Goal: Task Accomplishment & Management: Manage account settings

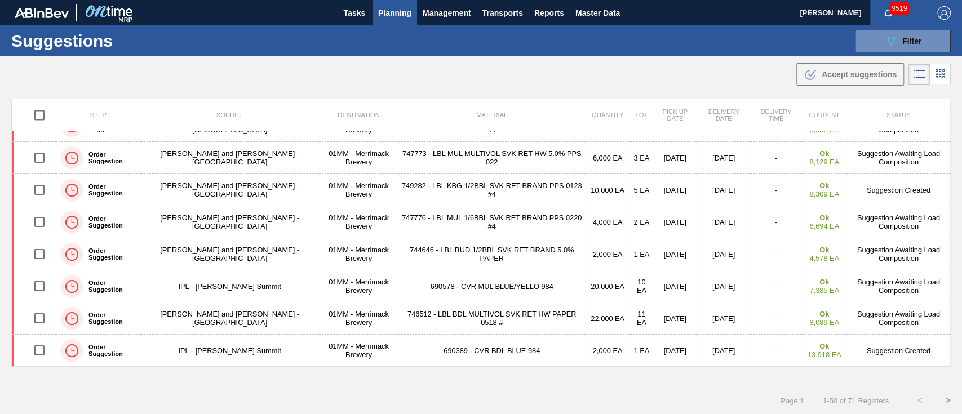
scroll to position [1368, 0]
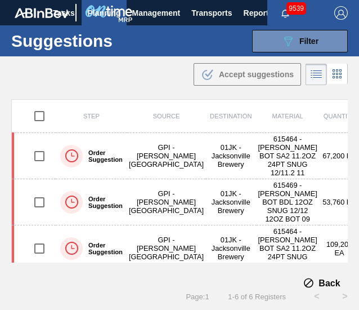
click at [165, 81] on div ".b{fill:var(--color-action-default)} Accept suggestions" at bounding box center [179, 72] width 359 height 32
click at [169, 84] on div ".b{fill:var(--color-action-default)} Accept suggestions" at bounding box center [179, 72] width 359 height 32
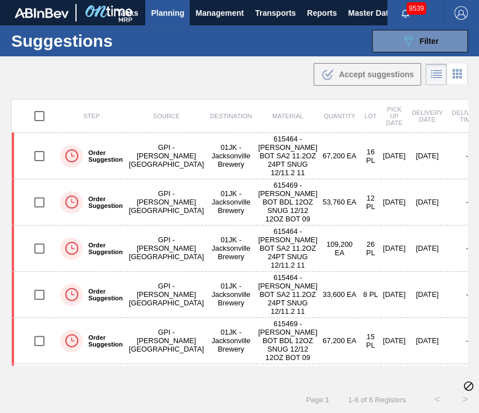
click at [280, 62] on div ".b{fill:var(--color-action-default)} Accept suggestions" at bounding box center [239, 72] width 479 height 32
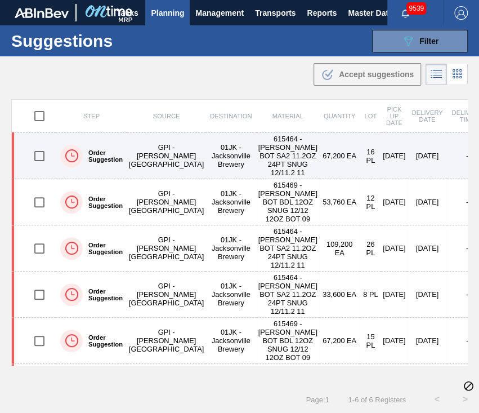
click at [36, 159] on input "checkbox" at bounding box center [40, 156] width 24 height 24
checkbox input "true"
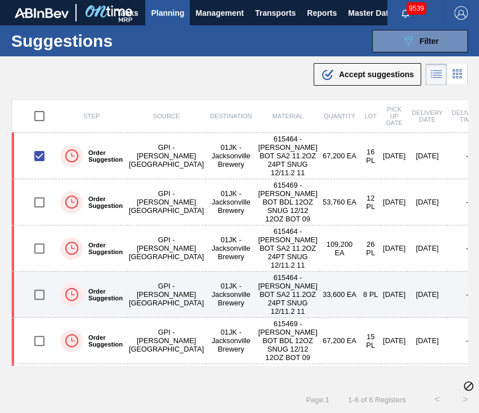
click at [37, 307] on input "checkbox" at bounding box center [40, 295] width 24 height 24
checkbox input "true"
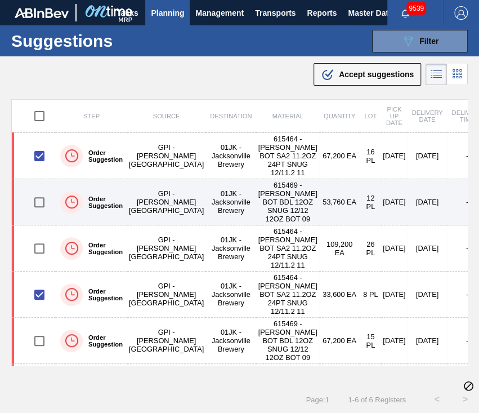
click at [41, 214] on input "checkbox" at bounding box center [40, 202] width 24 height 24
checkbox input "true"
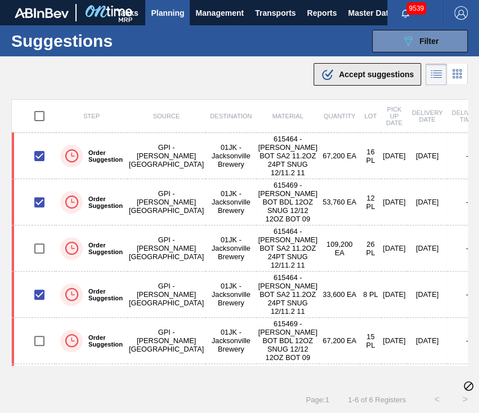
click at [367, 73] on span "Accept suggestions" at bounding box center [376, 74] width 75 height 9
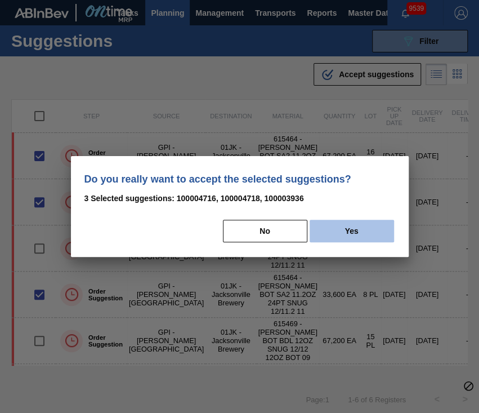
click at [354, 227] on button "Yes" at bounding box center [352, 231] width 85 height 23
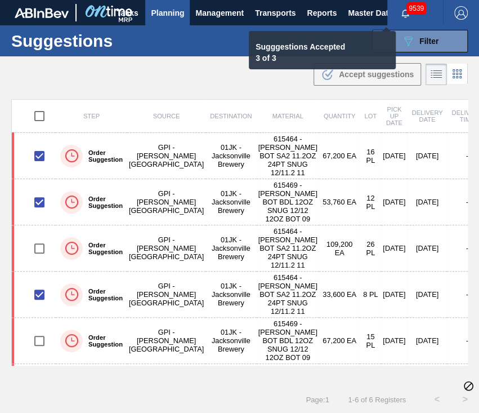
checkbox input "false"
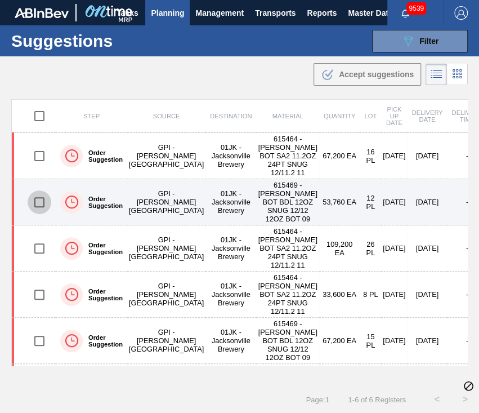
click at [41, 214] on input "checkbox" at bounding box center [40, 202] width 24 height 24
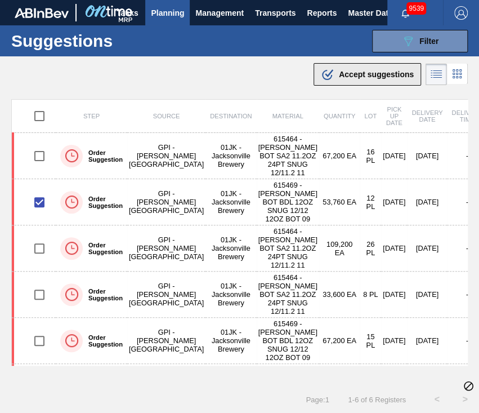
click at [402, 70] on span "Accept suggestions" at bounding box center [376, 74] width 75 height 9
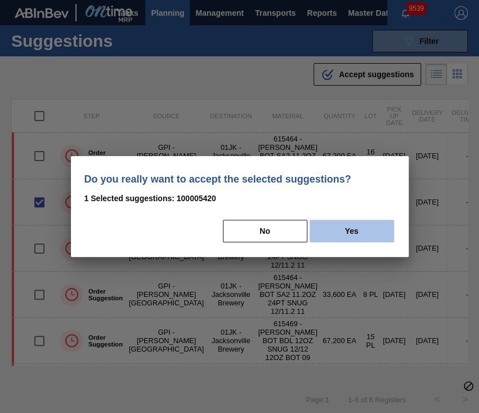
click at [352, 229] on button "Yes" at bounding box center [352, 231] width 85 height 23
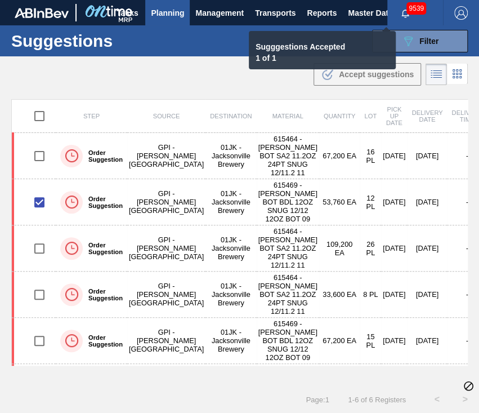
checkbox input "false"
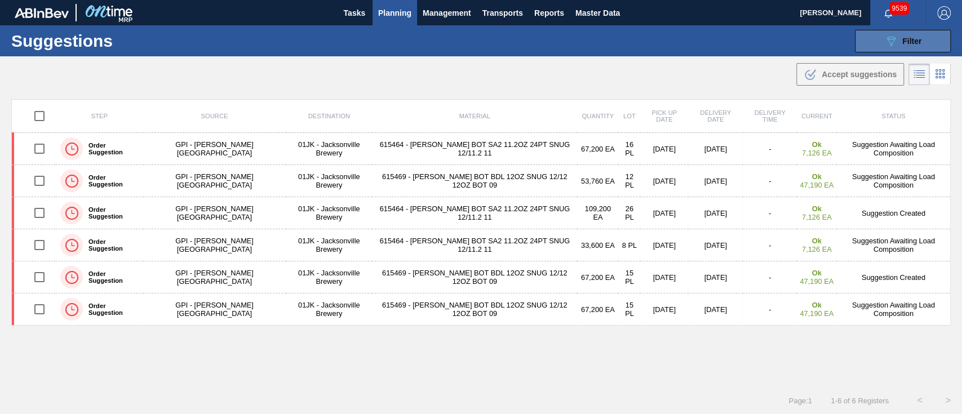
click at [721, 42] on icon "089F7B8B-B2A5-4AFE-B5C0-19BA573D28AC" at bounding box center [891, 41] width 14 height 14
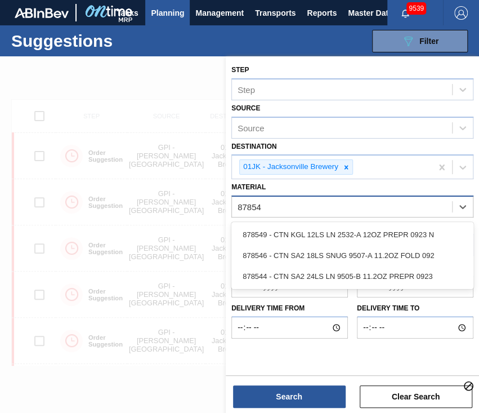
type input "878546"
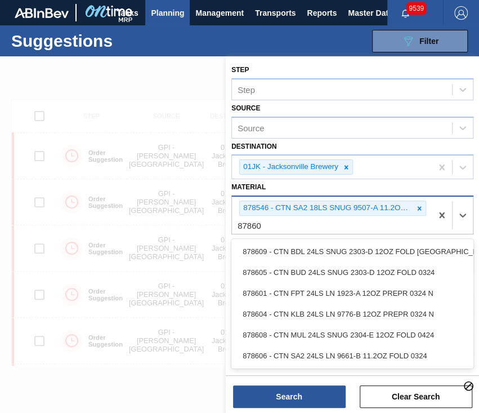
type input "878605"
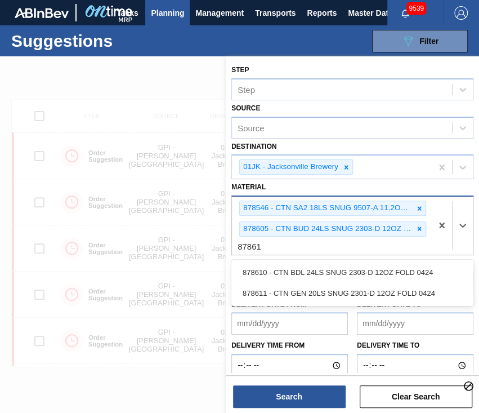
type input "878610"
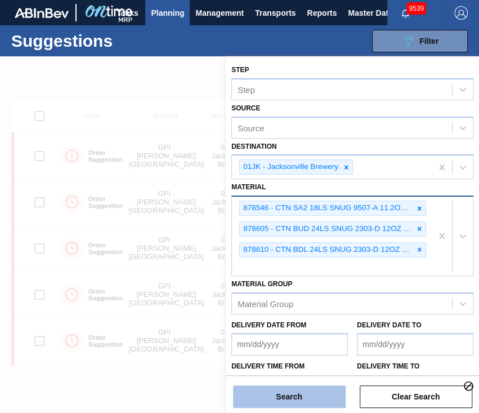
click at [316, 310] on button "Search" at bounding box center [289, 396] width 113 height 23
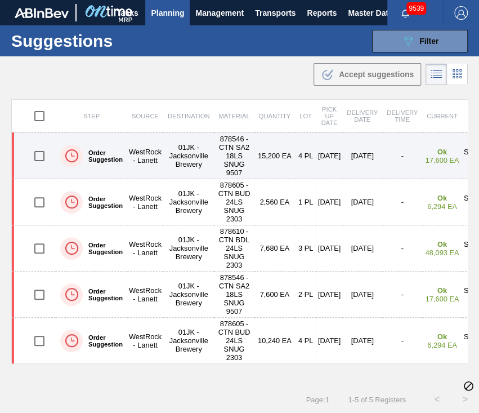
click at [41, 153] on input "checkbox" at bounding box center [40, 156] width 24 height 24
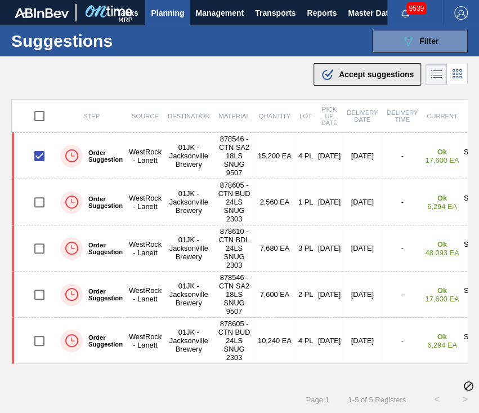
click at [370, 73] on span "Accept suggestions" at bounding box center [376, 74] width 75 height 9
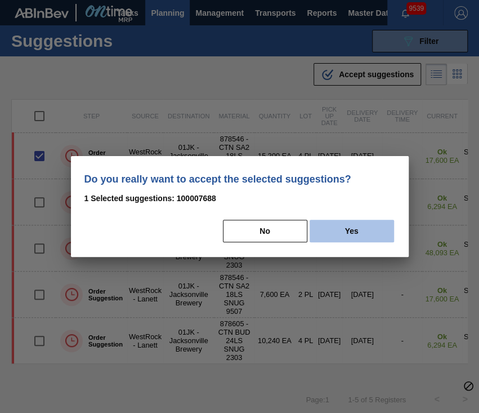
click at [359, 221] on button "Yes" at bounding box center [352, 231] width 85 height 23
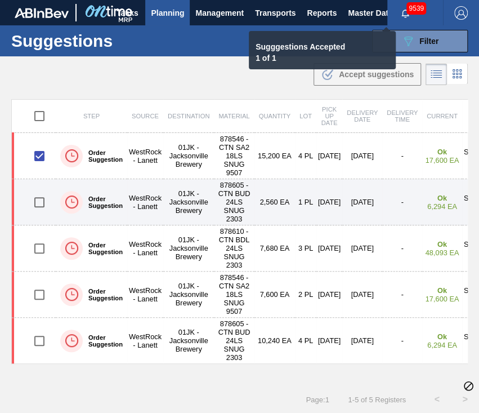
checkbox input "false"
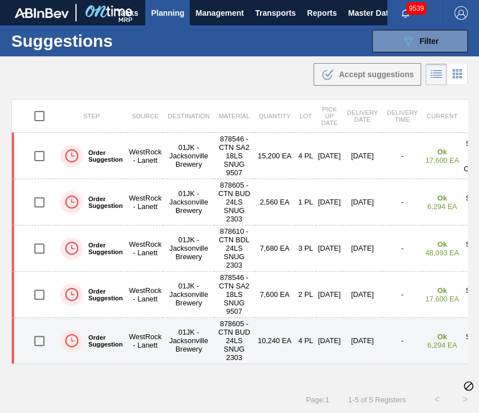
click at [38, 310] on input "checkbox" at bounding box center [40, 341] width 24 height 24
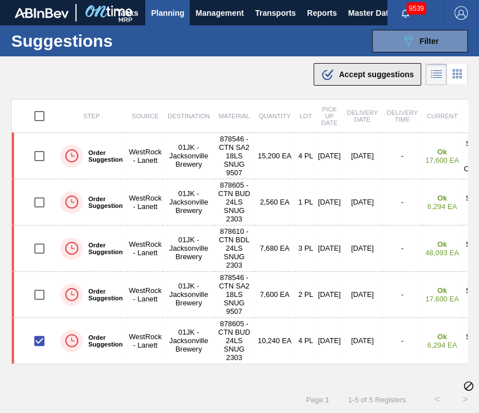
click at [400, 74] on span "Accept suggestions" at bounding box center [376, 74] width 75 height 9
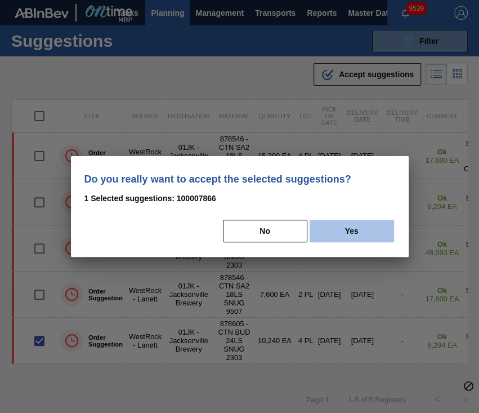
click at [346, 233] on button "Yes" at bounding box center [352, 231] width 85 height 23
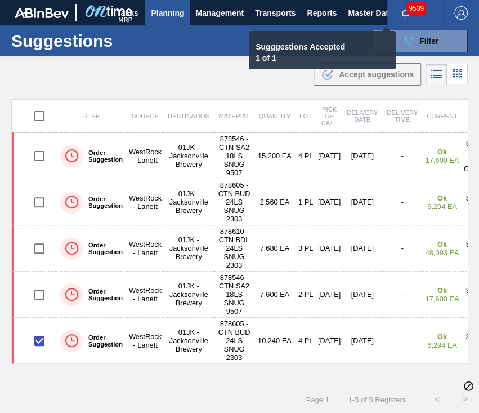
checkbox input "false"
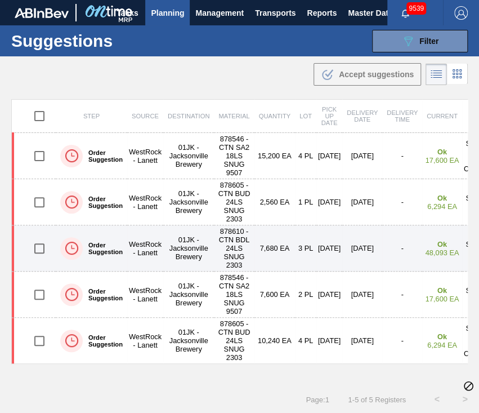
click at [242, 247] on td "878610 - CTN BDL 24LS SNUG 2303" at bounding box center [234, 248] width 40 height 46
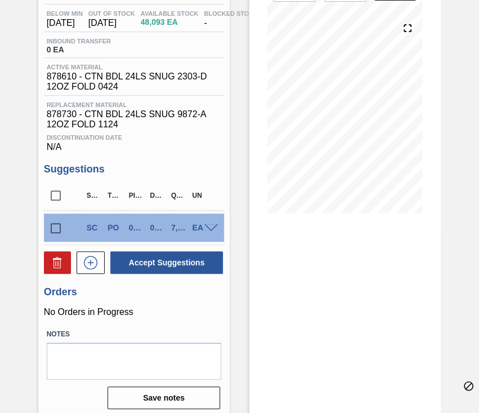
scroll to position [117, 0]
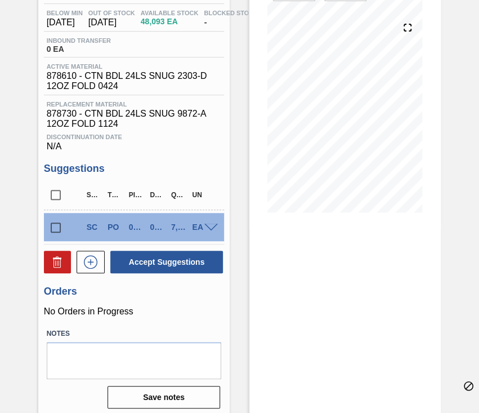
click at [206, 237] on div "SC PO 08/24 08/25 7,680 EA" at bounding box center [134, 227] width 180 height 28
click at [211, 229] on span at bounding box center [212, 228] width 14 height 8
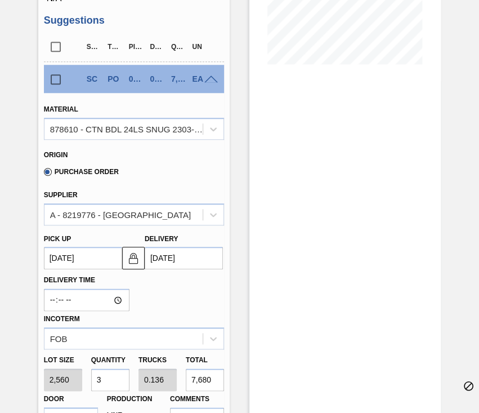
scroll to position [279, 0]
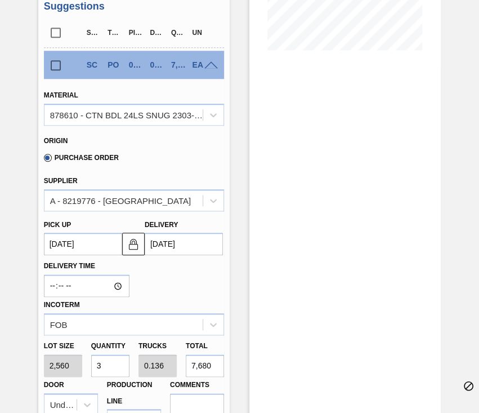
click at [113, 310] on input "3" at bounding box center [110, 365] width 38 height 23
type input "1"
type input "0.045"
type input "2,560"
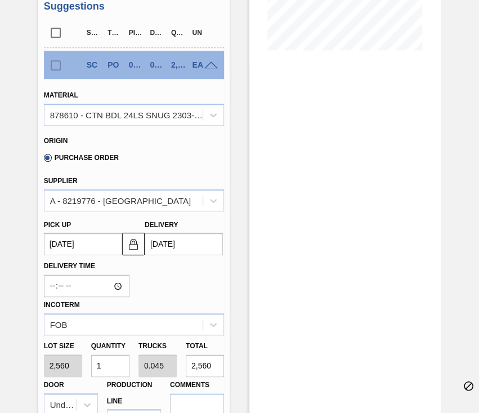
type input "14"
type input "0.636"
type input "35,840"
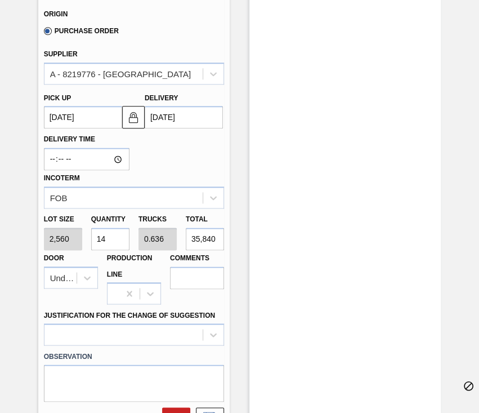
scroll to position [411, 0]
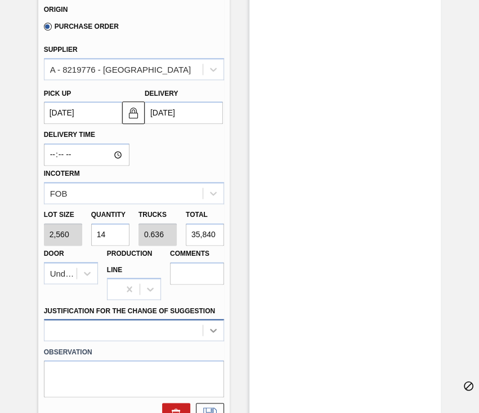
type input "14"
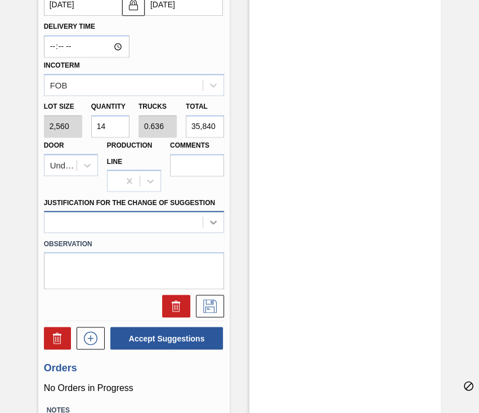
click at [211, 233] on div at bounding box center [134, 222] width 180 height 22
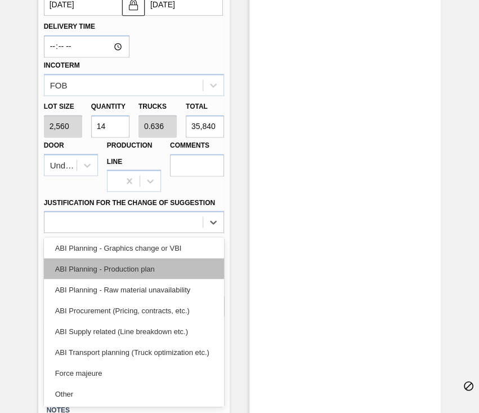
scroll to position [94, 0]
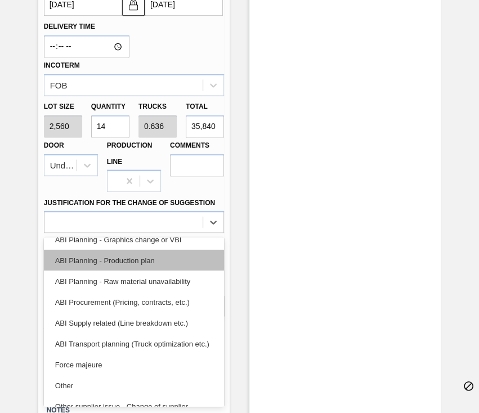
click at [157, 256] on div "ABI Planning - Production plan" at bounding box center [134, 260] width 180 height 21
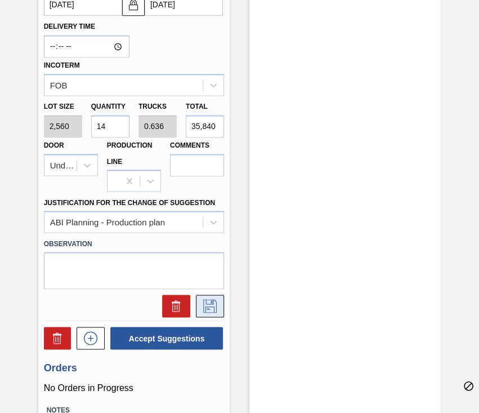
click at [207, 304] on icon at bounding box center [210, 306] width 18 height 14
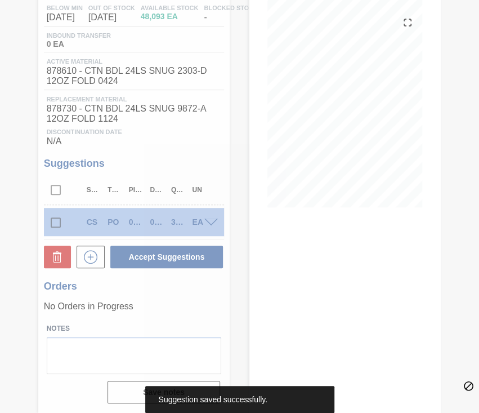
scroll to position [126, 0]
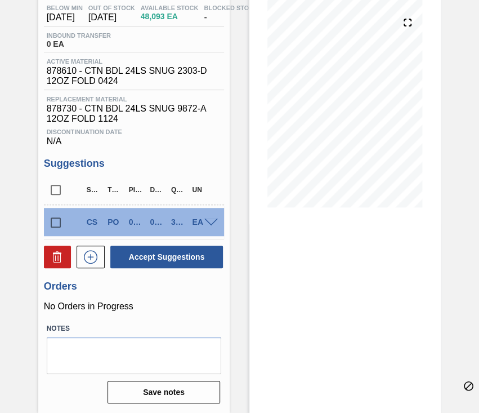
click at [211, 223] on span at bounding box center [212, 223] width 14 height 8
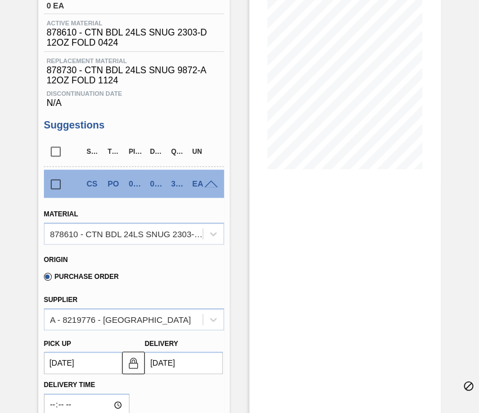
scroll to position [159, 0]
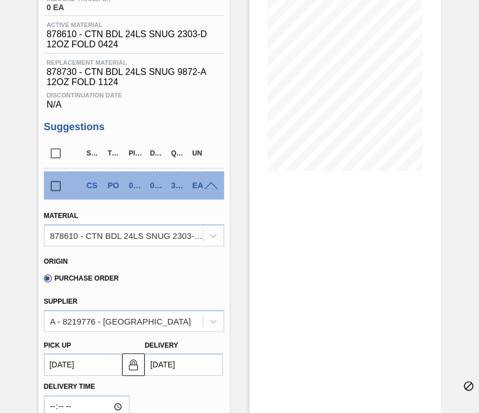
click at [63, 188] on input "checkbox" at bounding box center [56, 186] width 24 height 24
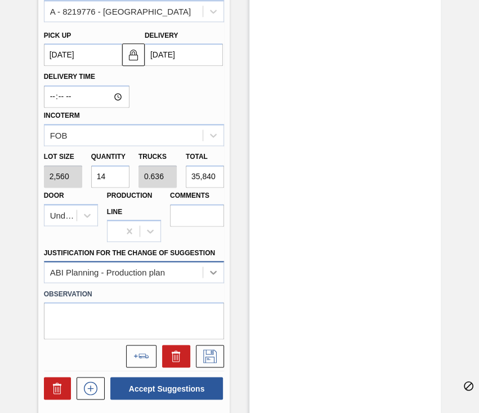
scroll to position [469, 0]
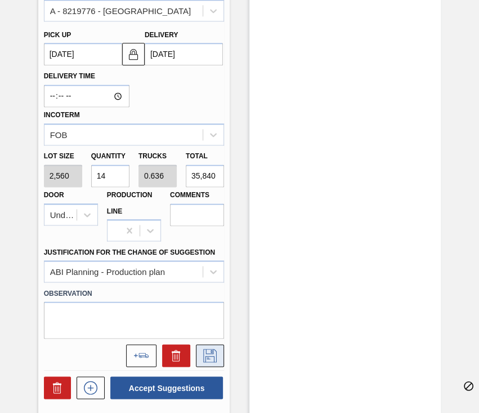
click at [209, 310] on icon at bounding box center [210, 356] width 18 height 14
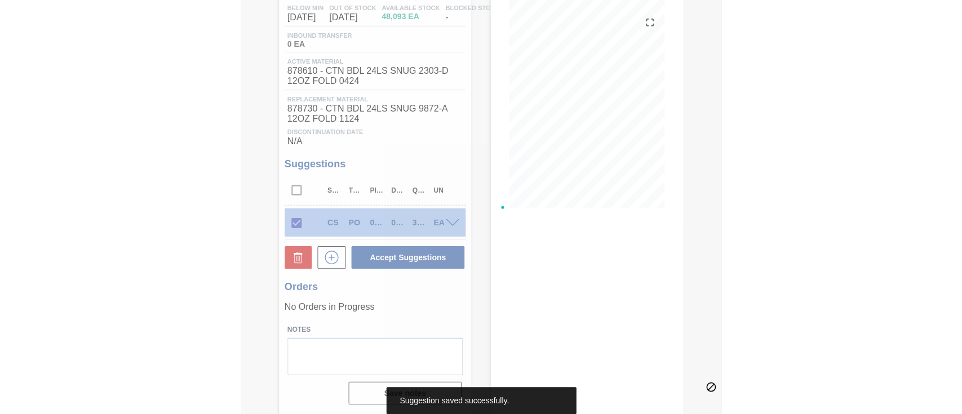
scroll to position [126, 0]
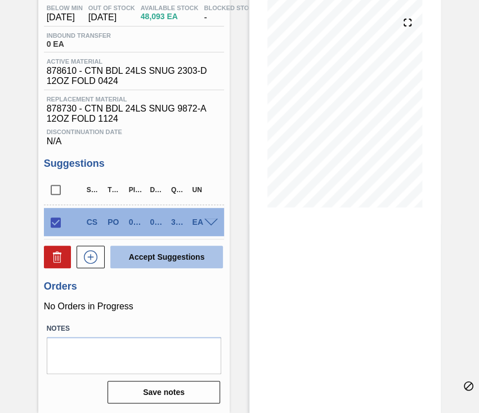
click at [181, 257] on button "Accept Suggestions" at bounding box center [166, 257] width 113 height 23
checkbox input "false"
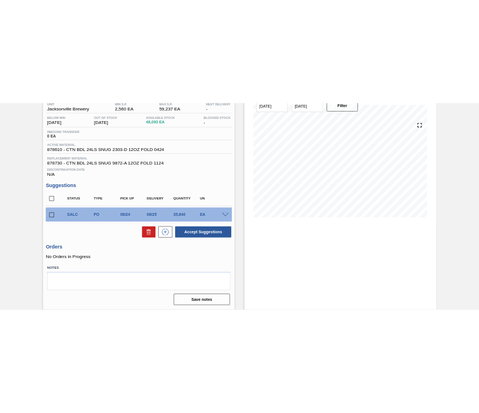
scroll to position [0, 0]
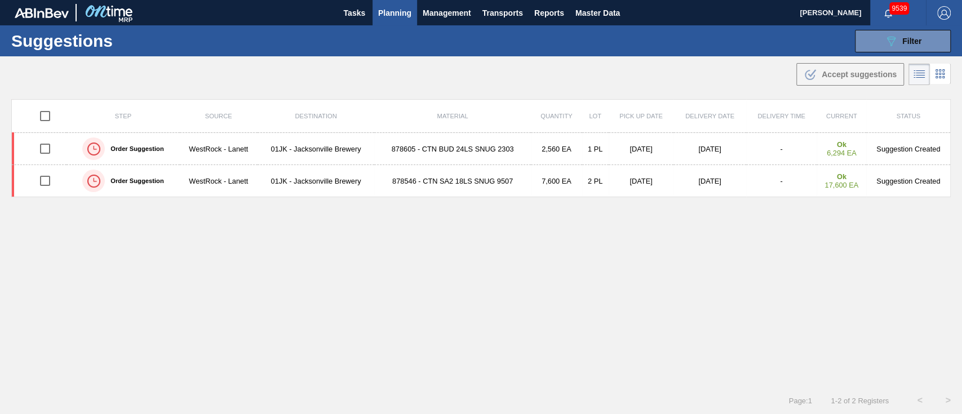
click at [721, 28] on div "Suggestions 089F7B8B-B2A5-4AFE-B5C0-19BA573D28AC Filter Step Step Source Source…" at bounding box center [481, 40] width 962 height 31
click at [721, 41] on span "Filter" at bounding box center [911, 41] width 19 height 9
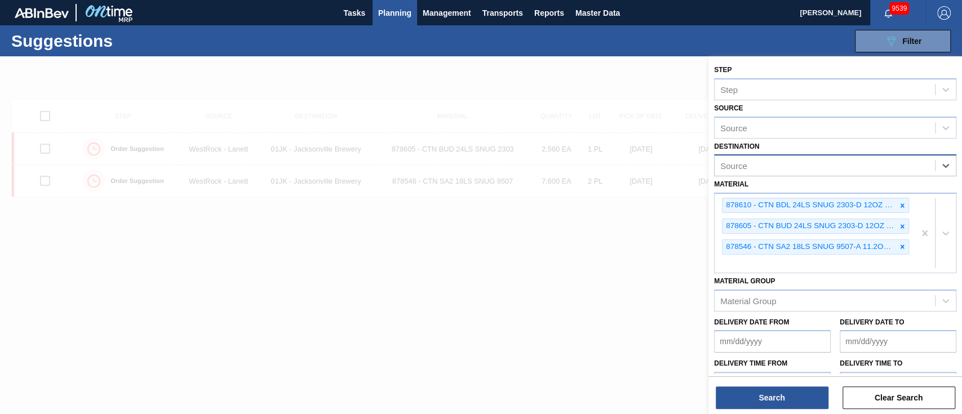
type input "m"
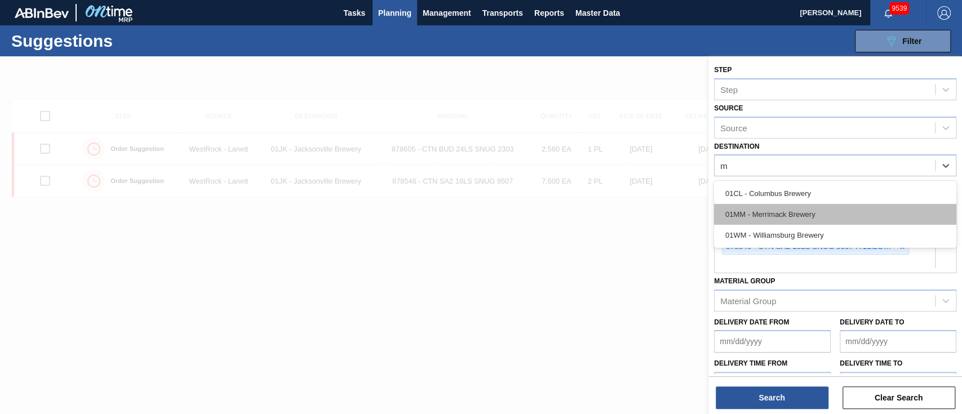
click at [721, 207] on div "01MM - Merrimack Brewery" at bounding box center [835, 214] width 242 height 21
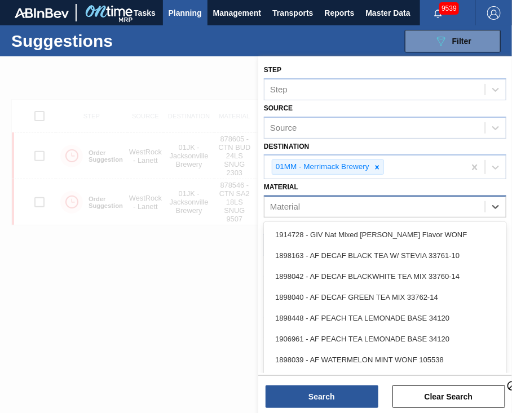
click at [286, 202] on div "Material" at bounding box center [285, 207] width 30 height 10
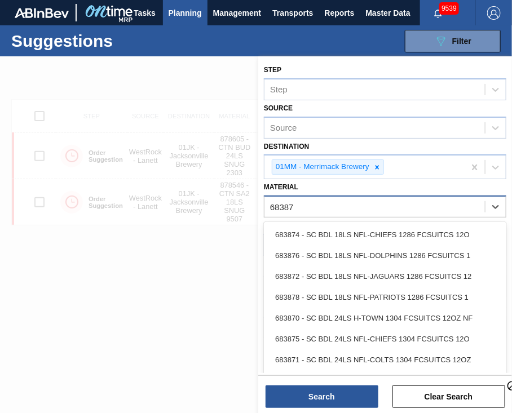
type input "683878"
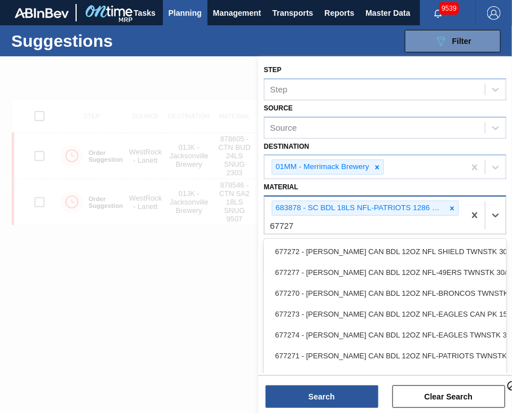
type input "677271"
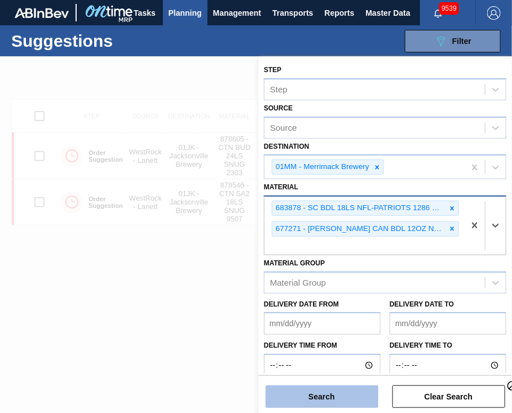
click at [322, 310] on button "Search" at bounding box center [321, 396] width 113 height 23
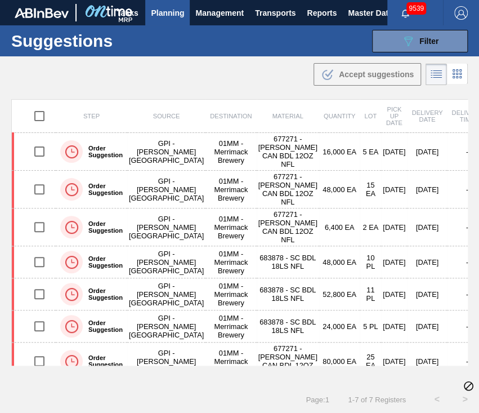
click at [286, 78] on div ".b{fill:var(--color-action-default)} Accept suggestions" at bounding box center [239, 72] width 479 height 32
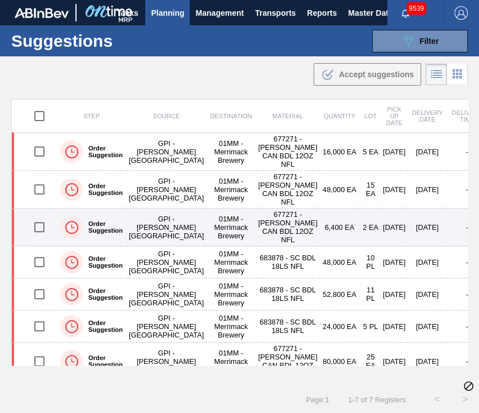
click at [43, 222] on input "checkbox" at bounding box center [40, 227] width 24 height 24
checkbox input "true"
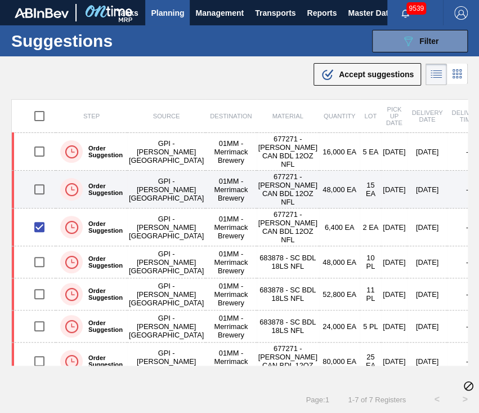
click at [41, 192] on input "checkbox" at bounding box center [40, 189] width 24 height 24
checkbox input "true"
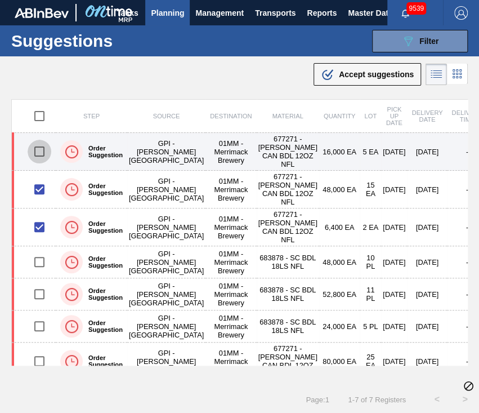
click at [40, 155] on input "checkbox" at bounding box center [40, 152] width 24 height 24
checkbox input "true"
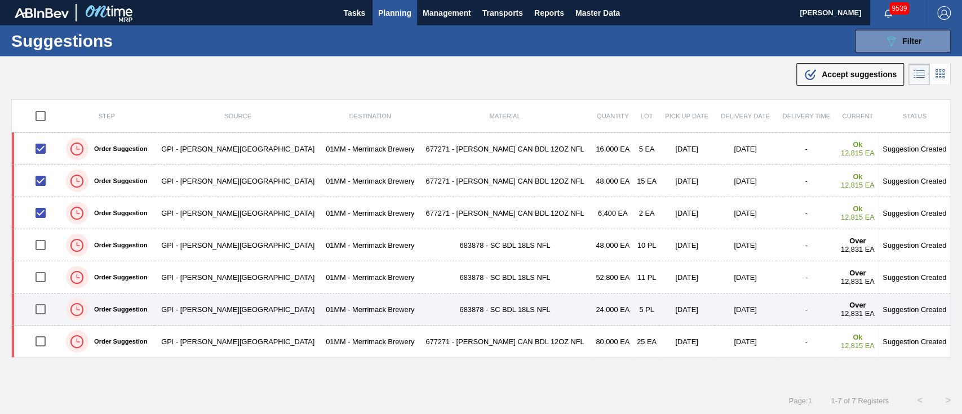
click at [37, 304] on input "checkbox" at bounding box center [41, 309] width 24 height 24
checkbox input "true"
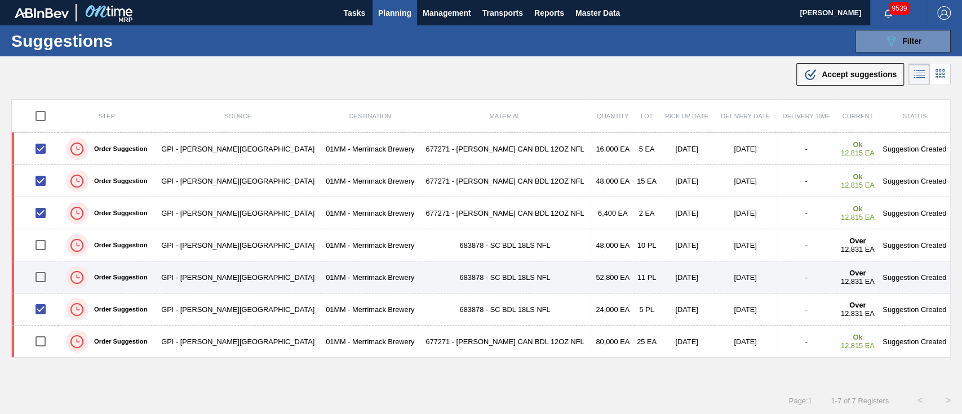
click at [49, 266] on input "checkbox" at bounding box center [41, 277] width 24 height 24
checkbox input "true"
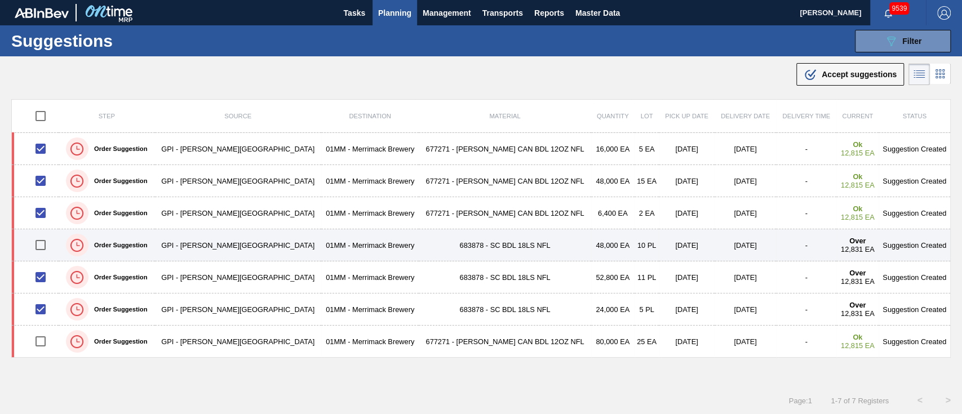
click at [48, 241] on input "checkbox" at bounding box center [41, 245] width 24 height 24
checkbox input "true"
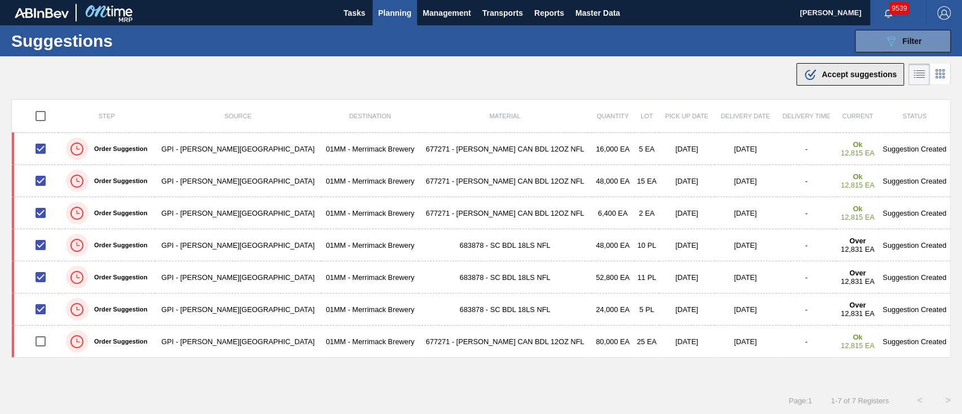
click at [721, 68] on div ".b{fill:var(--color-action-default)} Accept suggestions" at bounding box center [849, 75] width 93 height 14
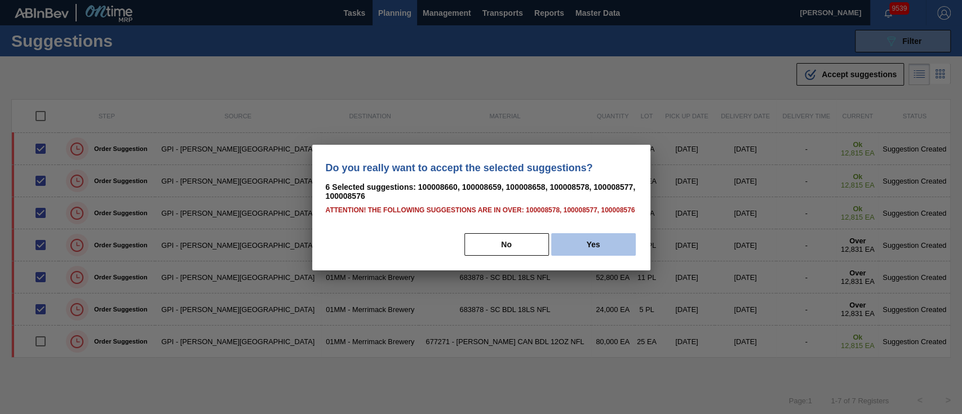
click at [587, 243] on button "Yes" at bounding box center [593, 244] width 85 height 23
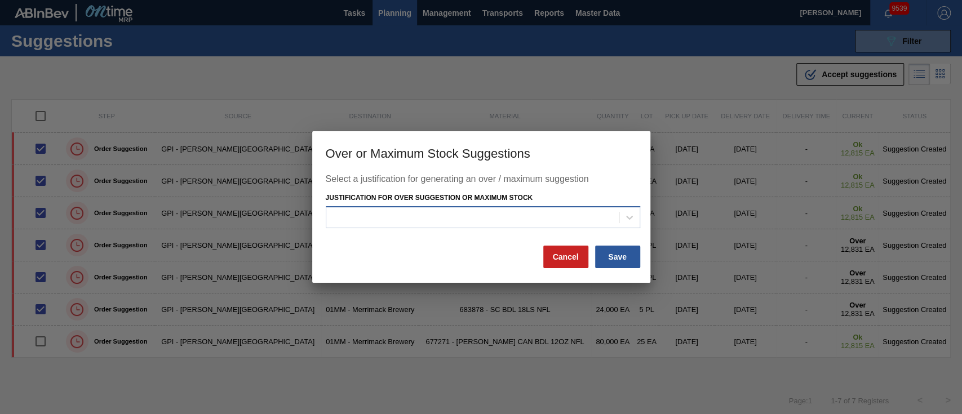
click at [603, 226] on div at bounding box center [483, 217] width 314 height 22
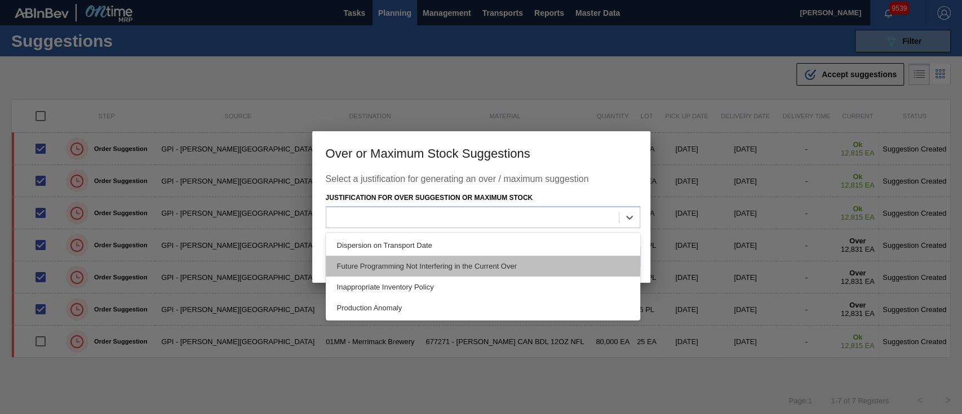
click at [555, 257] on div "Future Programming Not Interfering in the Current Over" at bounding box center [483, 266] width 314 height 21
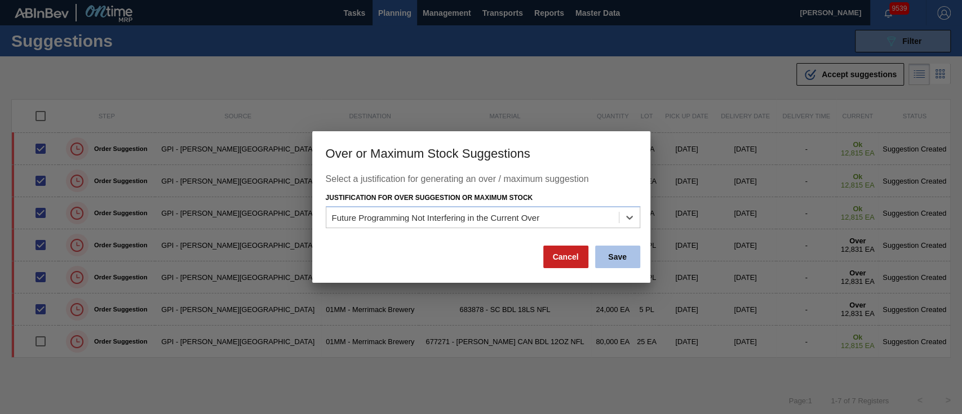
click at [624, 255] on button "Save" at bounding box center [617, 257] width 45 height 23
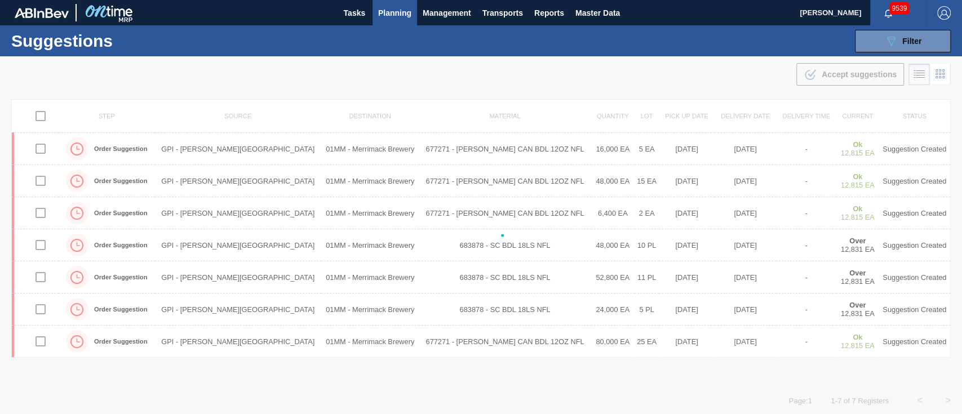
checkbox input "false"
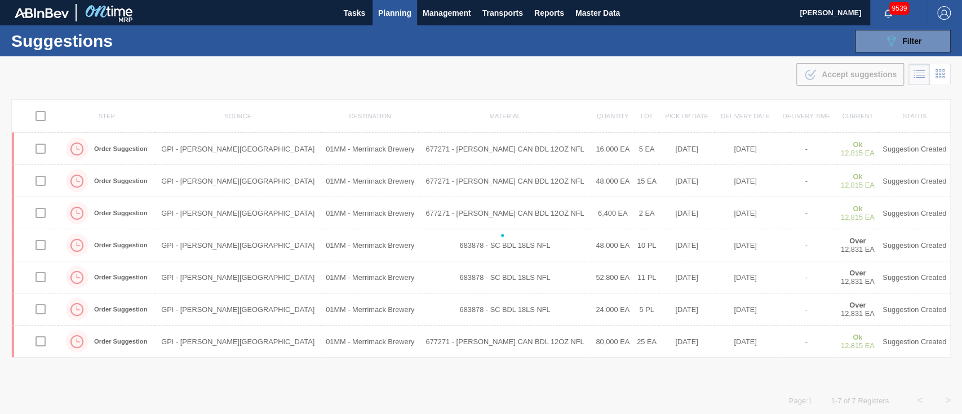
checkbox input "false"
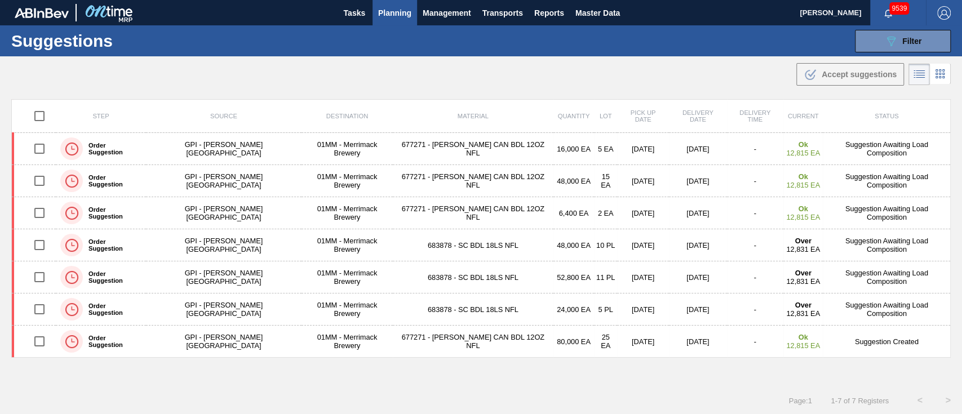
click at [664, 70] on div ".b{fill:var(--color-action-default)} Accept suggestions" at bounding box center [481, 72] width 962 height 32
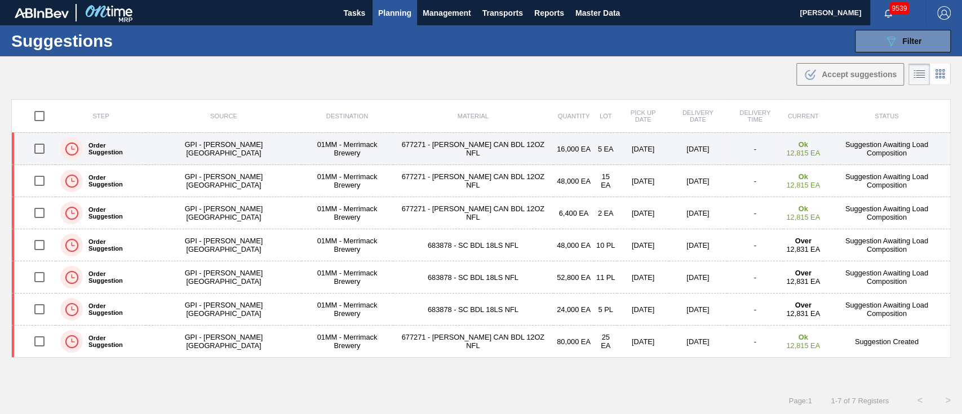
click at [721, 157] on td "-" at bounding box center [755, 149] width 56 height 32
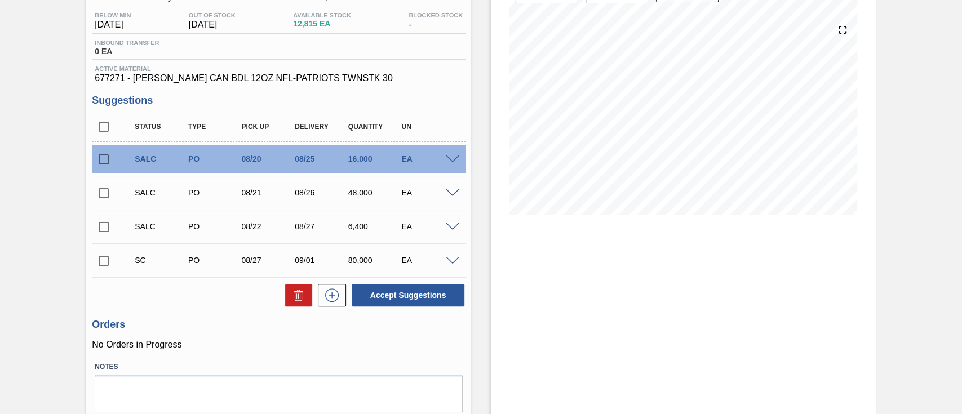
scroll to position [149, 0]
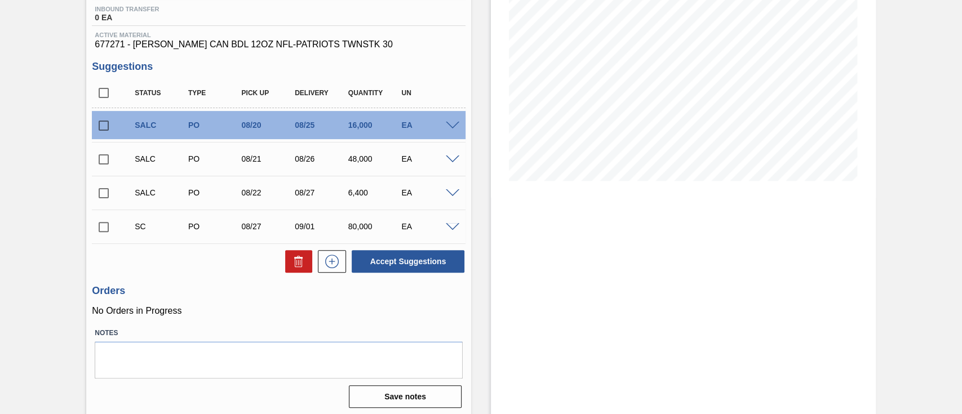
click at [104, 128] on input "checkbox" at bounding box center [104, 126] width 24 height 24
checkbox input "true"
click at [104, 161] on input "checkbox" at bounding box center [104, 160] width 24 height 24
checkbox input "true"
click at [106, 202] on input "checkbox" at bounding box center [104, 193] width 24 height 24
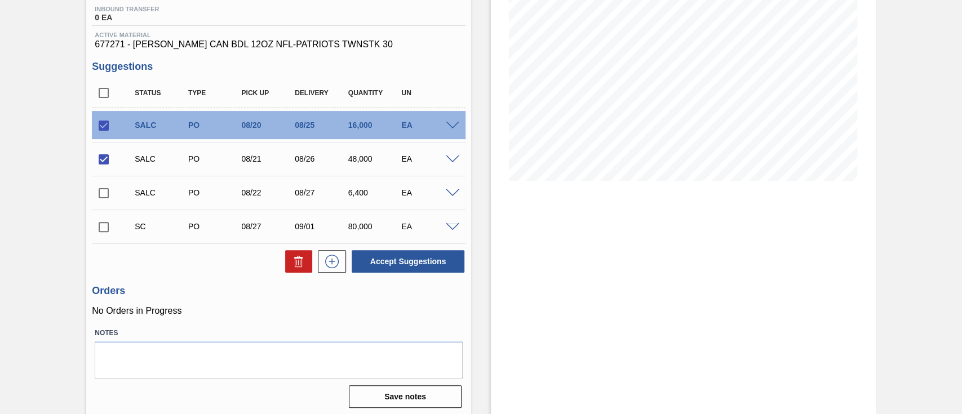
checkbox input "true"
click at [449, 189] on div at bounding box center [454, 192] width 23 height 8
click at [455, 196] on span at bounding box center [453, 193] width 14 height 8
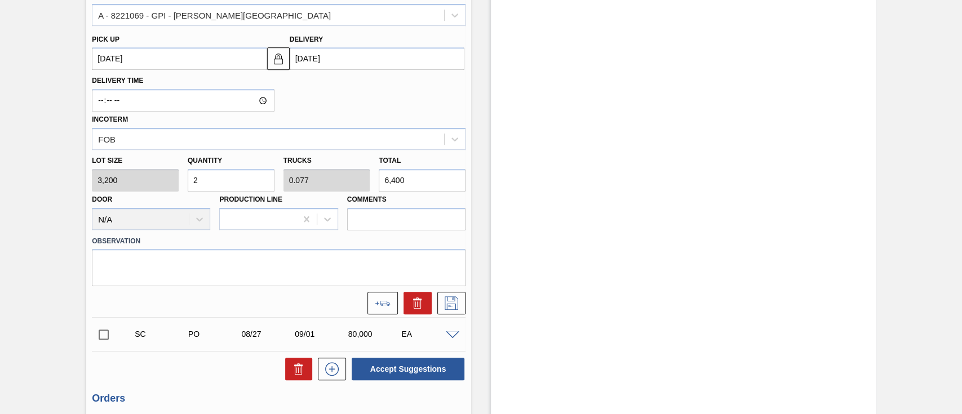
scroll to position [482, 0]
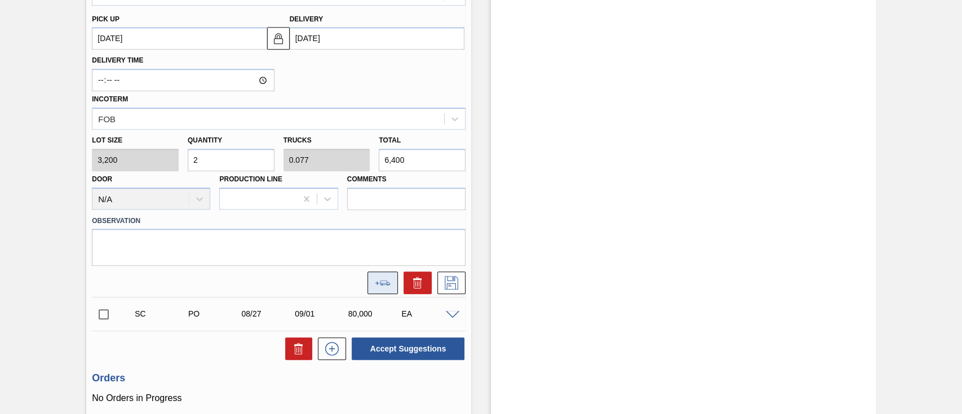
click at [377, 291] on button at bounding box center [382, 283] width 30 height 23
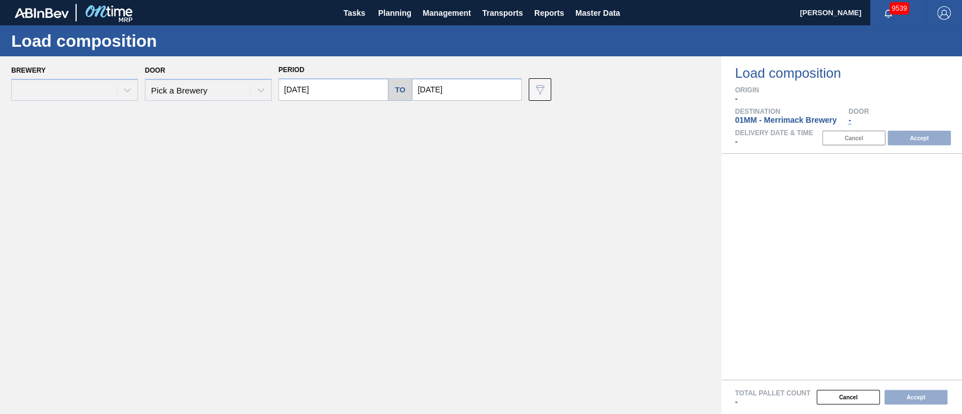
type input "[DATE]"
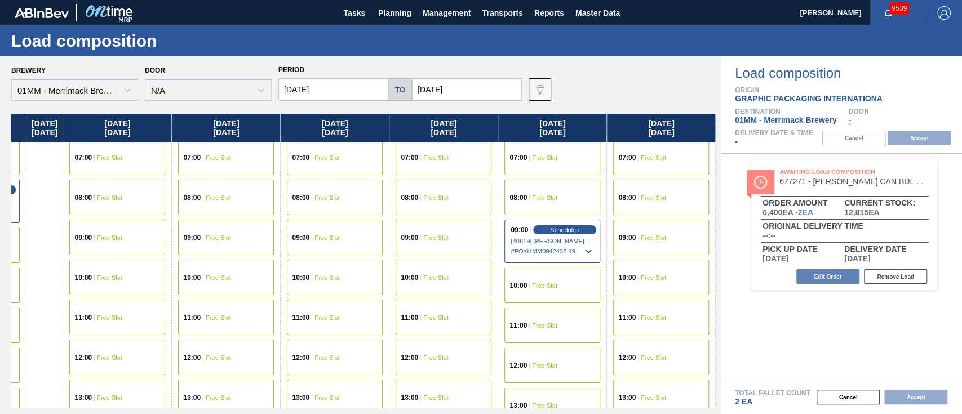
scroll to position [4, 106]
click at [665, 224] on div "09:00 Free Slot" at bounding box center [661, 237] width 96 height 35
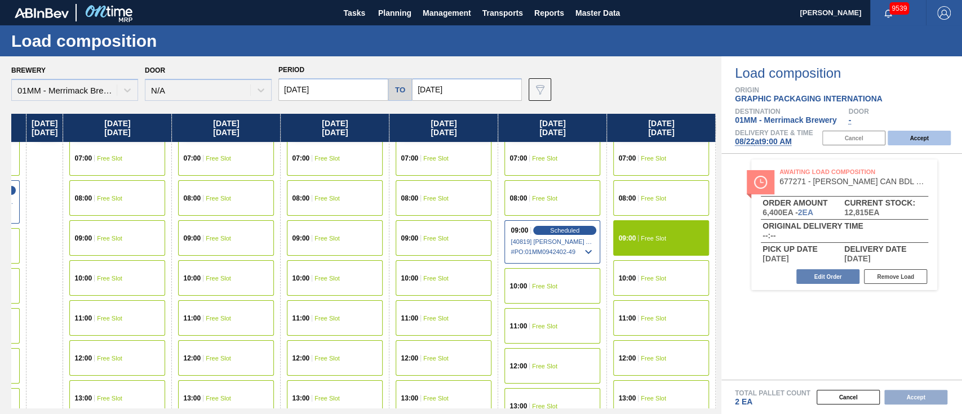
click at [721, 141] on button "Accept" at bounding box center [918, 138] width 63 height 15
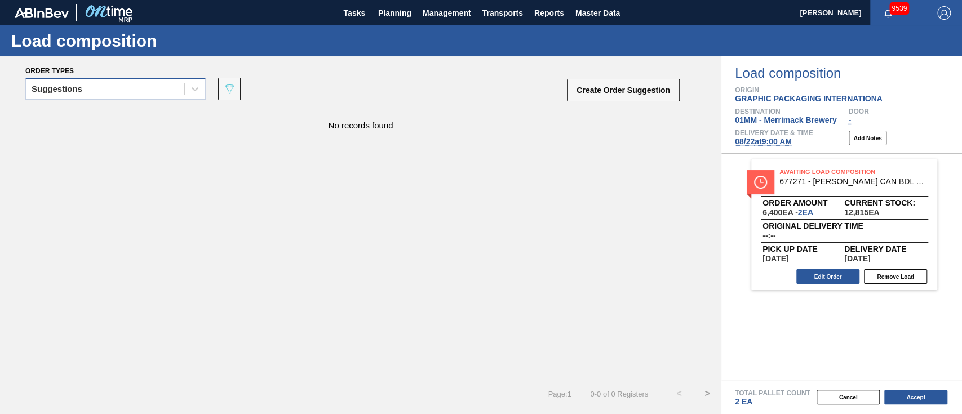
click at [174, 88] on div "Suggestions" at bounding box center [105, 89] width 158 height 16
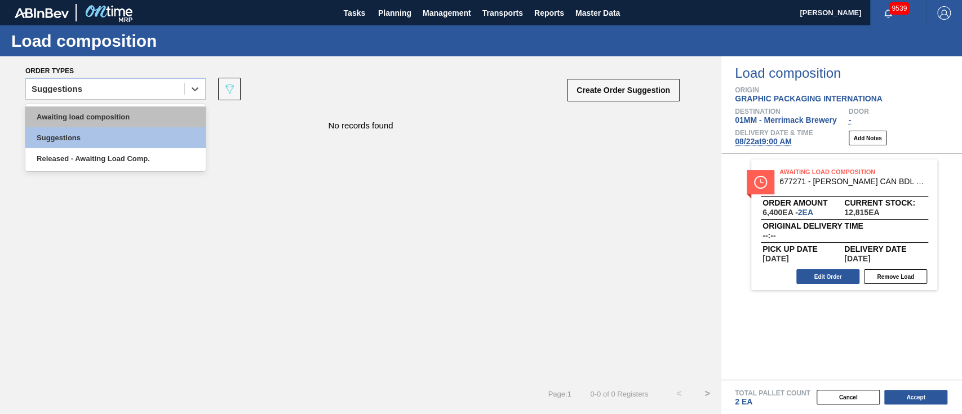
click at [159, 112] on div "Awaiting load composition" at bounding box center [115, 116] width 180 height 21
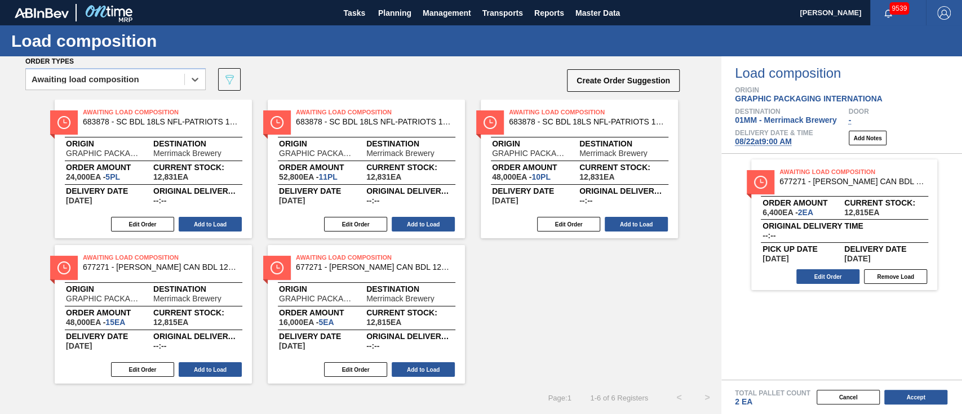
scroll to position [13, 0]
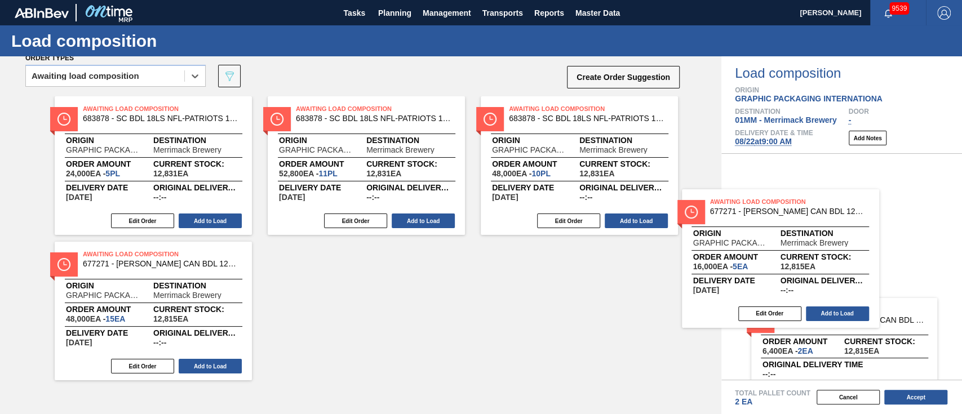
drag, startPoint x: 401, startPoint y: 272, endPoint x: 821, endPoint y: 223, distance: 422.5
click at [721, 223] on div "Order types option Awaiting load composition, selected. Select is focused ,type…" at bounding box center [481, 235] width 962 height 358
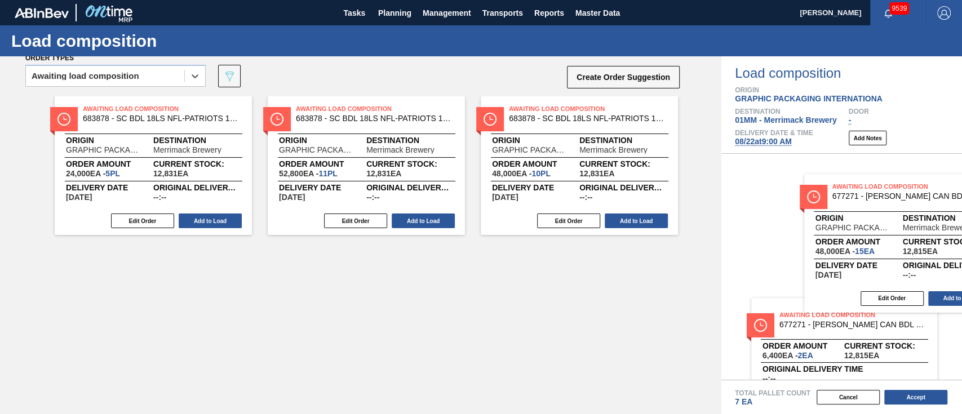
drag, startPoint x: 183, startPoint y: 300, endPoint x: 914, endPoint y: 225, distance: 735.2
click at [721, 225] on div "Order types option Awaiting load composition, selected. Select is focused ,type…" at bounding box center [481, 235] width 962 height 358
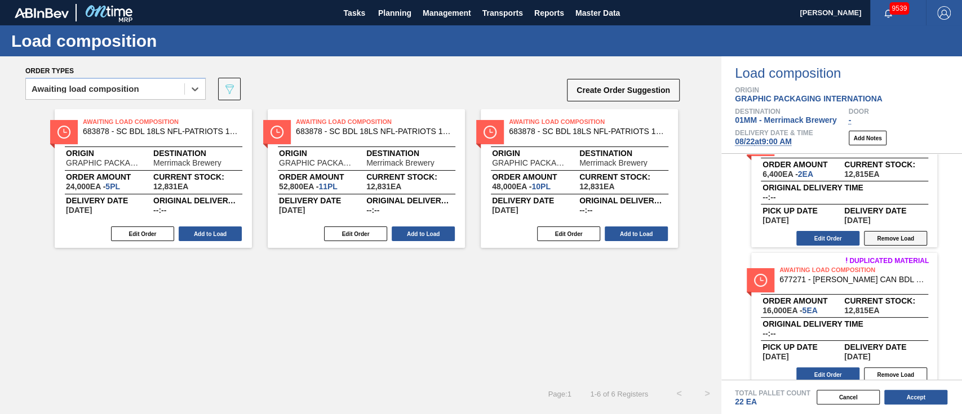
scroll to position [0, 0]
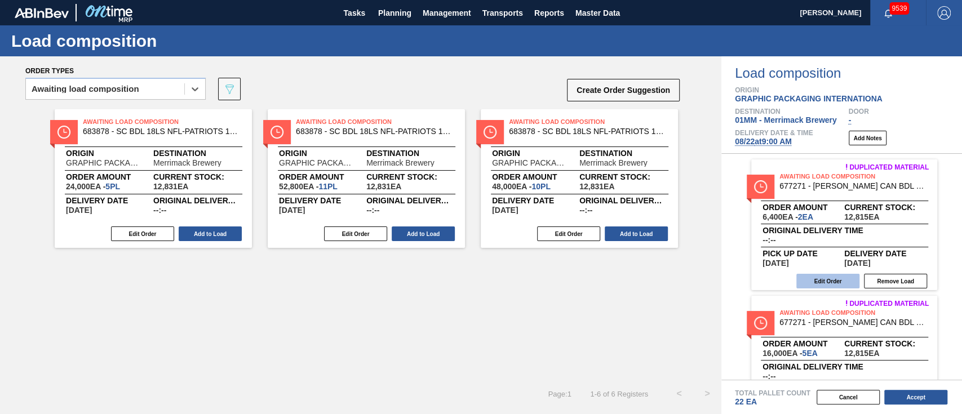
click at [721, 279] on button "Edit Order" at bounding box center [827, 281] width 63 height 15
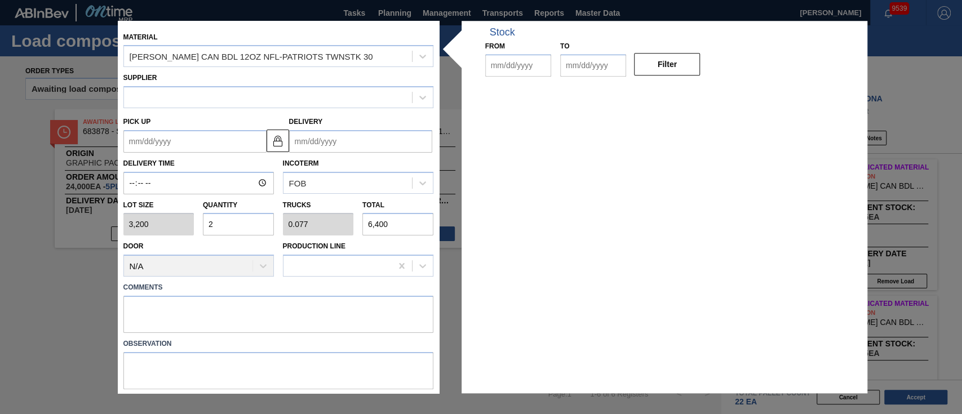
type input "3,200"
type input "2"
type input "0.077"
type input "6,400"
type up "[DATE]"
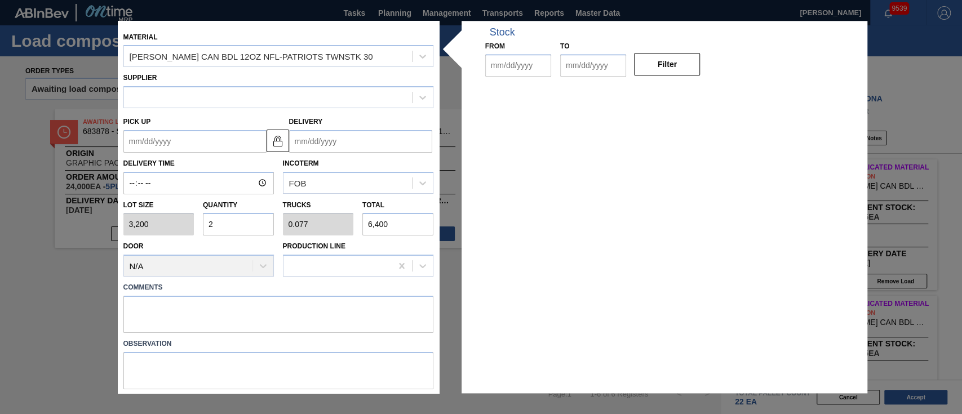
type input "[DATE]"
click at [237, 225] on input "2" at bounding box center [238, 225] width 71 height 23
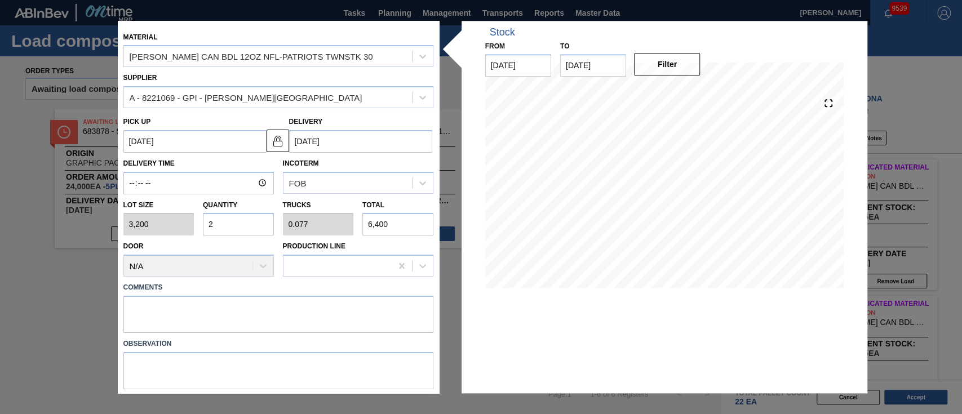
type input "6"
type input "0.231"
type input "19,200"
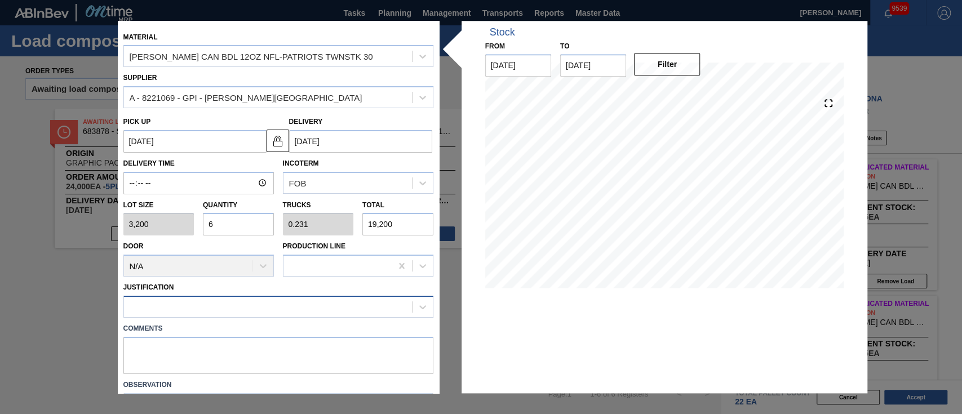
type input "6"
click at [407, 308] on div at bounding box center [268, 307] width 288 height 16
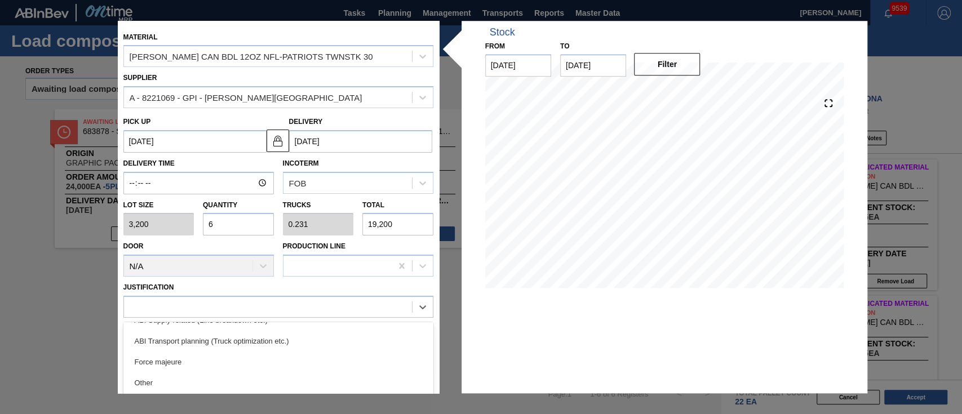
scroll to position [183, 0]
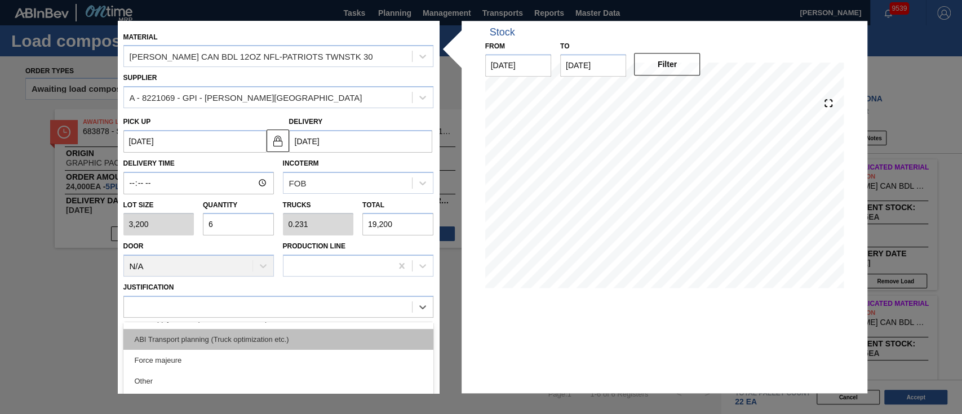
click at [284, 310] on div "ABI Transport planning (Truck optimization etc.)" at bounding box center [278, 339] width 310 height 21
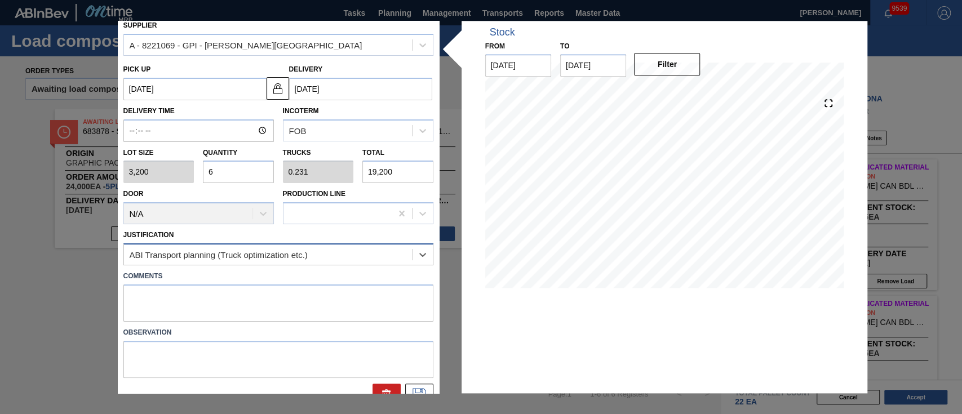
scroll to position [70, 0]
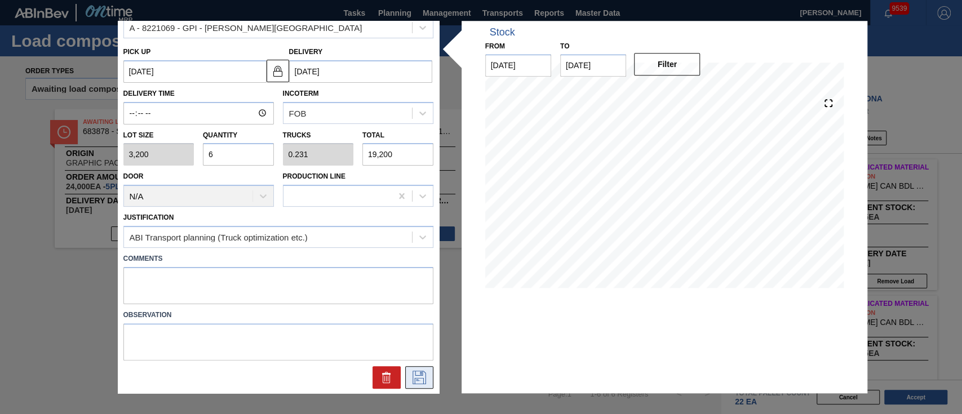
click at [427, 310] on button at bounding box center [419, 377] width 28 height 23
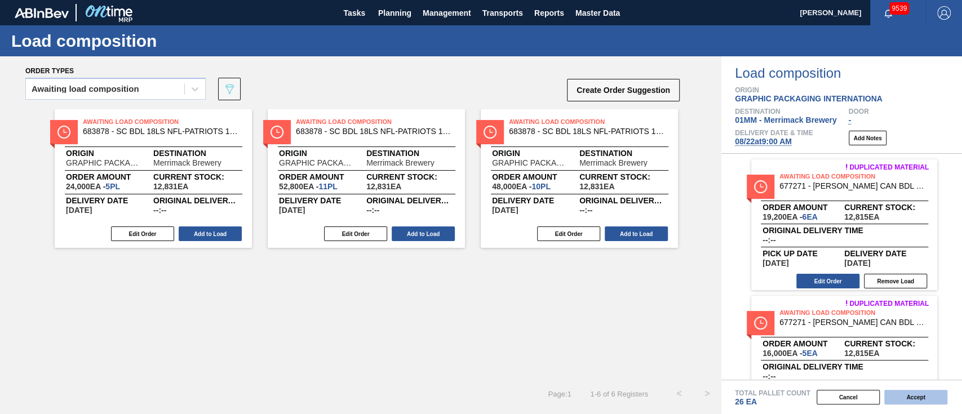
click at [721, 310] on button "Accept" at bounding box center [915, 397] width 63 height 15
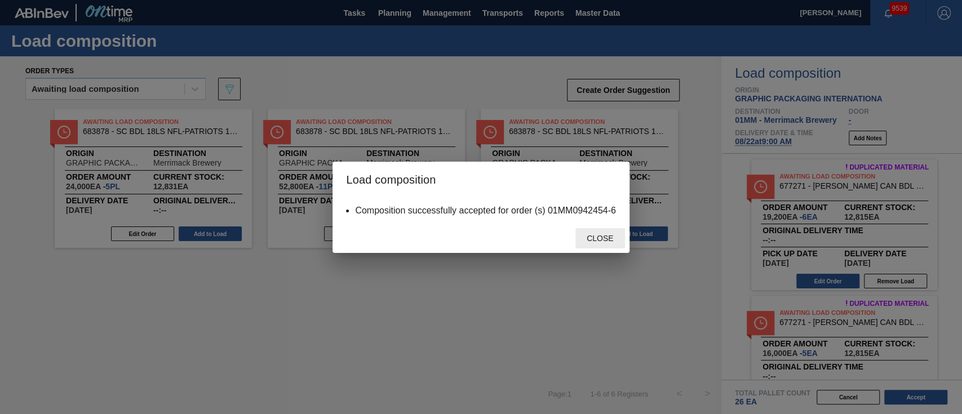
click at [609, 233] on div "Close" at bounding box center [600, 238] width 50 height 21
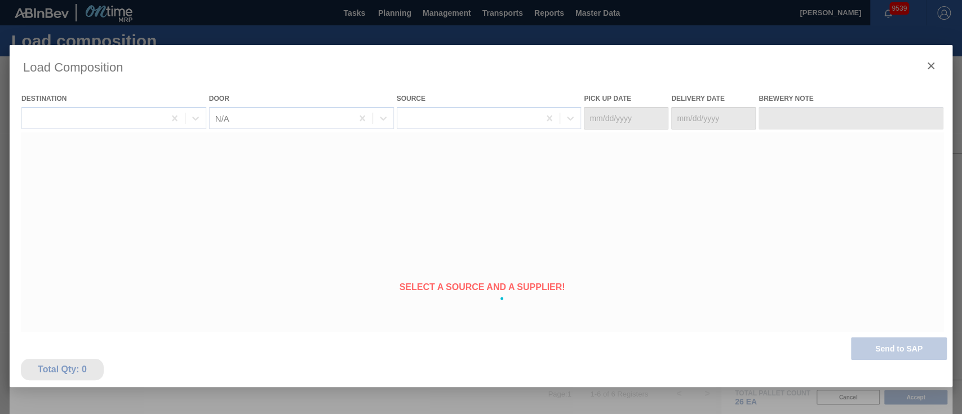
type Date "[DATE]"
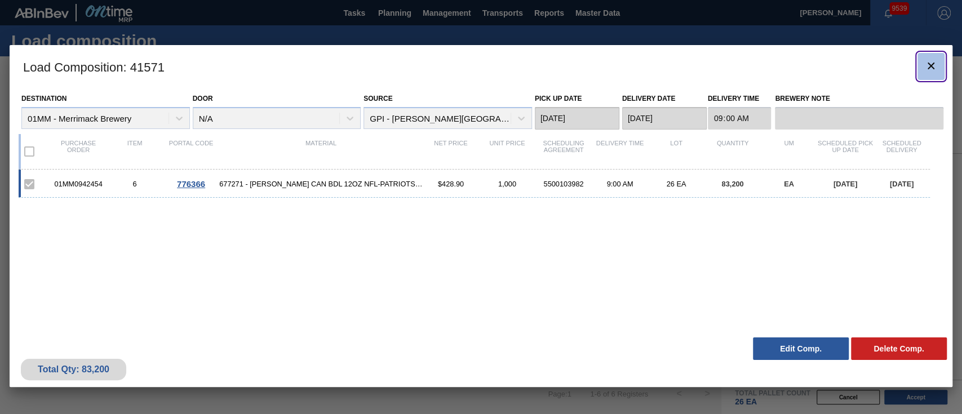
click at [721, 65] on icon "botão de ícone" at bounding box center [931, 66] width 14 height 14
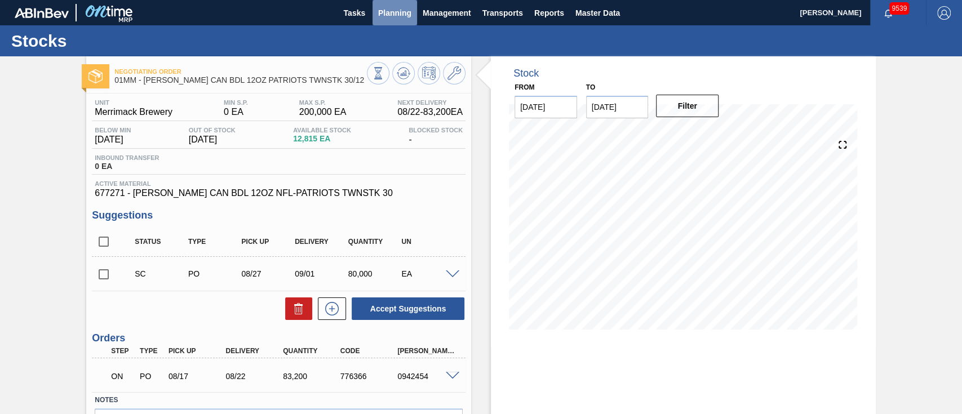
click at [381, 23] on button "Planning" at bounding box center [394, 12] width 45 height 25
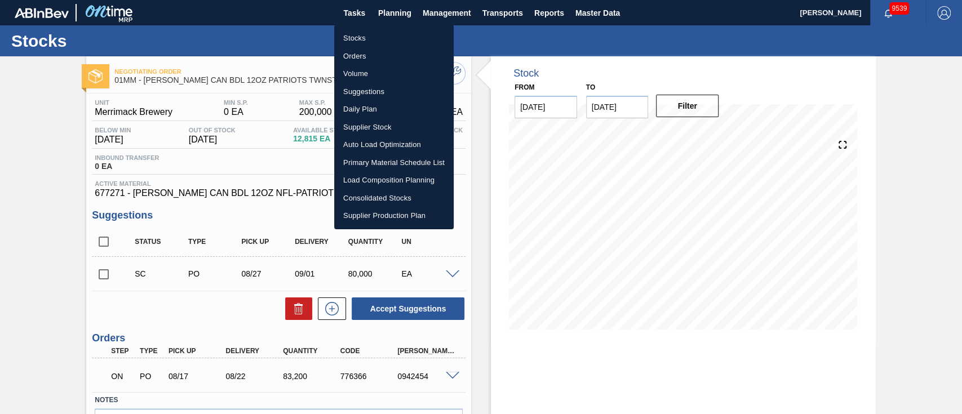
click at [406, 176] on li "Load Composition Planning" at bounding box center [393, 180] width 119 height 18
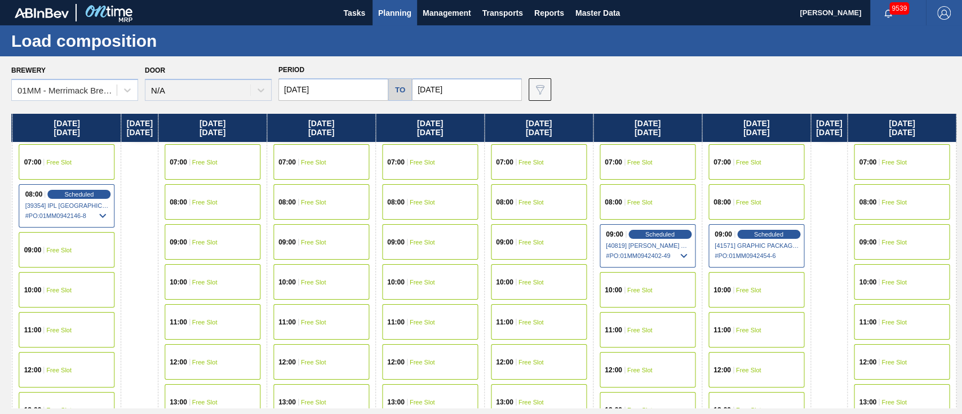
scroll to position [21, 821]
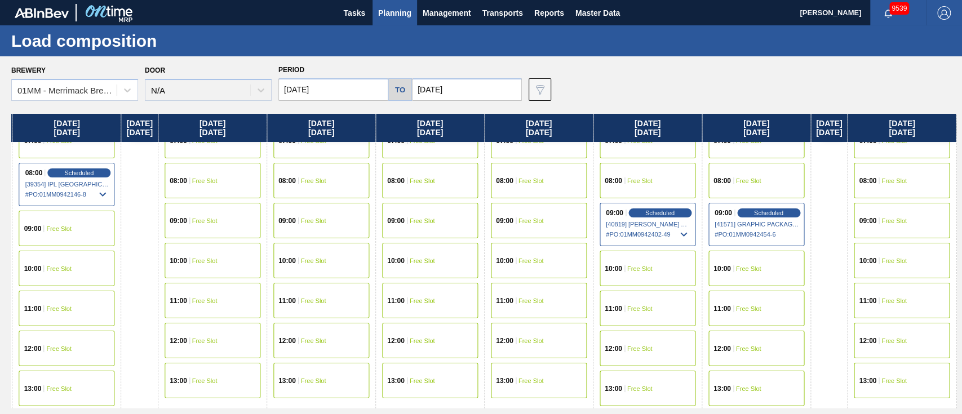
click at [721, 222] on div "09:00 Free Slot" at bounding box center [902, 220] width 96 height 35
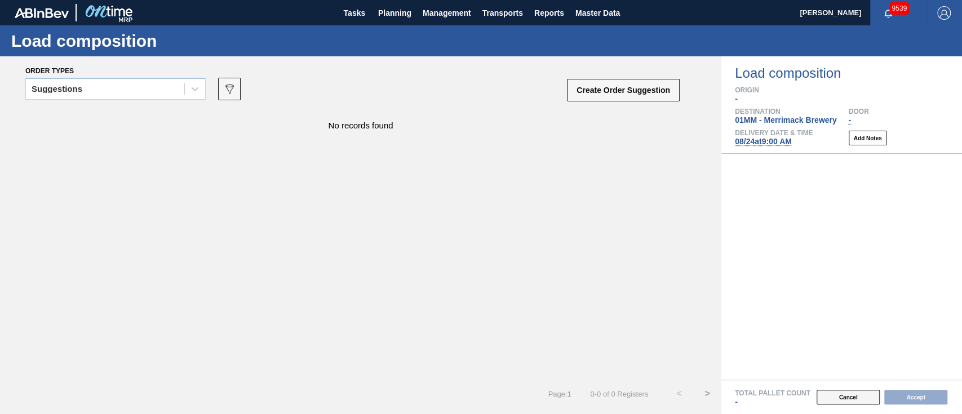
click at [721, 310] on button "Cancel" at bounding box center [847, 397] width 63 height 15
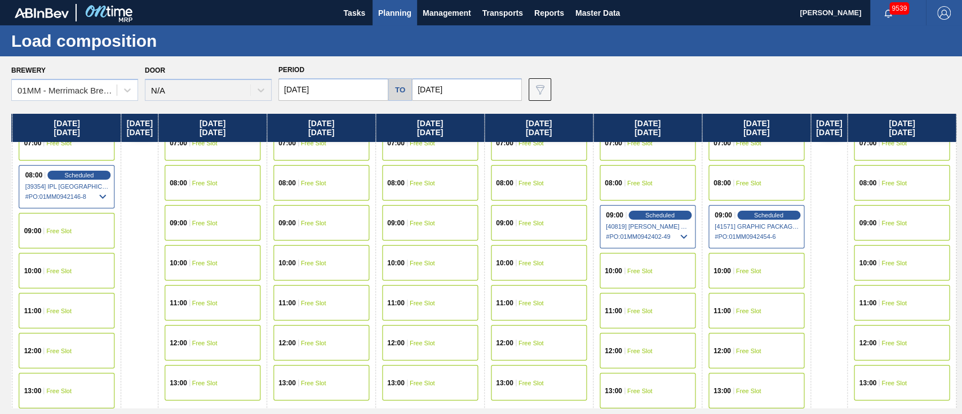
scroll to position [19, 836]
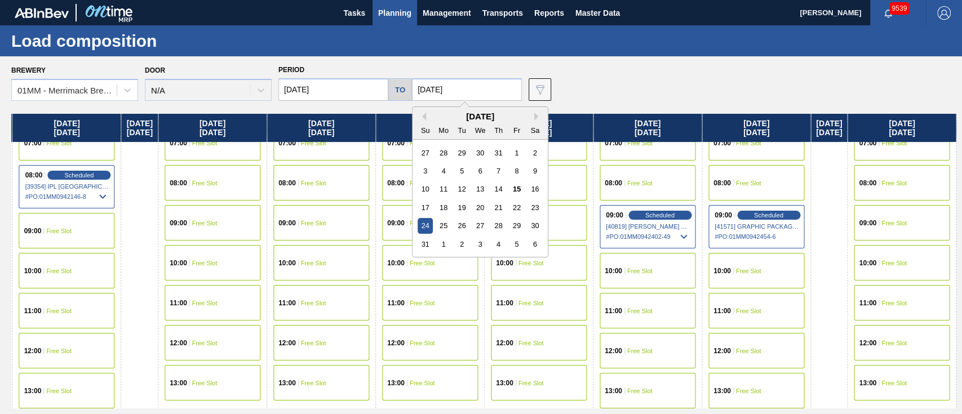
click at [491, 100] on input "[DATE]" at bounding box center [467, 89] width 110 height 23
click at [482, 228] on div "27" at bounding box center [479, 225] width 15 height 15
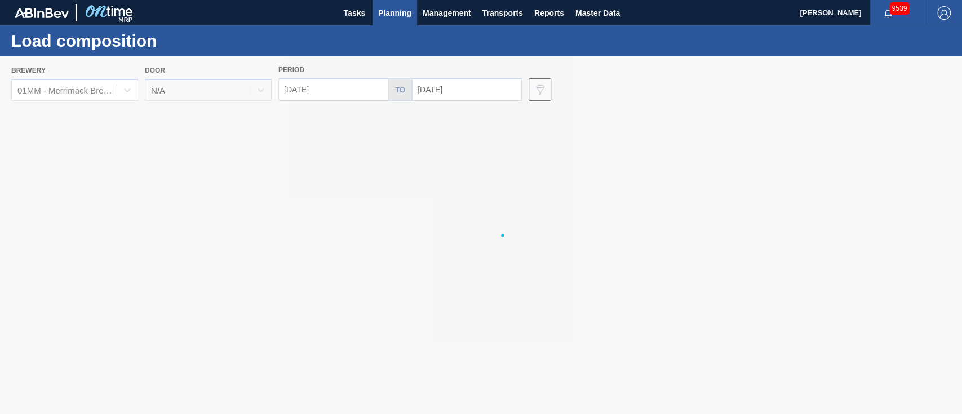
type input "[DATE]"
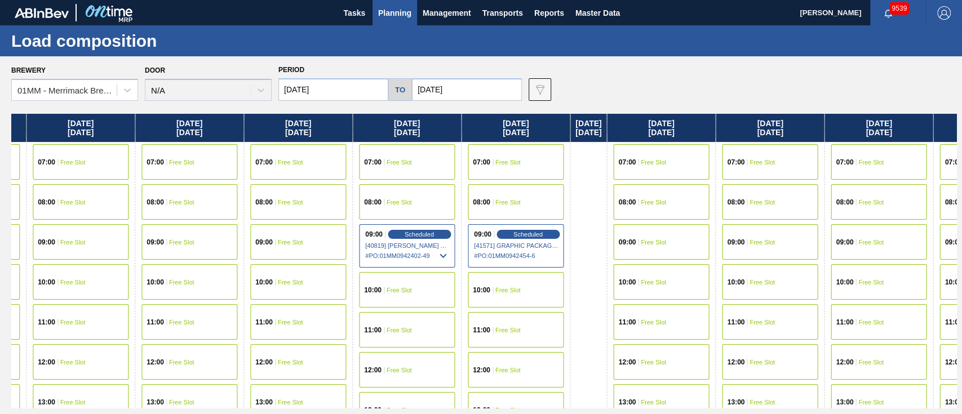
scroll to position [0, 1162]
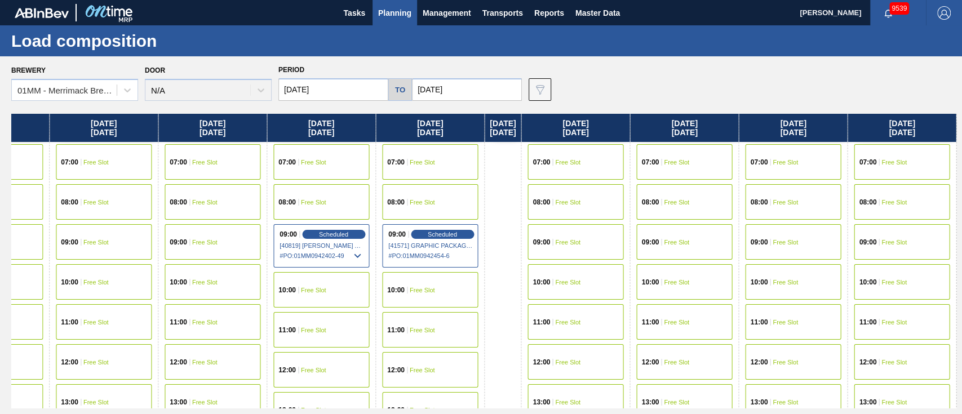
click at [699, 236] on div "09:00 Free Slot" at bounding box center [684, 241] width 96 height 35
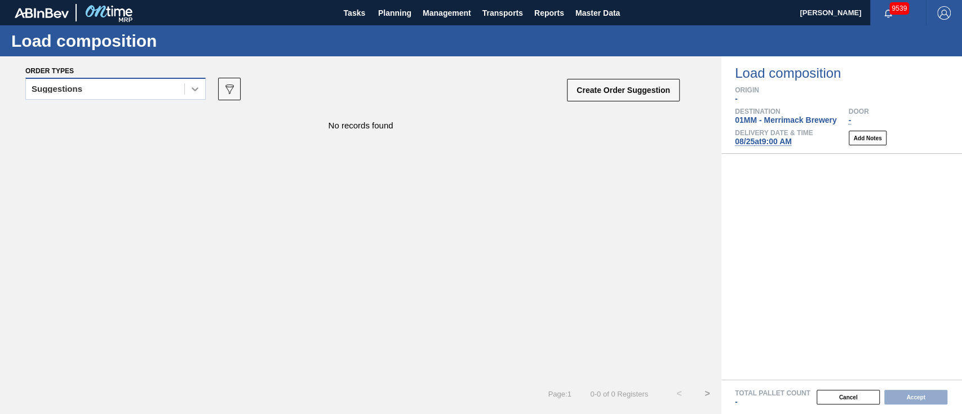
click at [190, 84] on icon at bounding box center [194, 88] width 11 height 11
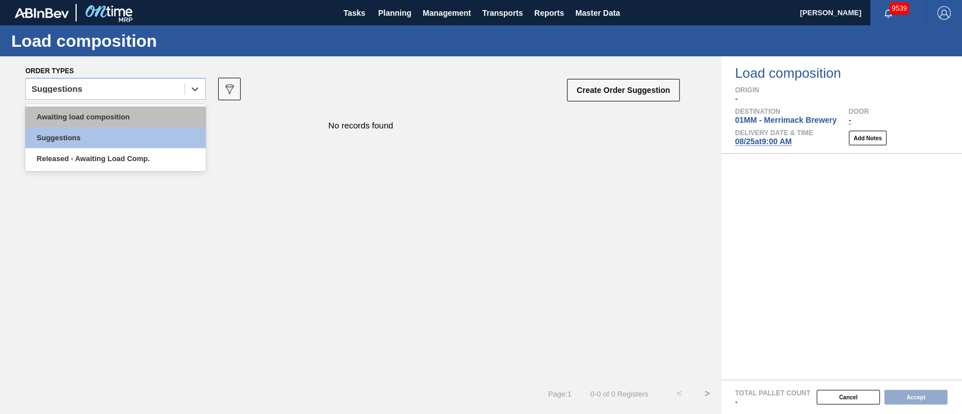
click at [169, 119] on div "Awaiting load composition" at bounding box center [115, 116] width 180 height 21
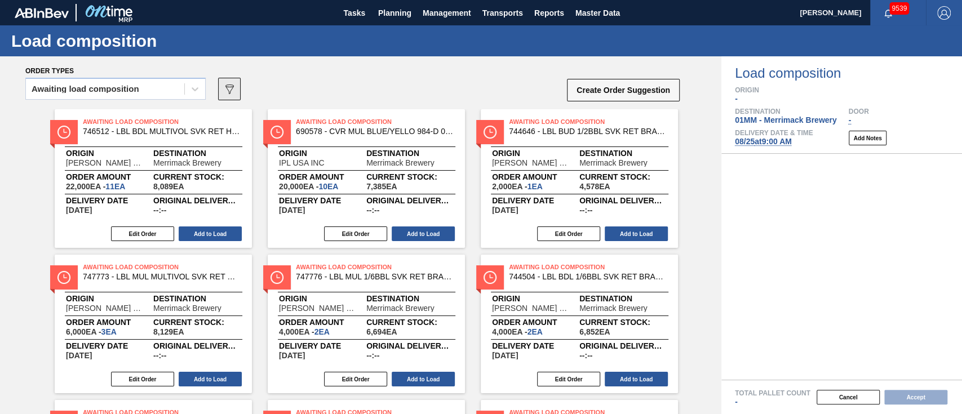
click at [239, 85] on button "089F7B8B-B2A5-4AFE-B5C0-19BA573D28AC" at bounding box center [229, 89] width 23 height 23
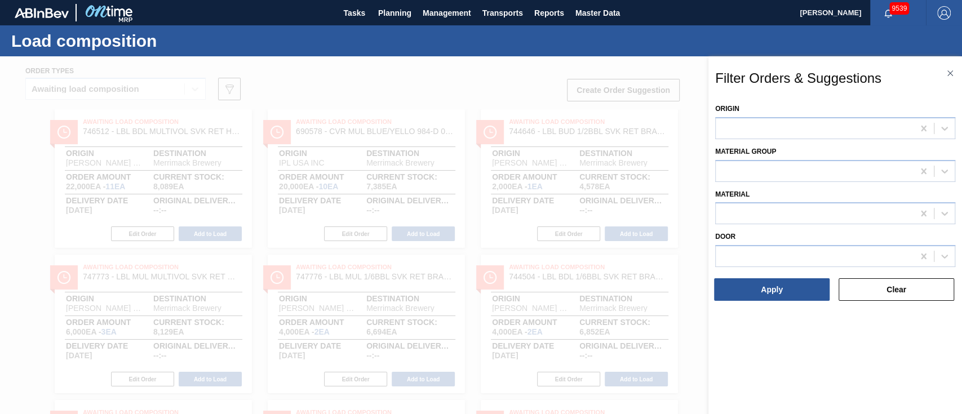
click at [468, 87] on div at bounding box center [481, 263] width 962 height 414
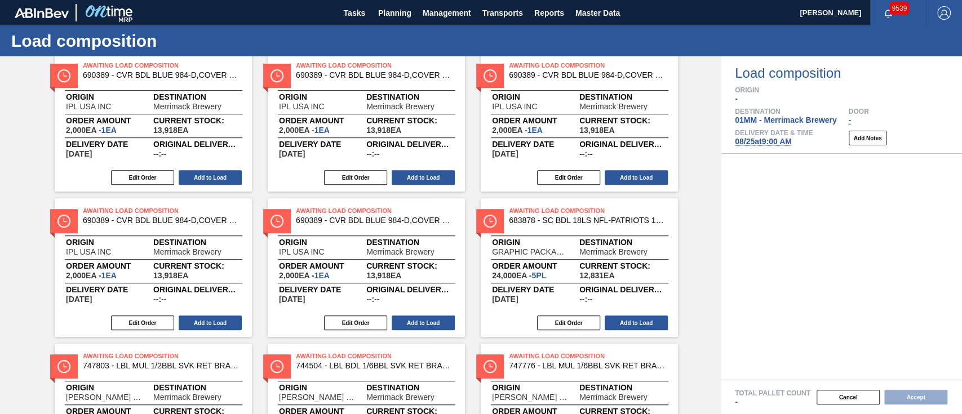
scroll to position [491, 0]
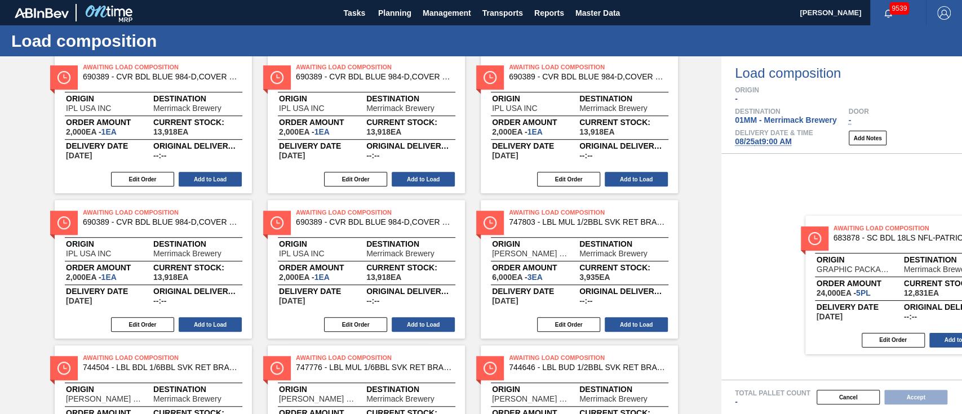
drag, startPoint x: 589, startPoint y: 250, endPoint x: 884, endPoint y: 242, distance: 295.3
click at [721, 242] on div "Order types Awaiting load composition 089F7B8B-B2A5-4AFE-B5C0-19BA573D28AC Crea…" at bounding box center [481, 235] width 962 height 358
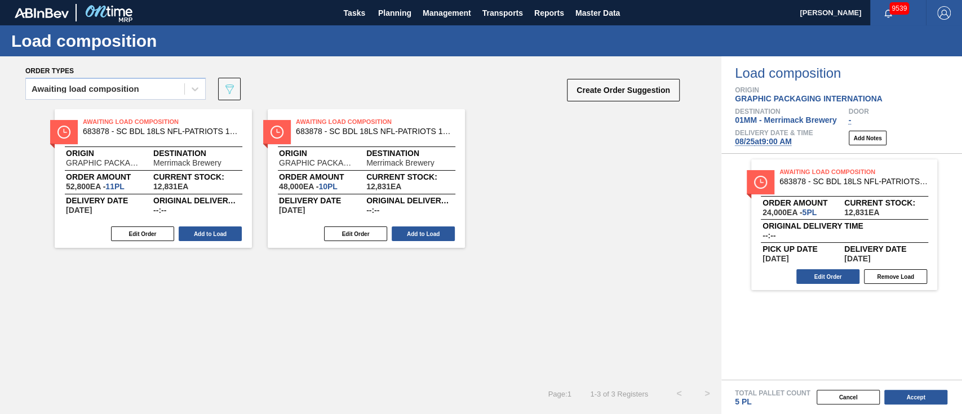
scroll to position [0, 0]
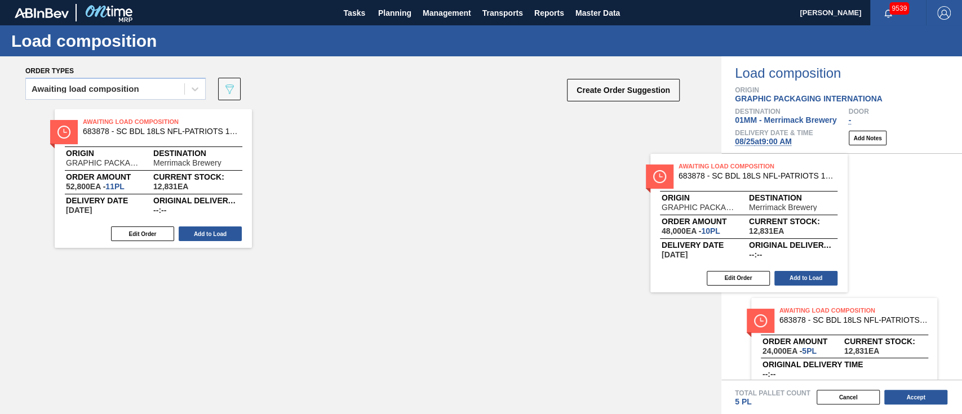
drag, startPoint x: 352, startPoint y: 143, endPoint x: 762, endPoint y: 211, distance: 415.2
click at [721, 211] on div "Order types Awaiting load composition 089F7B8B-B2A5-4AFE-B5C0-19BA573D28AC Crea…" at bounding box center [481, 235] width 962 height 358
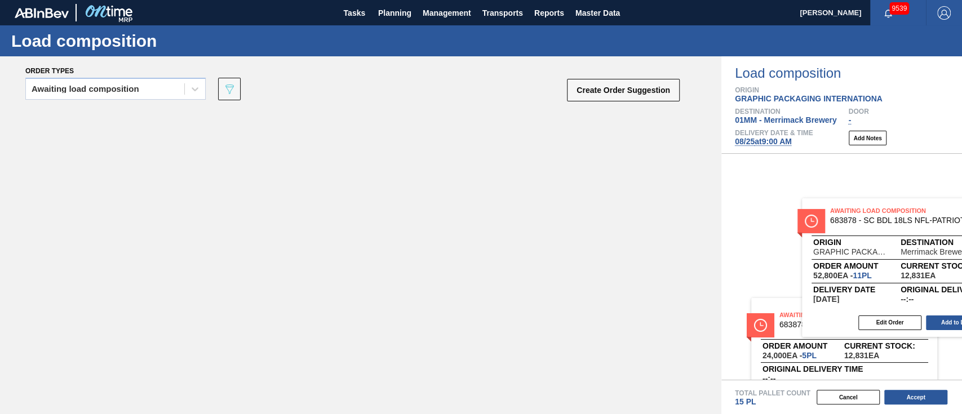
drag, startPoint x: 188, startPoint y: 187, endPoint x: 930, endPoint y: 269, distance: 746.5
click at [721, 269] on div "Order types Awaiting load composition 089F7B8B-B2A5-4AFE-B5C0-19BA573D28AC Crea…" at bounding box center [481, 235] width 962 height 358
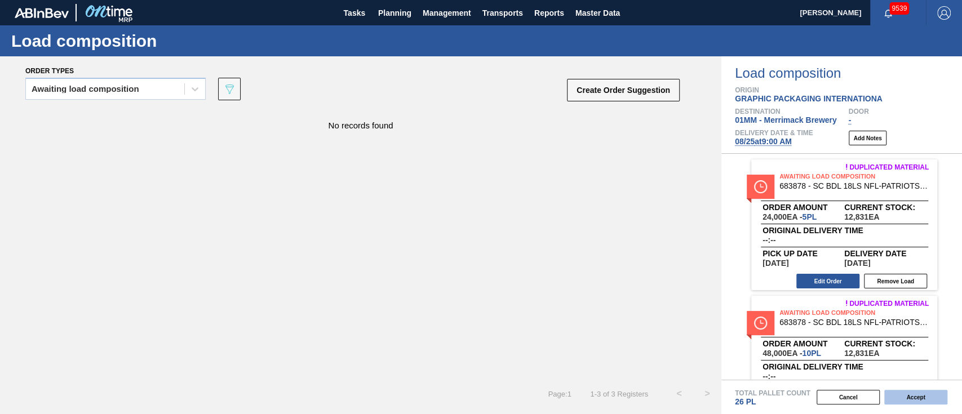
click at [721, 310] on button "Accept" at bounding box center [915, 397] width 63 height 15
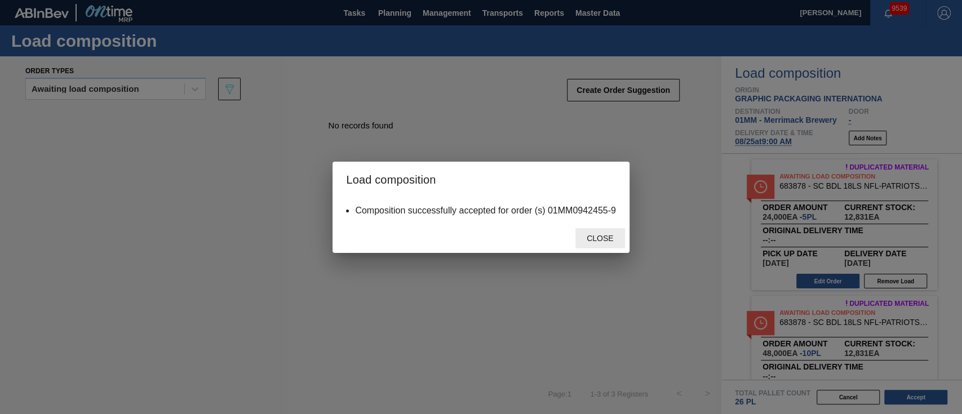
click at [602, 233] on div "Close" at bounding box center [600, 238] width 50 height 21
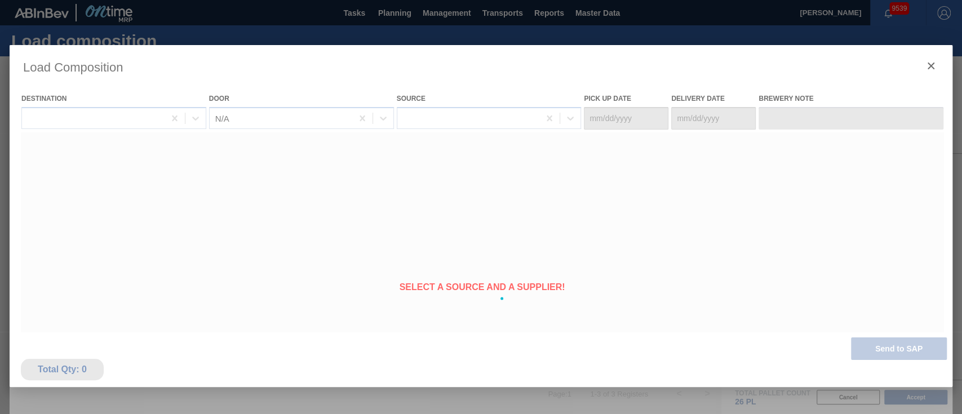
type Date "[DATE]"
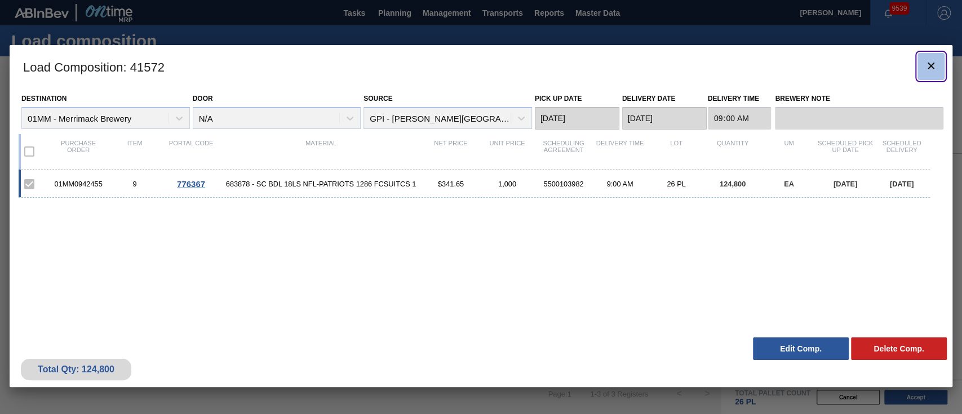
click at [721, 61] on icon "botão de ícone" at bounding box center [931, 66] width 14 height 14
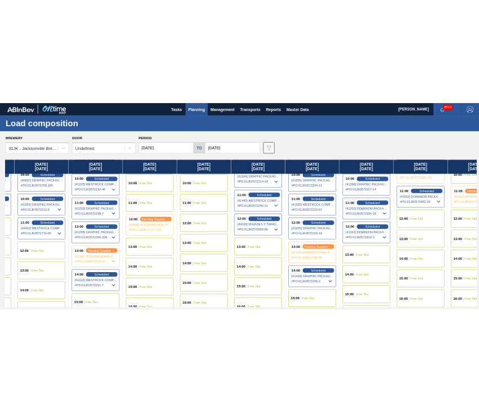
scroll to position [401, 744]
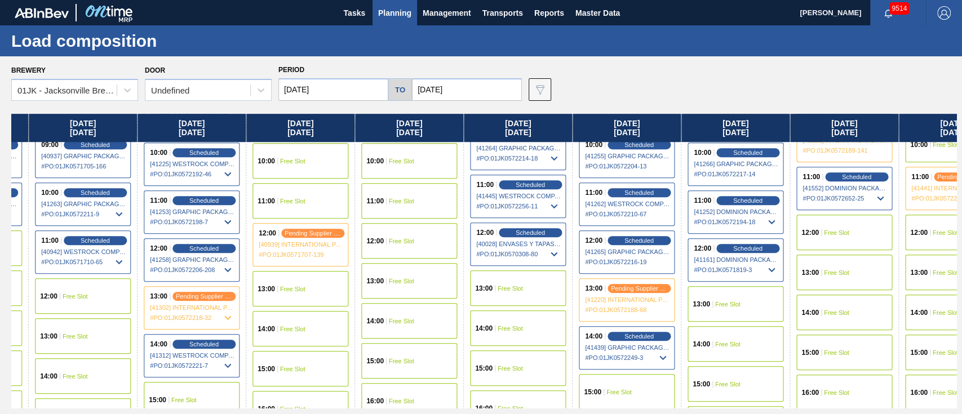
click at [479, 288] on div "13:00 Free Slot" at bounding box center [518, 287] width 96 height 35
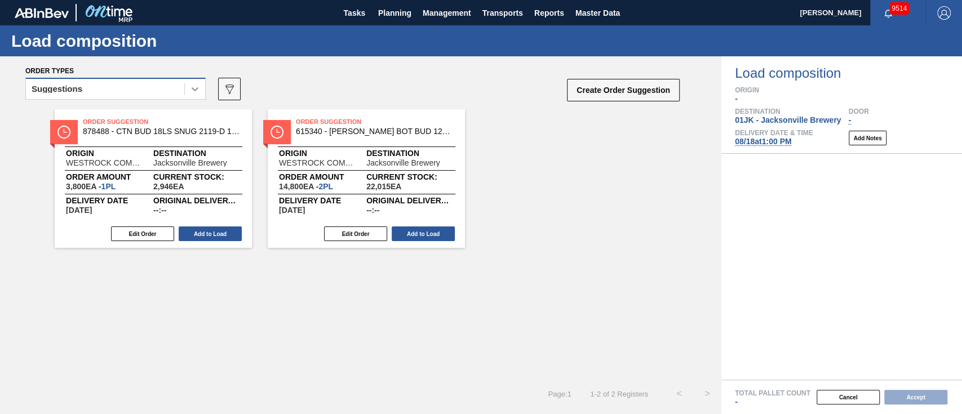
click at [194, 95] on div at bounding box center [195, 89] width 20 height 20
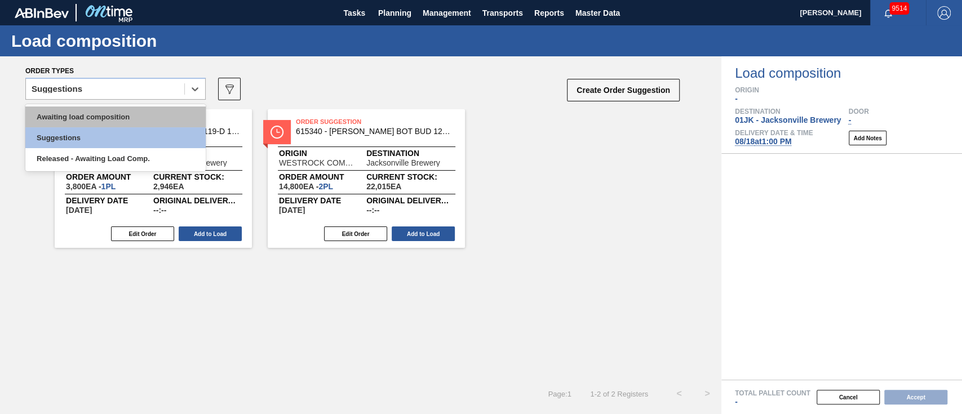
click at [160, 123] on div "Awaiting load composition" at bounding box center [115, 116] width 180 height 21
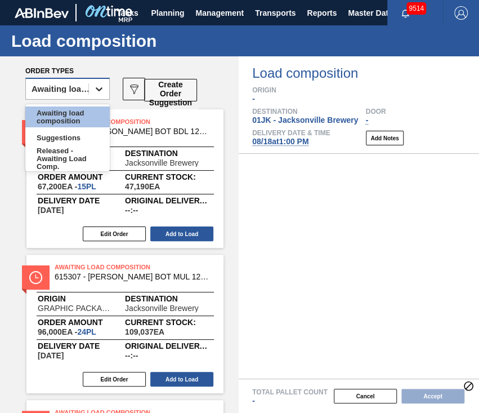
click at [92, 82] on div at bounding box center [99, 89] width 20 height 20
click at [86, 114] on div "Awaiting load composition" at bounding box center [67, 116] width 85 height 21
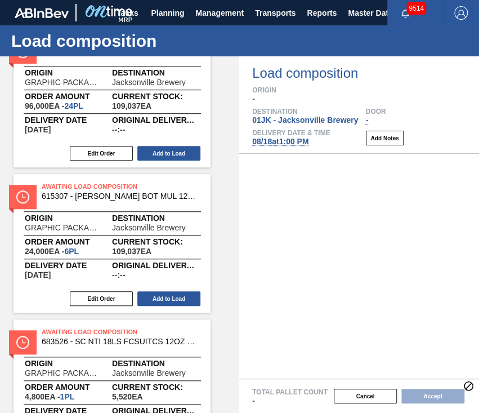
scroll to position [0, 14]
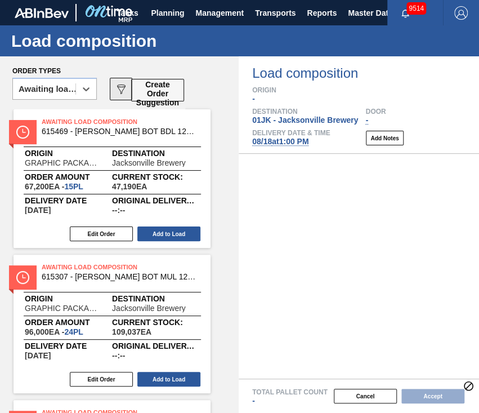
click at [117, 90] on icon "089F7B8B-B2A5-4AFE-B5C0-19BA573D28AC" at bounding box center [121, 89] width 14 height 14
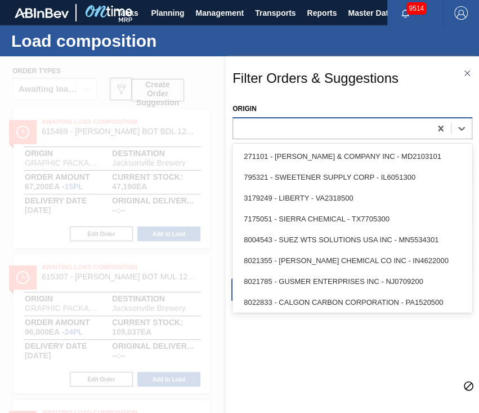
click at [352, 130] on div at bounding box center [332, 128] width 198 height 16
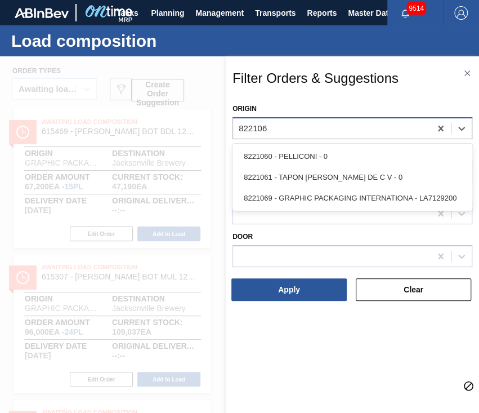
type input "8221069"
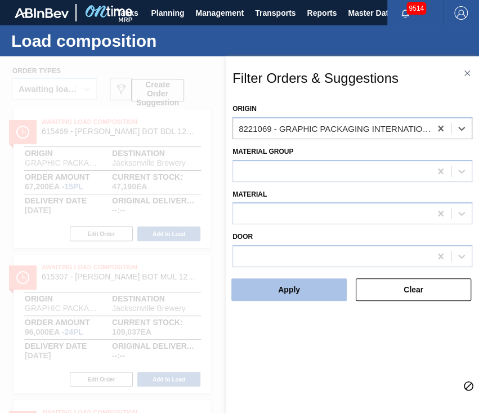
click at [314, 295] on button "Apply" at bounding box center [290, 289] width 116 height 23
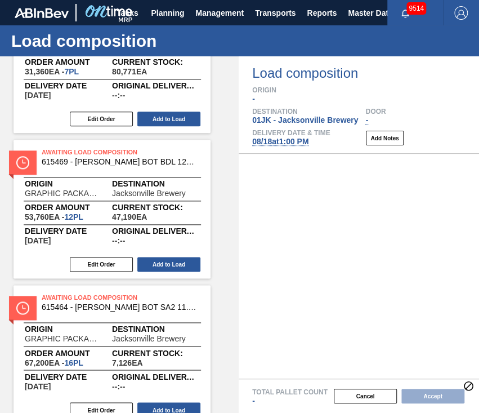
scroll to position [1915, 14]
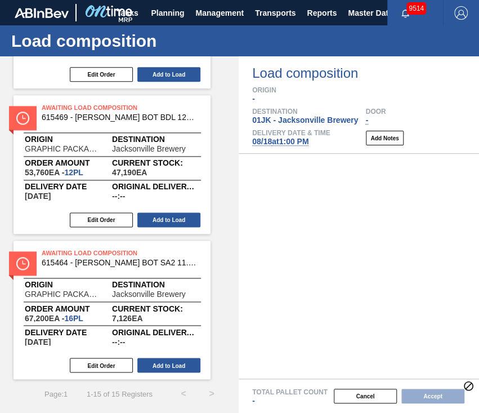
click at [219, 247] on div "Awaiting Load Composition 615464 - [PERSON_NAME] BOT SA2 11.2OZ 24PT SNUG 12/11…" at bounding box center [140, 257] width 197 height 20
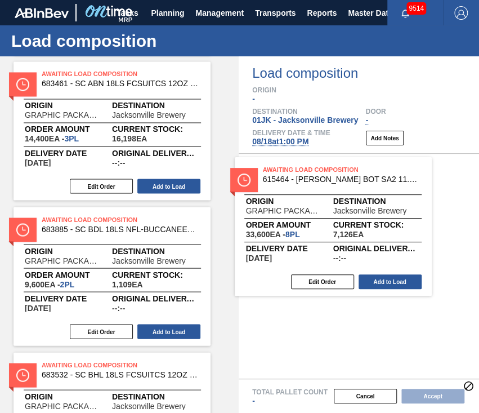
drag, startPoint x: 144, startPoint y: 221, endPoint x: 371, endPoint y: 172, distance: 231.9
click at [371, 172] on div "Order types Awaiting load composition 089F7B8B-B2A5-4AFE-B5C0-19BA573D28AC Crea…" at bounding box center [239, 234] width 479 height 357
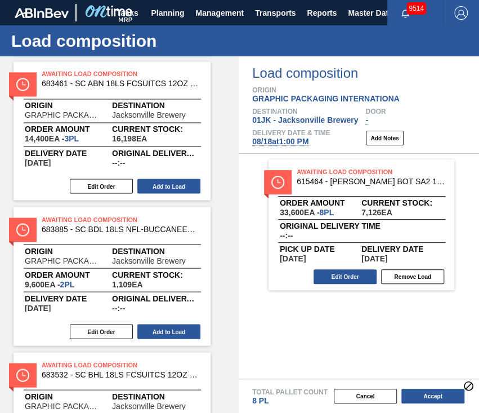
click at [180, 248] on span "Destination" at bounding box center [155, 250] width 87 height 7
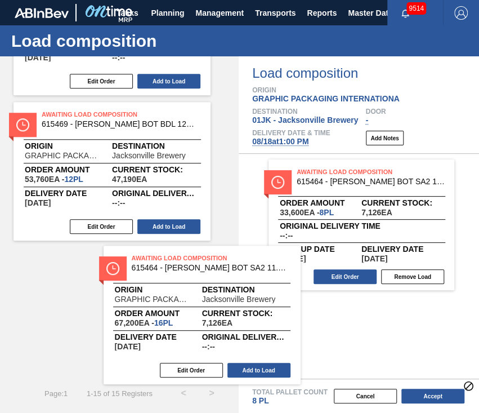
scroll to position [1763, 14]
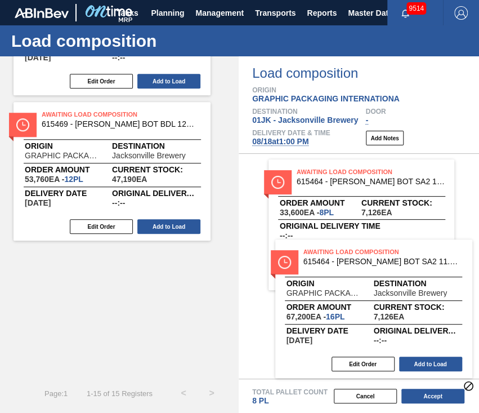
drag, startPoint x: 180, startPoint y: 248, endPoint x: 427, endPoint y: 255, distance: 246.9
click at [427, 255] on div "Order types Awaiting load composition 089F7B8B-B2A5-4AFE-B5C0-19BA573D28AC Crea…" at bounding box center [239, 234] width 479 height 357
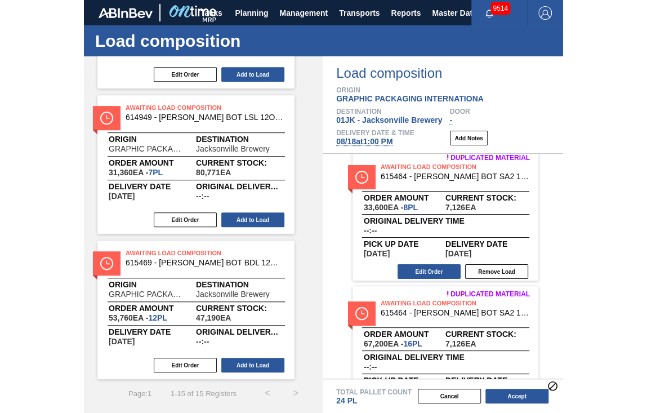
scroll to position [9, 0]
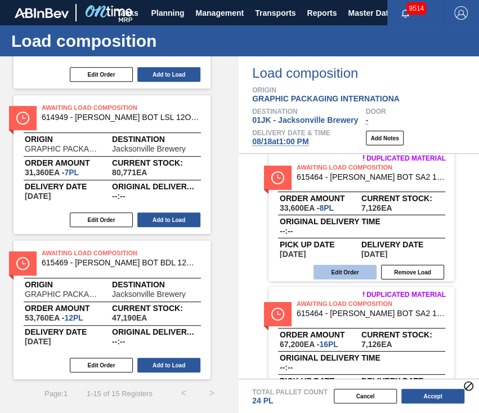
click at [353, 268] on button "Edit Order" at bounding box center [345, 272] width 63 height 15
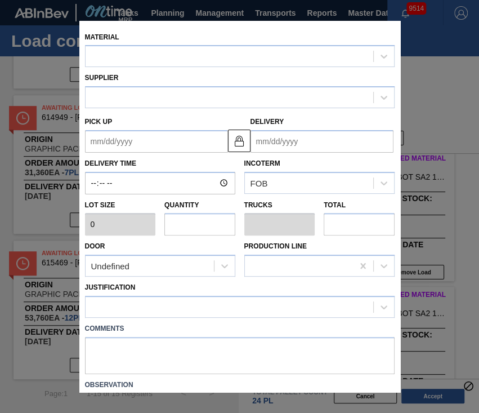
type input "4,200"
type input "8"
type input "0.308"
type input "33,600"
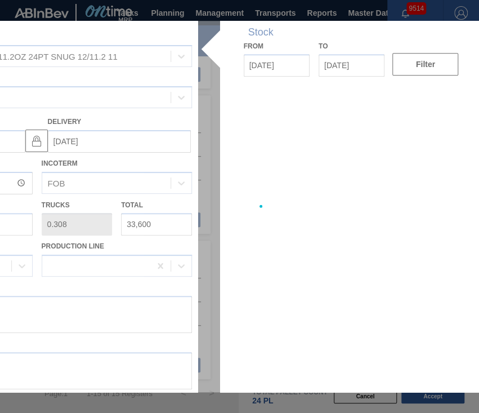
type up "[DATE]"
type input "[DATE]"
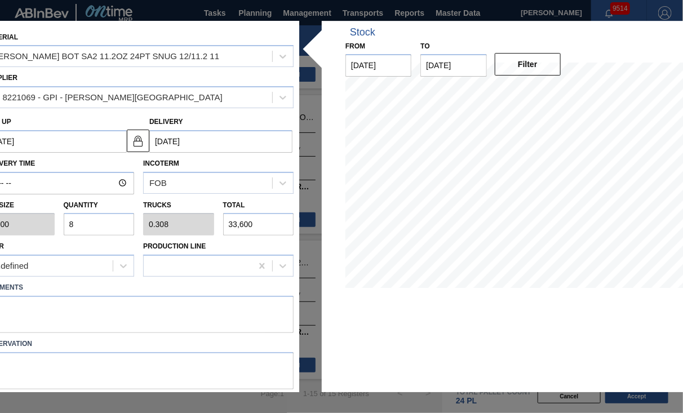
scroll to position [0, 0]
click at [108, 223] on input "8" at bounding box center [99, 225] width 71 height 23
type input "6"
type input "0.231"
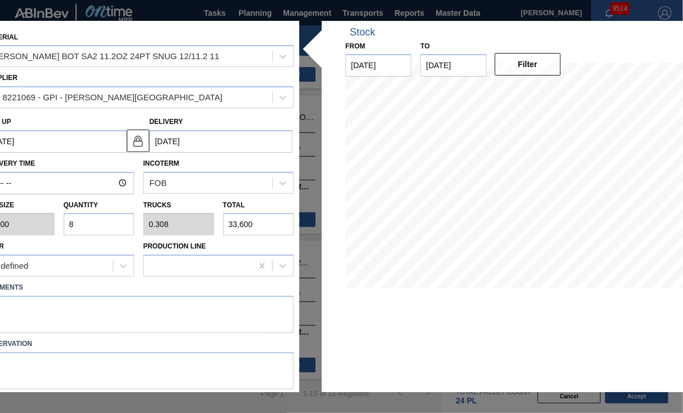
type input "25,200"
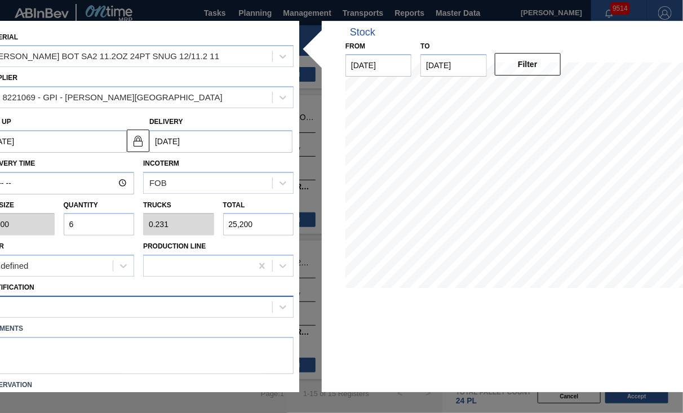
type input "6"
click at [172, 303] on div at bounding box center [128, 307] width 288 height 16
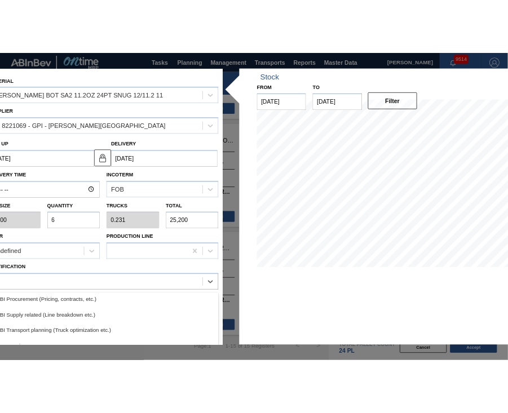
scroll to position [158, 0]
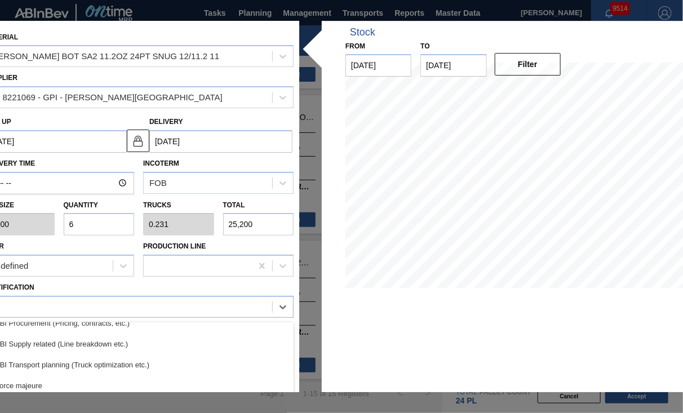
click at [145, 356] on div "ABI Transport planning (Truck optimization etc.)" at bounding box center [139, 364] width 310 height 21
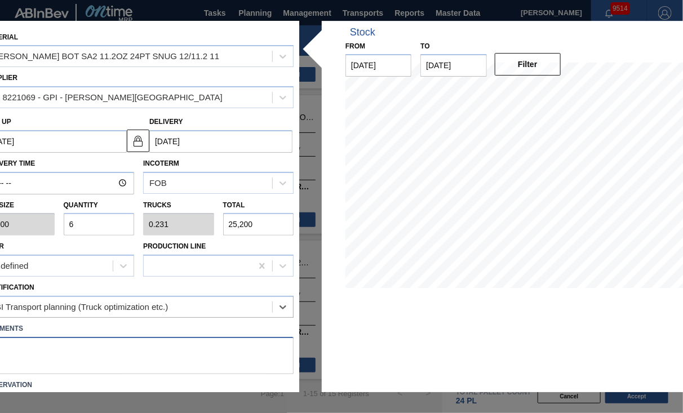
click at [123, 354] on textarea at bounding box center [139, 355] width 310 height 37
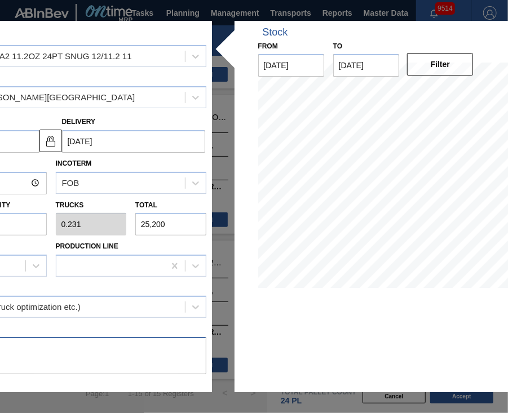
click at [50, 349] on textarea at bounding box center [51, 355] width 310 height 37
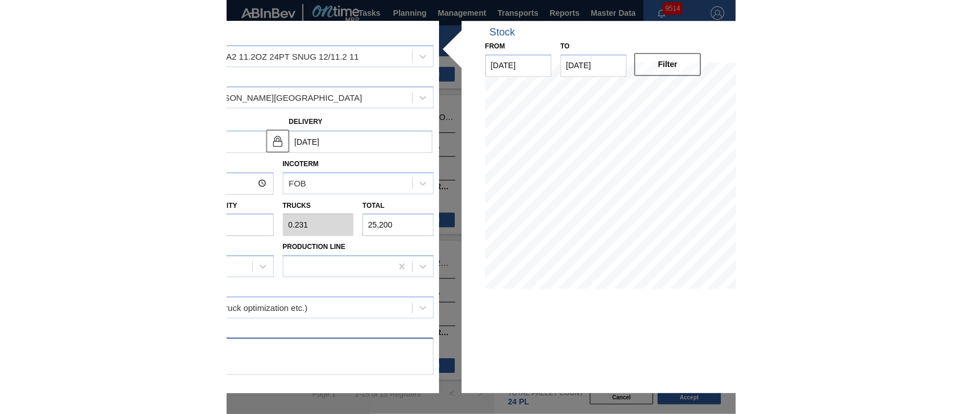
scroll to position [70, 0]
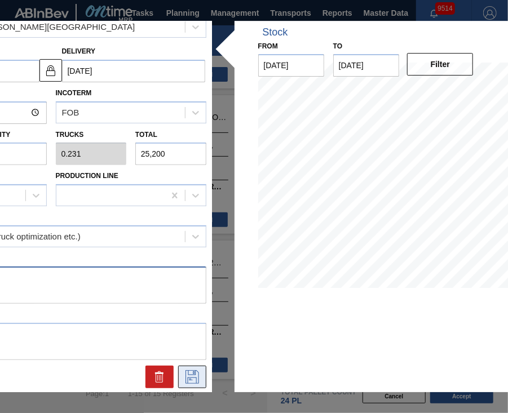
type textarea "TAIL, DROP"
click at [202, 375] on button at bounding box center [192, 377] width 28 height 23
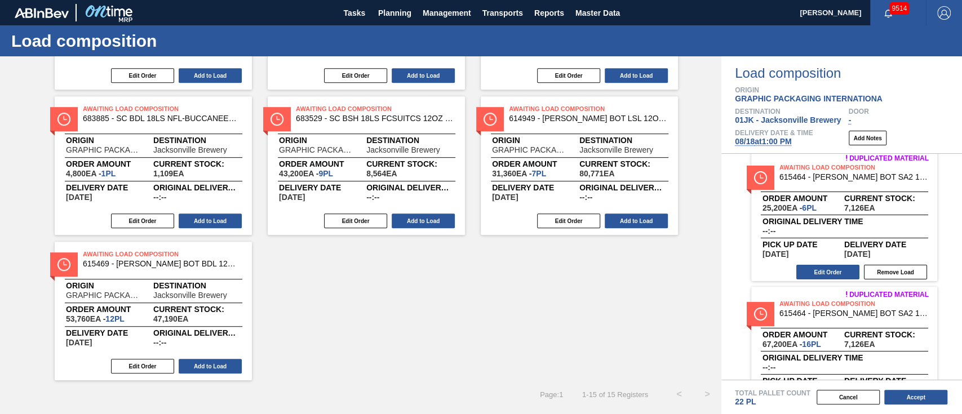
scroll to position [449, 0]
click at [479, 268] on button "Edit Order" at bounding box center [827, 272] width 63 height 15
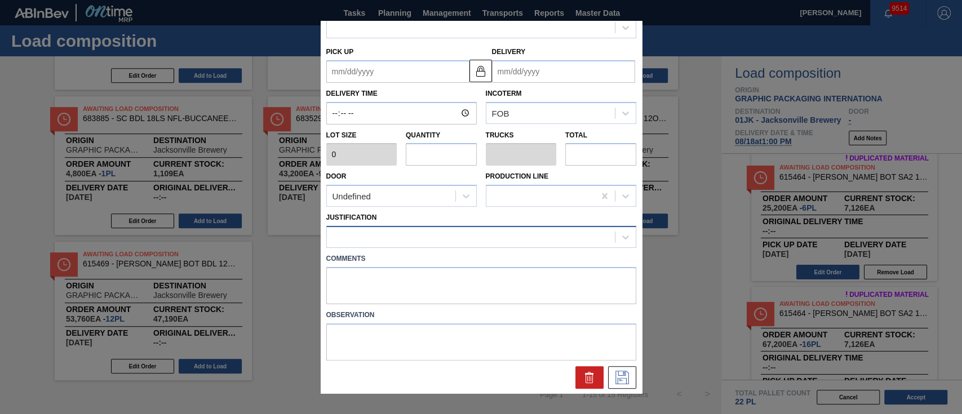
type input "4,200"
type input "6"
type input "0.231"
type input "25,200"
type textarea "TAIL, DROP"
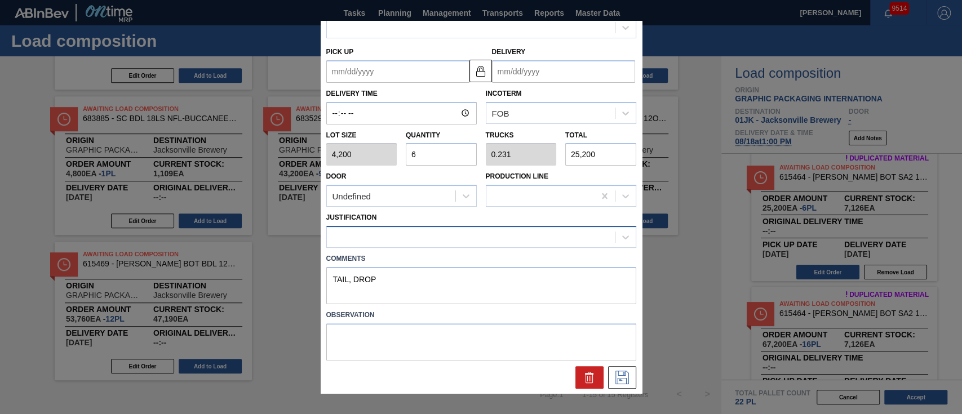
type up "[DATE]"
type input "[DATE]"
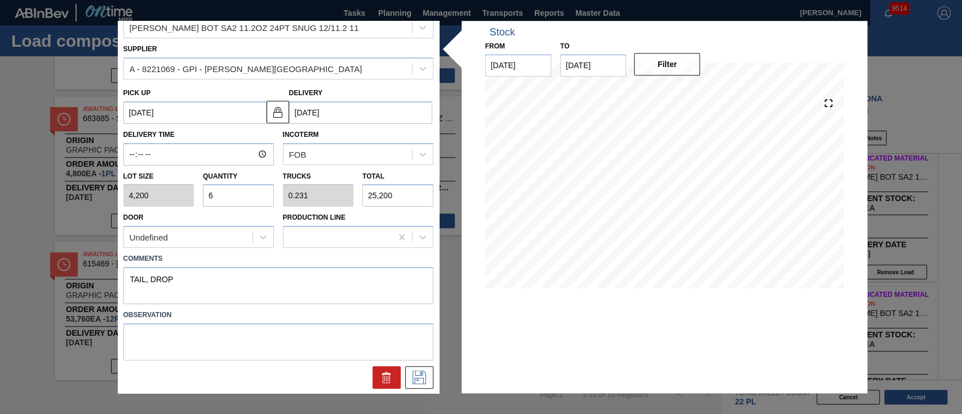
click at [449, 305] on div "Material [PERSON_NAME] BOT SA2 11.2OZ 24PT SNUG 12/11.2 11 Supplier A - 8221069…" at bounding box center [481, 207] width 727 height 373
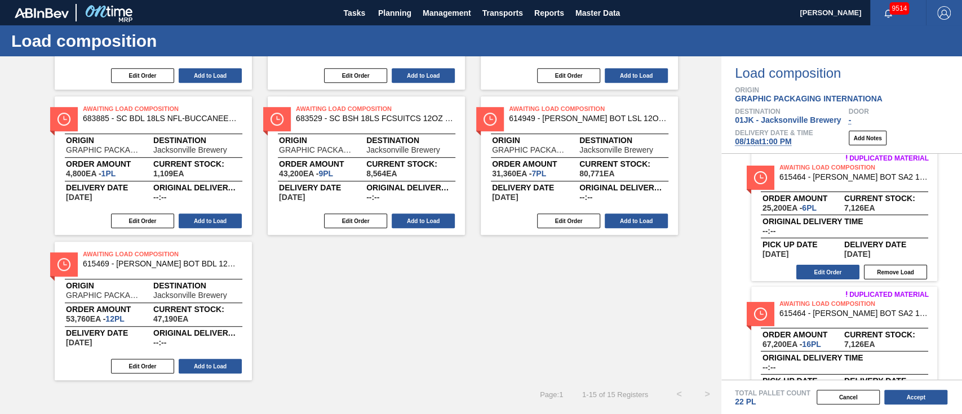
scroll to position [53, 0]
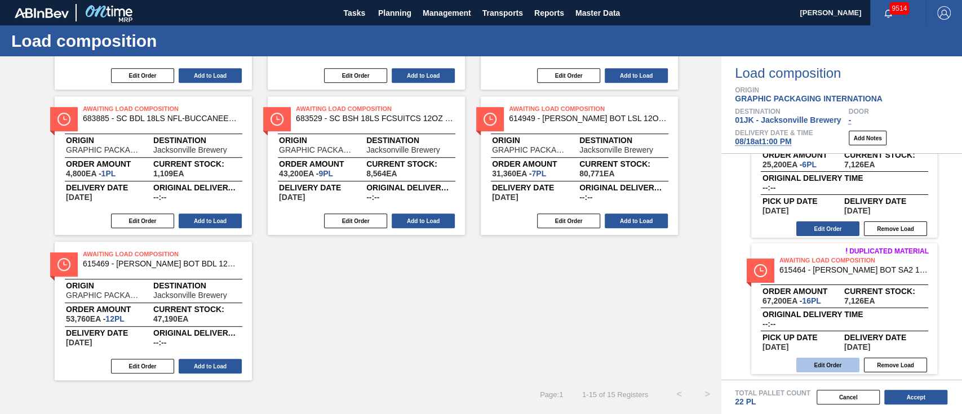
click at [479, 366] on button "Edit Order" at bounding box center [827, 365] width 63 height 15
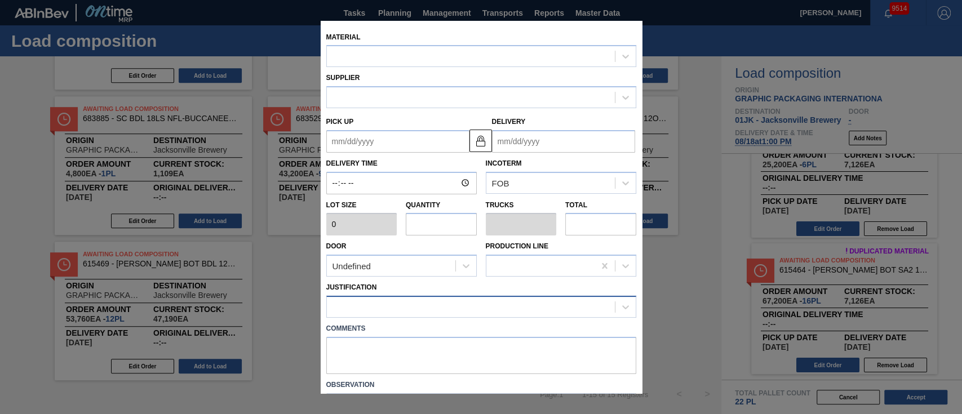
type input "4,200"
type input "16"
type input "0.615"
type input "67,200"
type up "[DATE]"
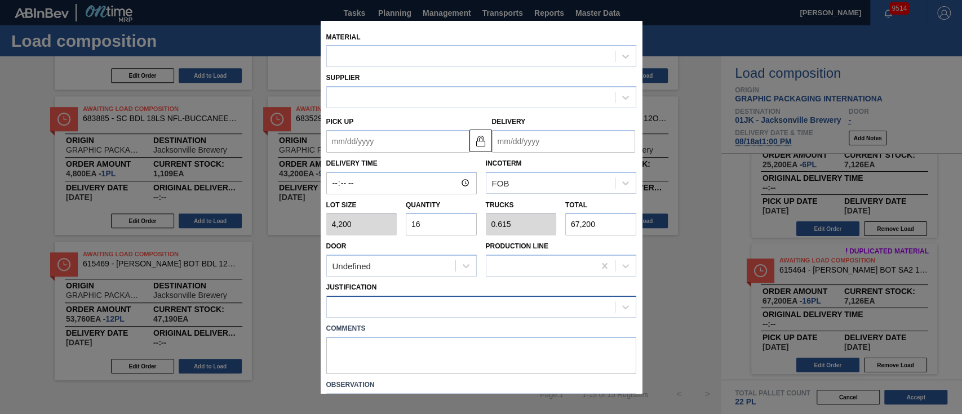
type input "[DATE]"
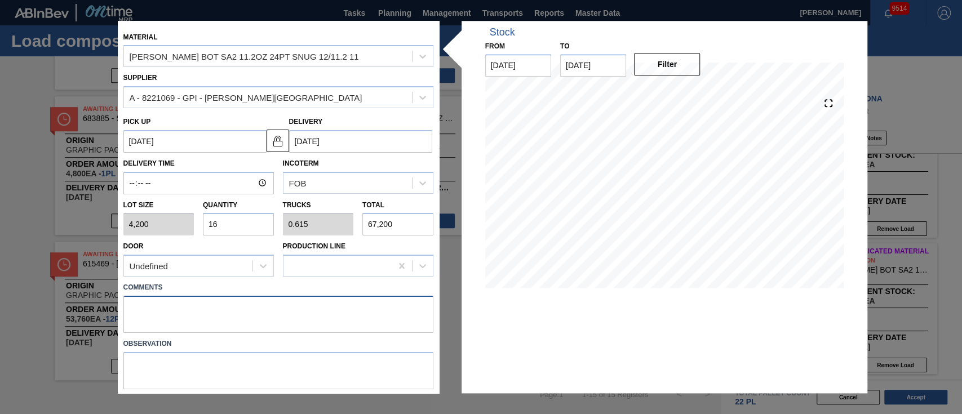
click at [348, 313] on textarea at bounding box center [278, 314] width 310 height 37
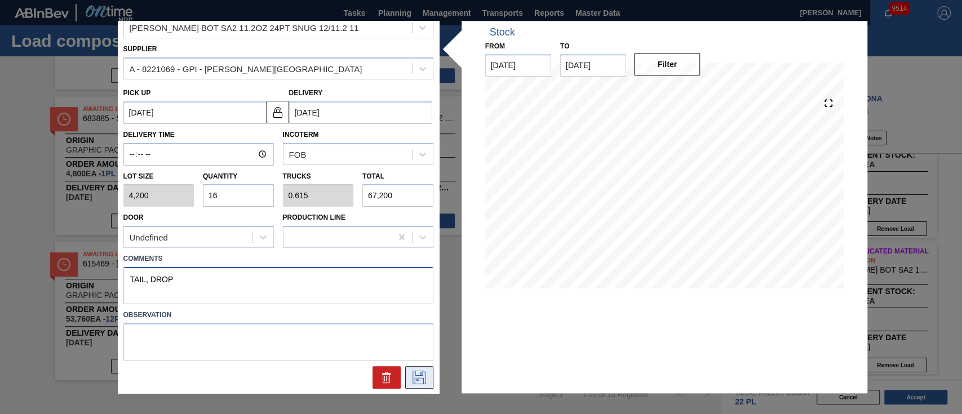
type textarea "TAIL, DROP"
click at [410, 377] on icon at bounding box center [419, 378] width 18 height 14
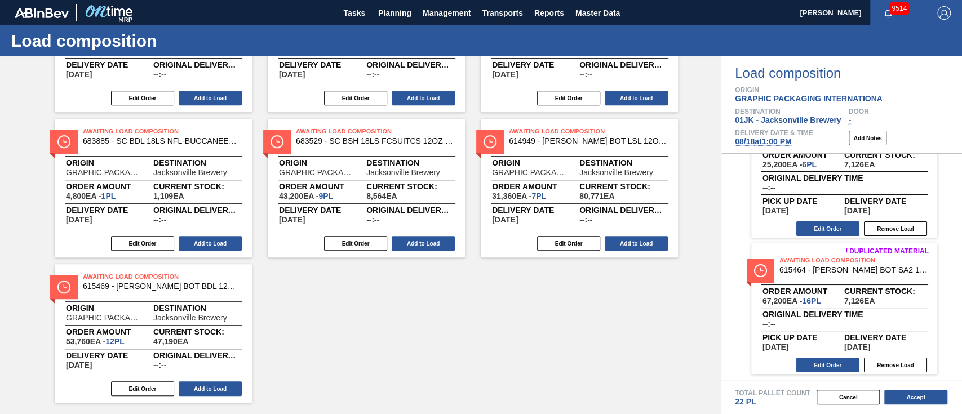
scroll to position [449, 0]
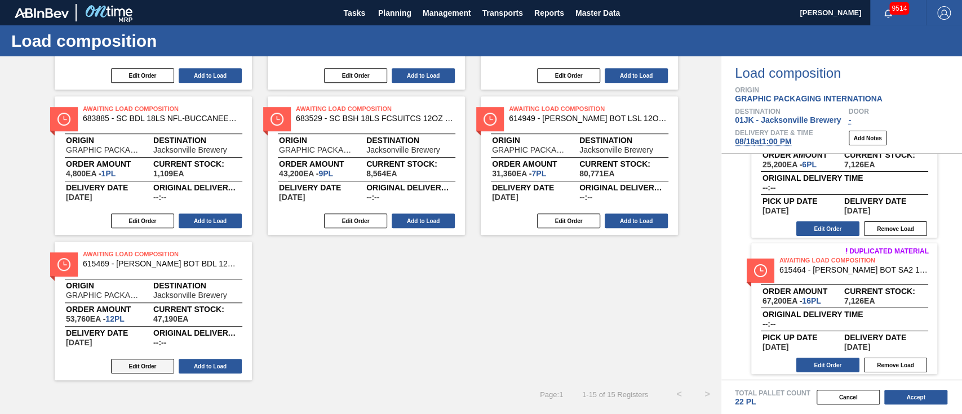
click at [135, 372] on button "Edit Order" at bounding box center [142, 366] width 63 height 15
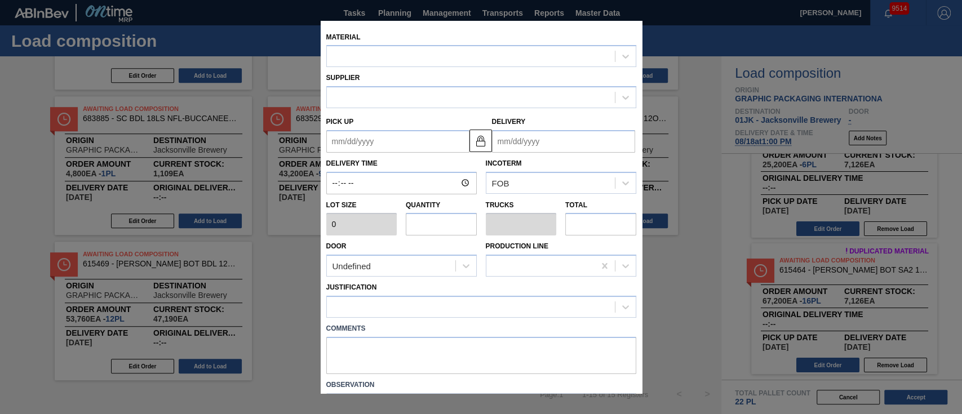
type input "4,480"
type input "12"
type input "0.462"
type input "53,760"
type up "[DATE]"
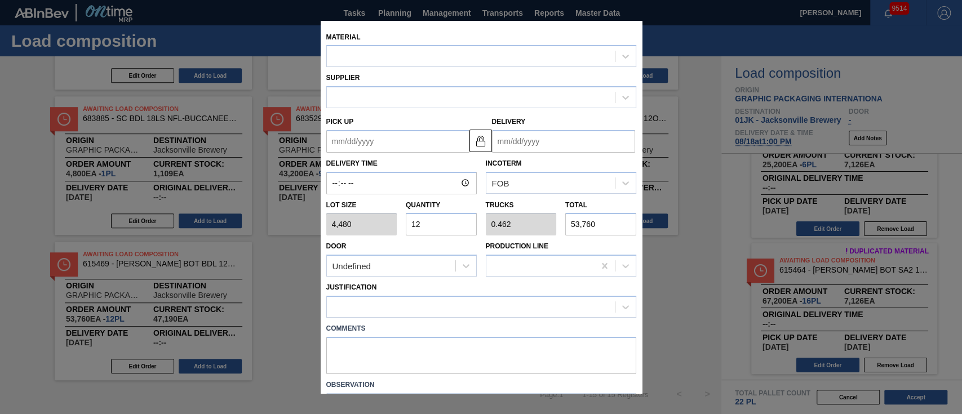
type input "[DATE]"
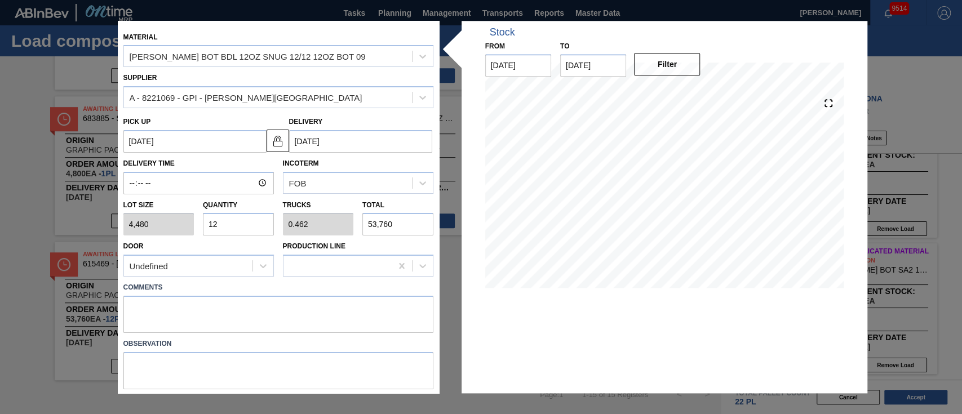
click at [239, 223] on input "12" at bounding box center [238, 225] width 71 height 23
type input "2"
type input "0.077"
type input "8,960"
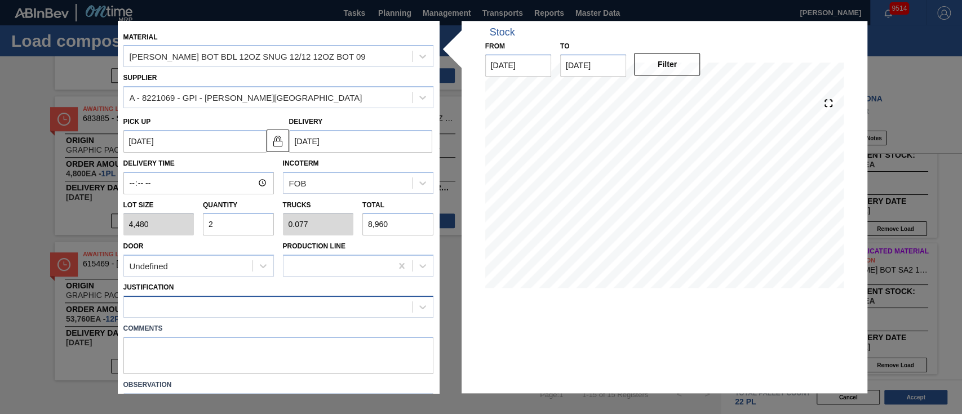
type input "2"
click at [243, 309] on div at bounding box center [268, 307] width 288 height 16
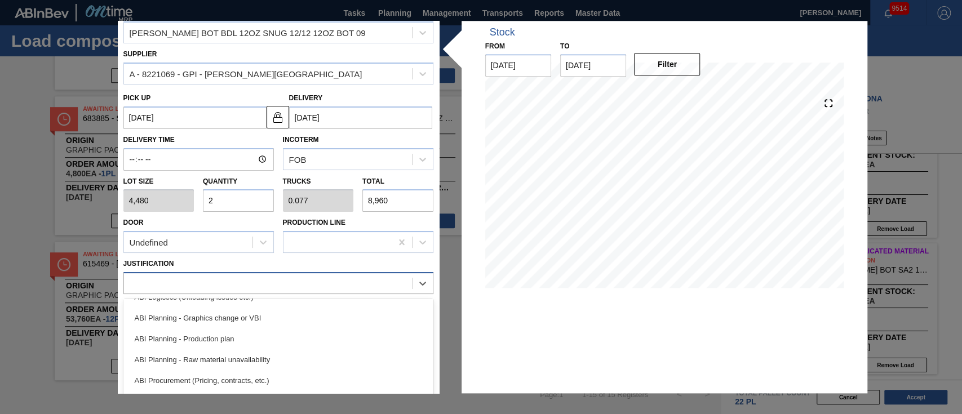
scroll to position [78, 0]
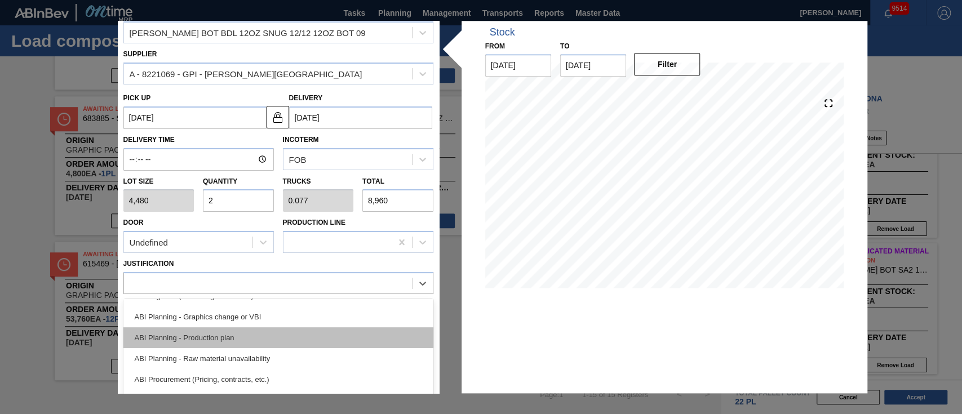
click at [233, 330] on div "ABI Planning - Production plan" at bounding box center [278, 337] width 310 height 21
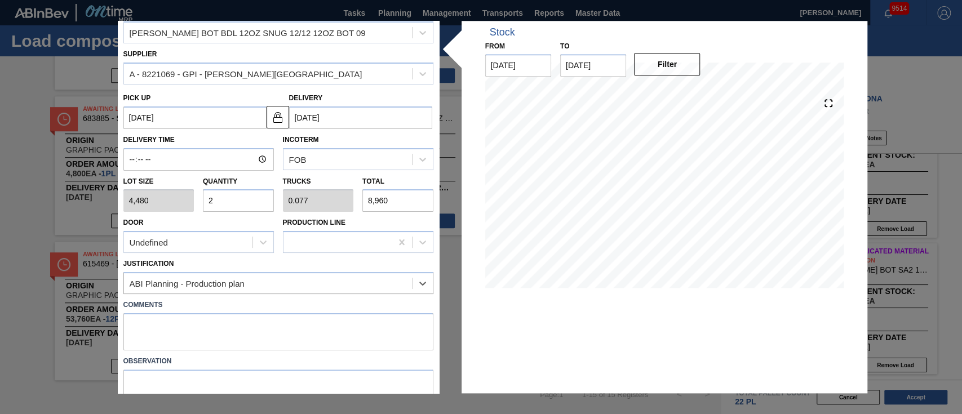
click at [289, 310] on label "Comments" at bounding box center [278, 305] width 310 height 16
click at [272, 335] on textarea at bounding box center [278, 331] width 310 height 37
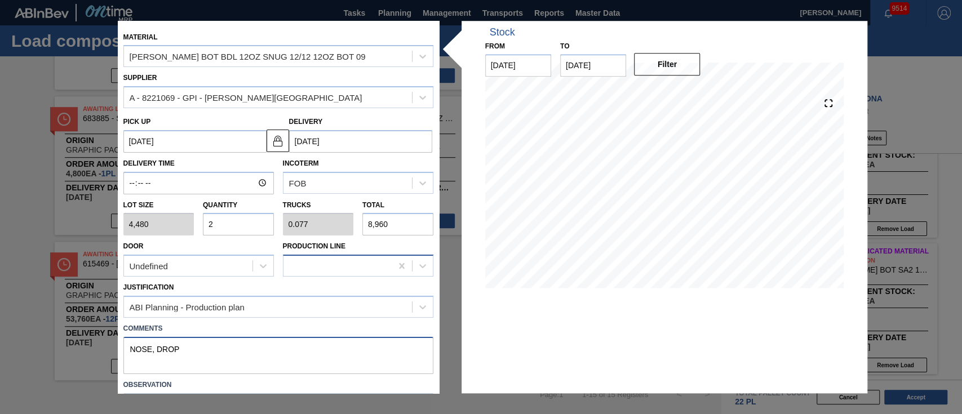
scroll to position [70, 0]
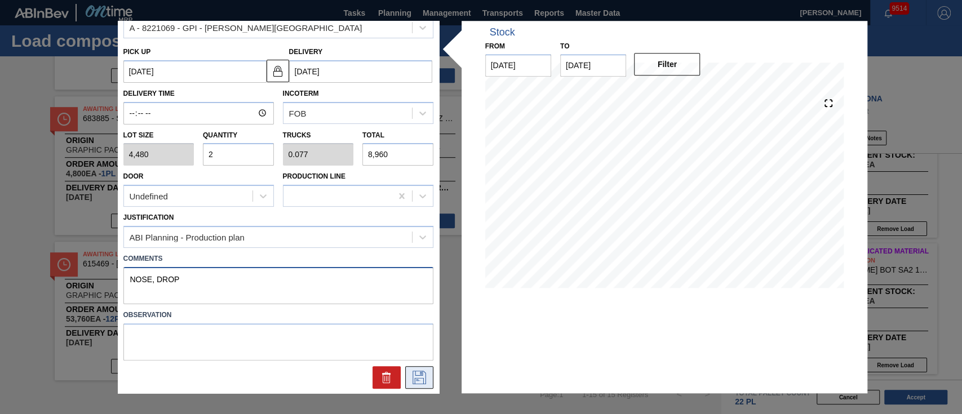
type textarea "NOSE, DROP"
click at [414, 371] on icon at bounding box center [419, 378] width 18 height 14
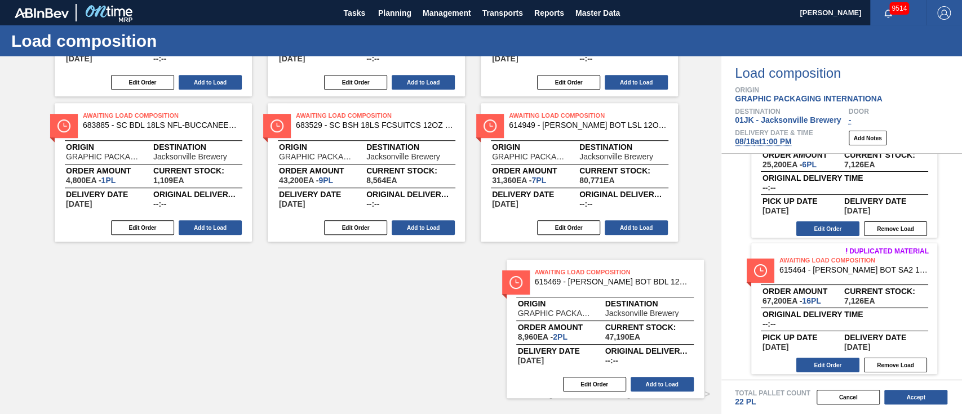
scroll to position [442, 0]
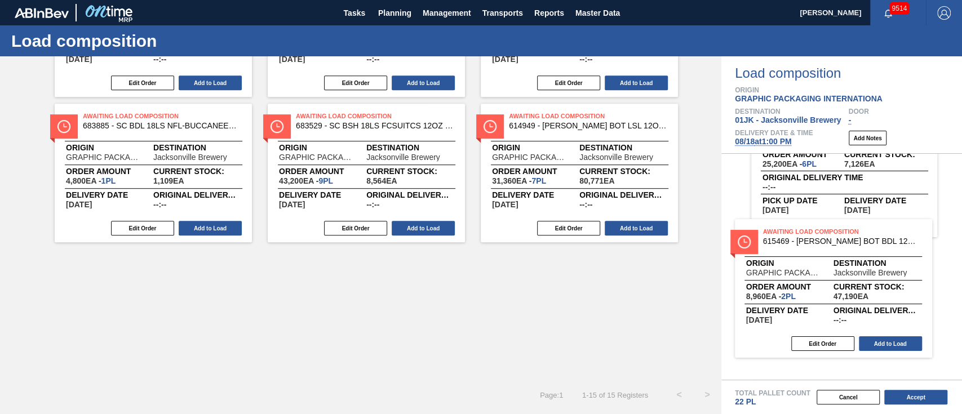
drag, startPoint x: 180, startPoint y: 295, endPoint x: 877, endPoint y: 272, distance: 697.3
click at [479, 272] on div "Order types Awaiting load composition 089F7B8B-B2A5-4AFE-B5C0-19BA573D28AC Crea…" at bounding box center [481, 235] width 962 height 358
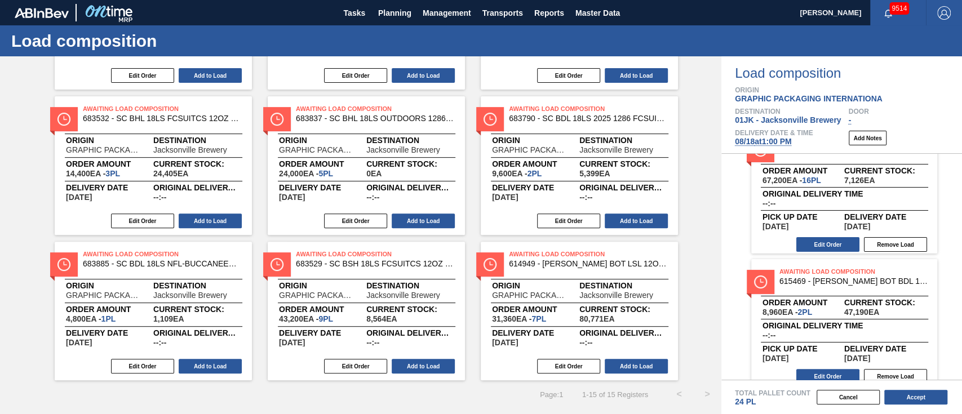
scroll to position [189, 0]
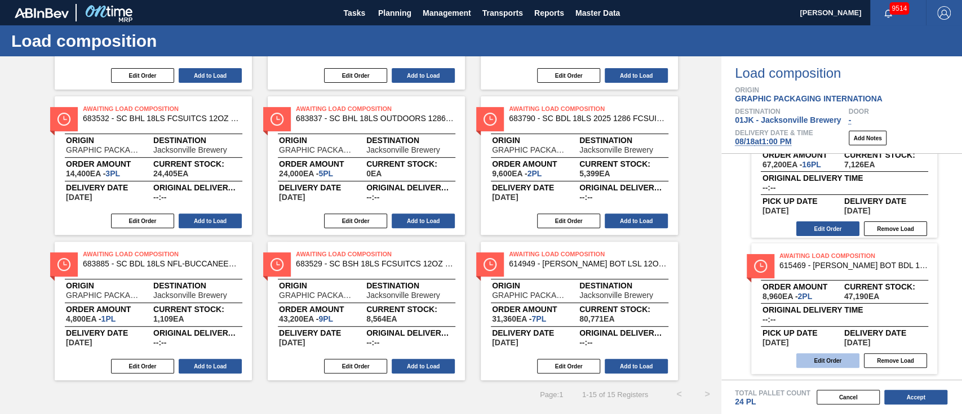
click at [479, 366] on button "Edit Order" at bounding box center [827, 360] width 63 height 15
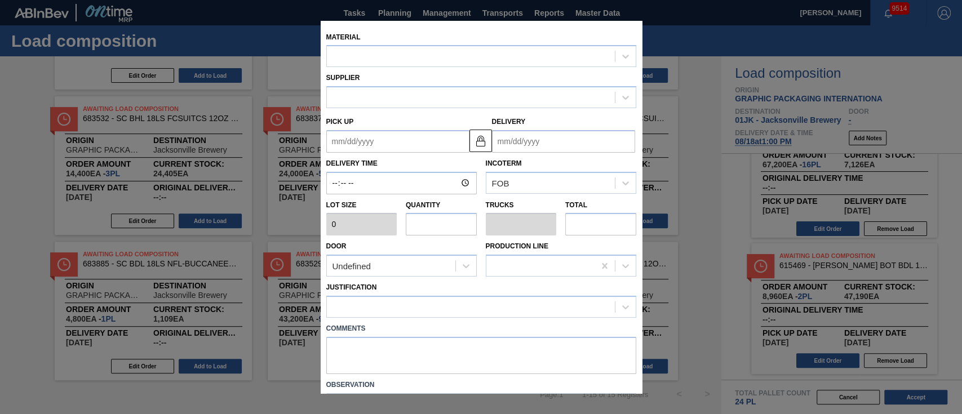
type input "4,480"
type input "2"
type input "0.077"
type input "8,960"
type textarea "NOSE, DROP"
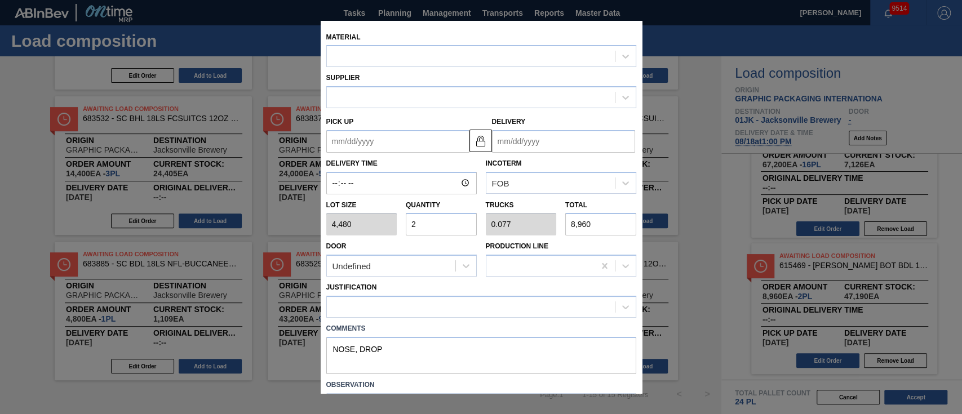
type up "[DATE]"
type input "[DATE]"
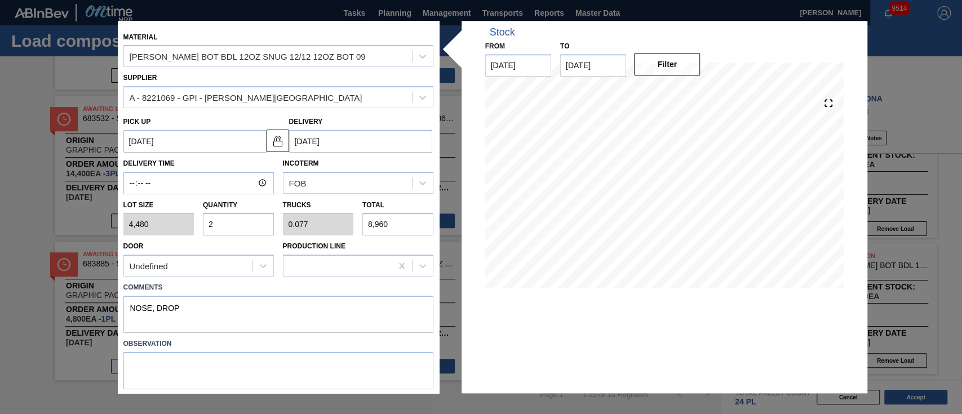
click at [240, 220] on input "2" at bounding box center [238, 225] width 71 height 23
type input "4"
type input "0.154"
type input "17,920"
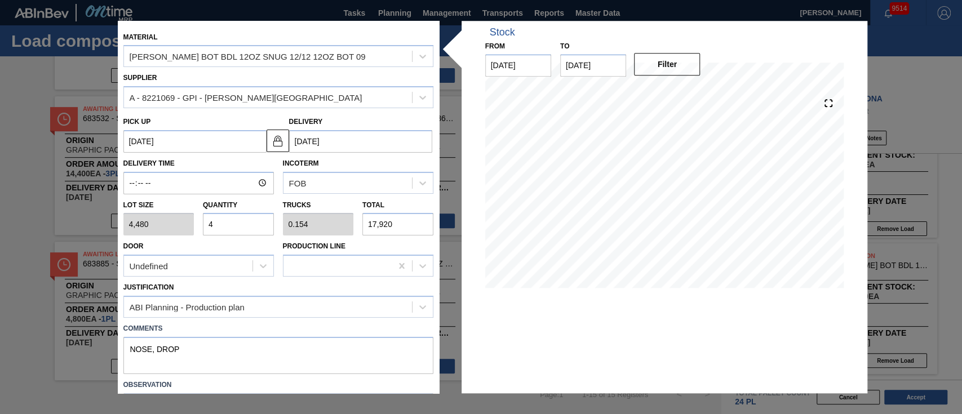
scroll to position [70, 0]
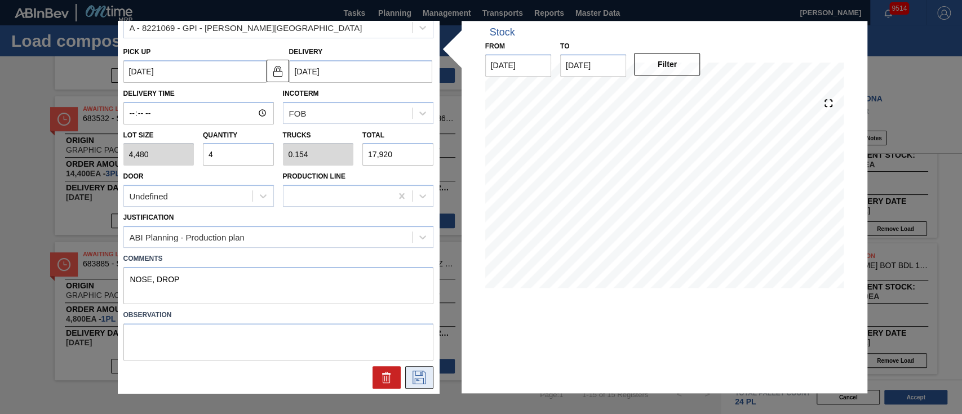
type input "4"
click at [418, 377] on icon at bounding box center [419, 378] width 18 height 14
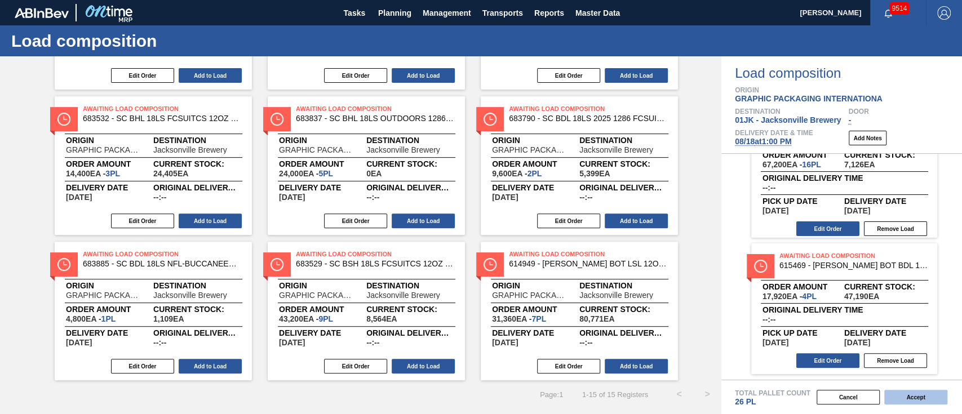
click at [479, 399] on button "Accept" at bounding box center [915, 397] width 63 height 15
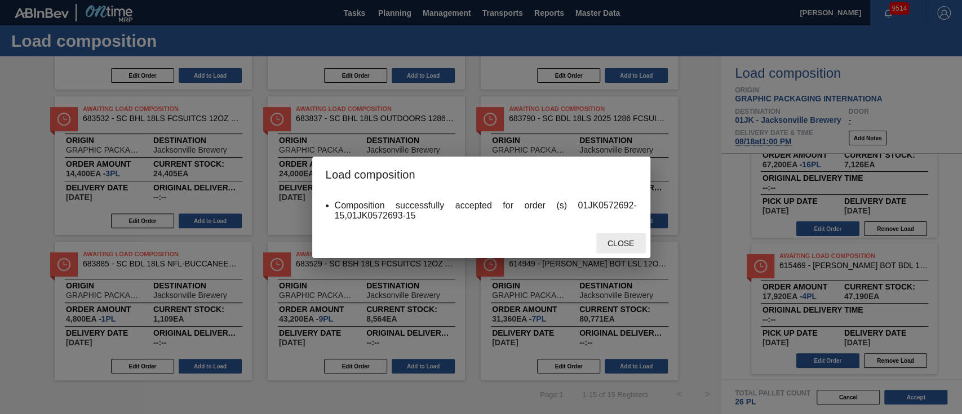
click at [479, 244] on span "Close" at bounding box center [620, 243] width 45 height 9
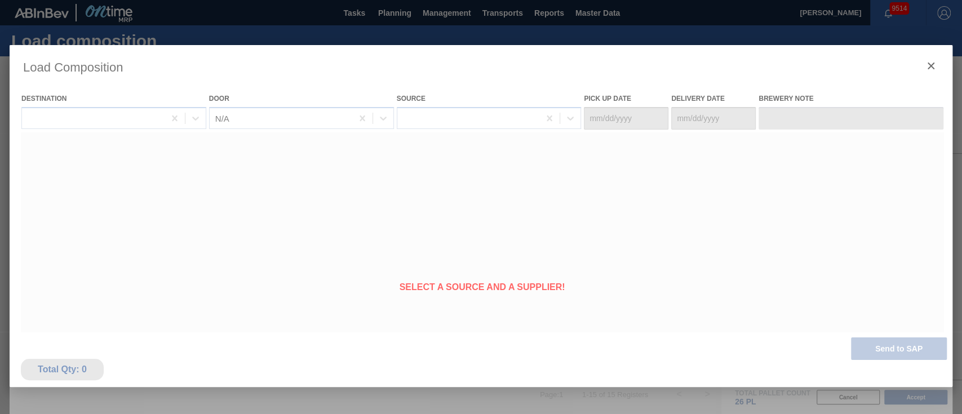
type Date "[DATE]"
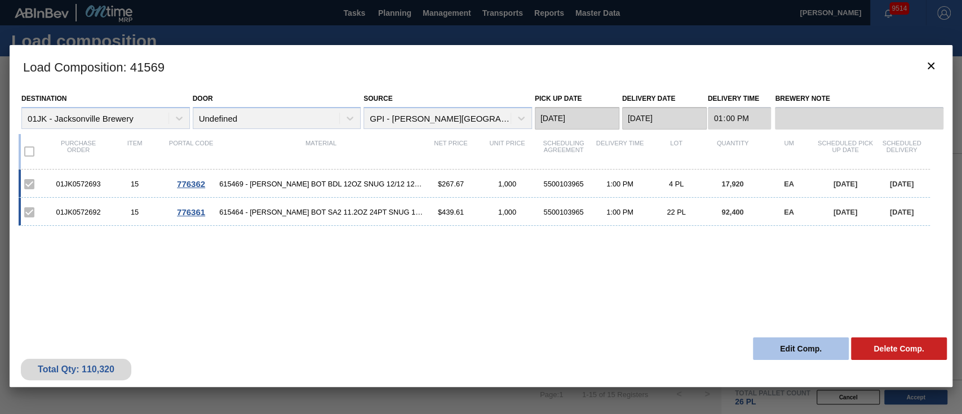
click at [479, 345] on button "Edit Comp." at bounding box center [801, 348] width 96 height 23
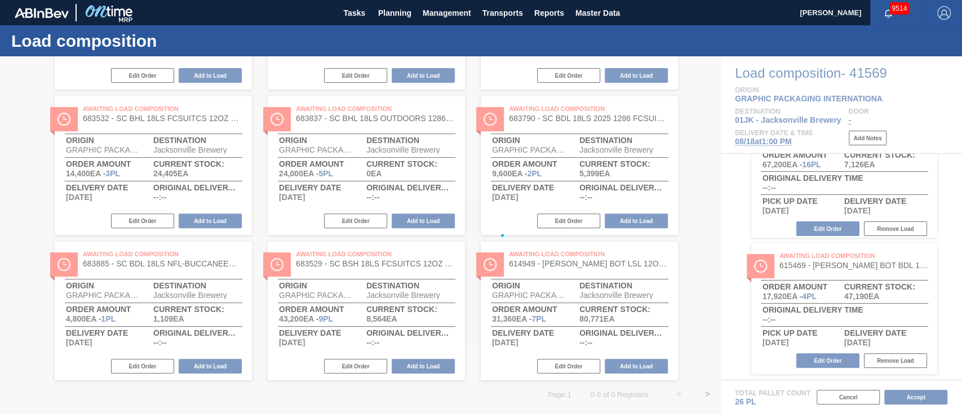
scroll to position [54, 0]
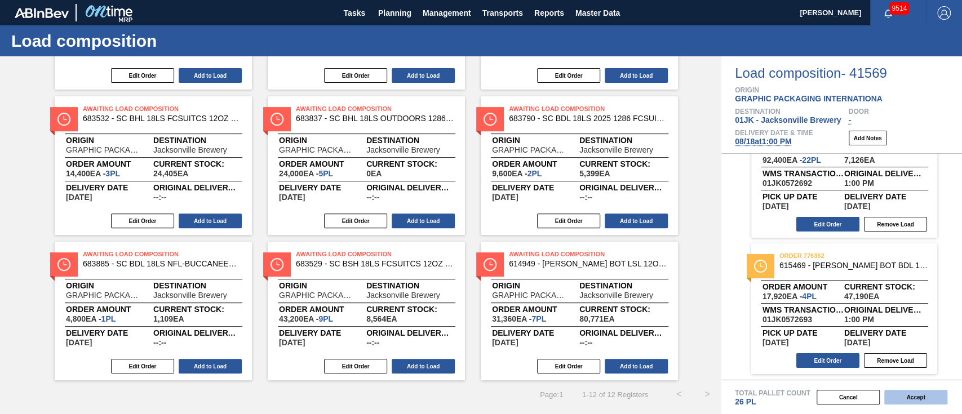
click at [479, 399] on button "Accept" at bounding box center [915, 397] width 63 height 15
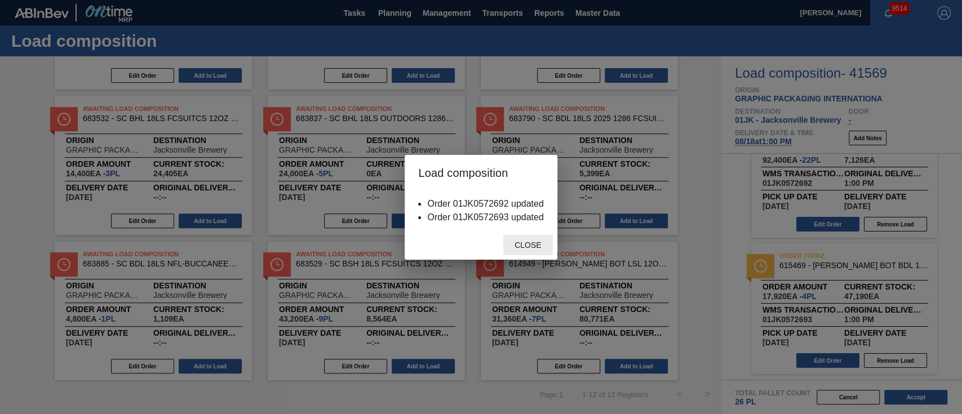
click at [479, 238] on div "Close" at bounding box center [528, 245] width 50 height 21
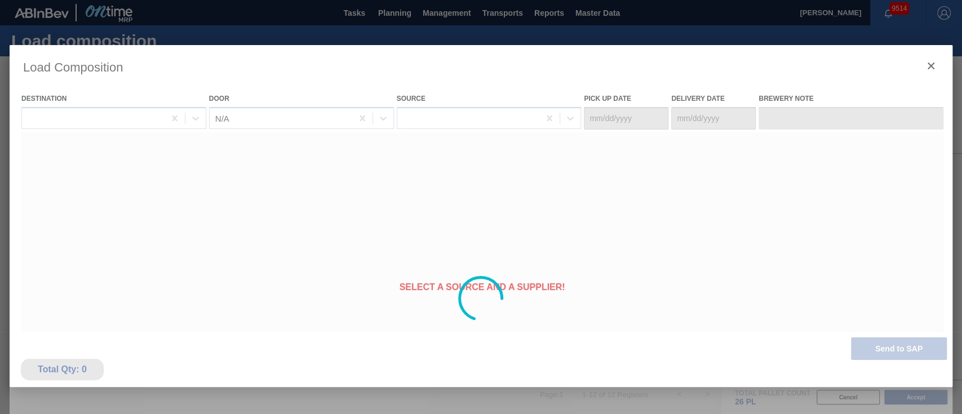
type Date "[DATE]"
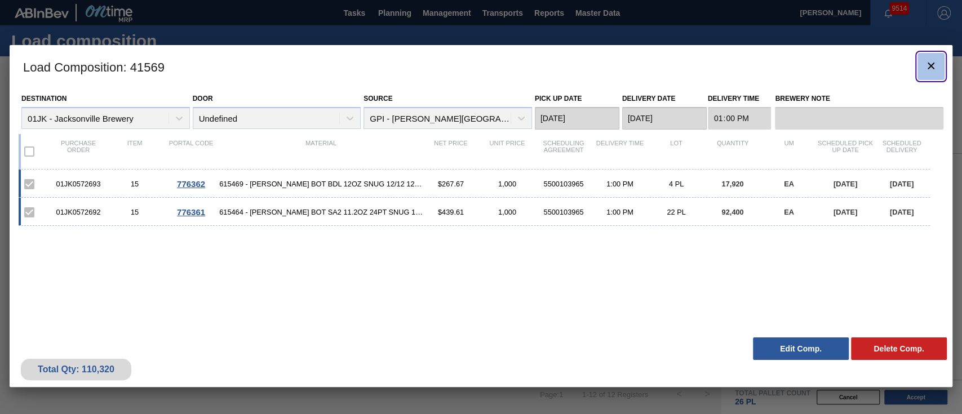
click at [479, 70] on icon "botão de ícone" at bounding box center [931, 66] width 14 height 14
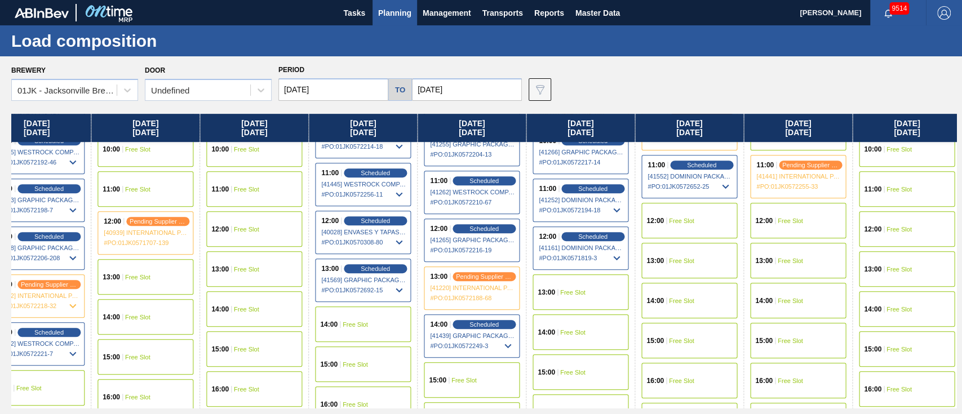
scroll to position [410, 899]
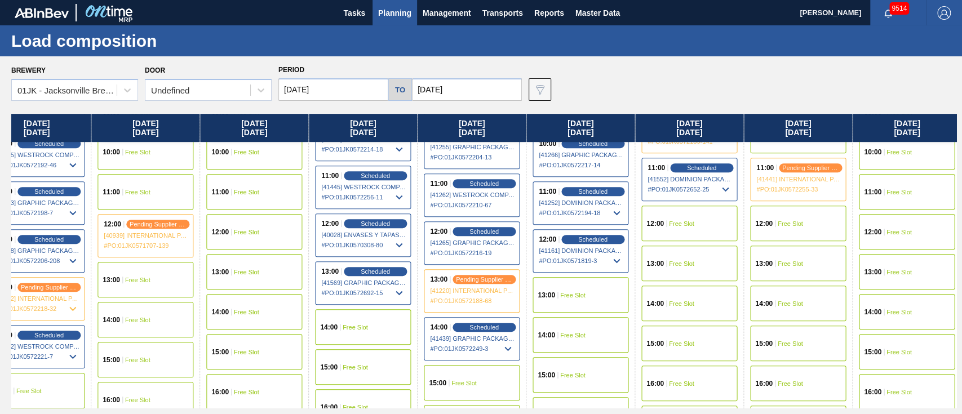
click at [479, 82] on div "Brewery 01JK - [GEOGRAPHIC_DATA] Brewery Door Undefined Period [DATE] to [DATE]…" at bounding box center [483, 81] width 945 height 39
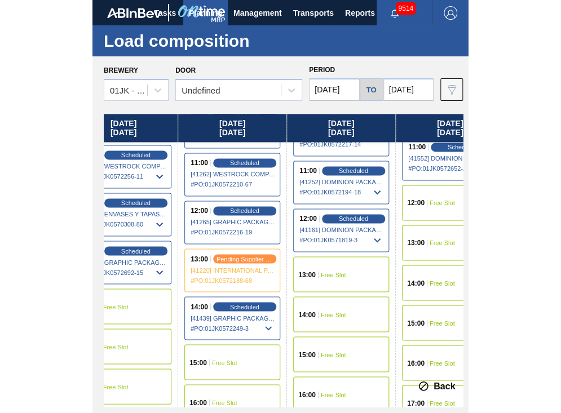
scroll to position [432, 1231]
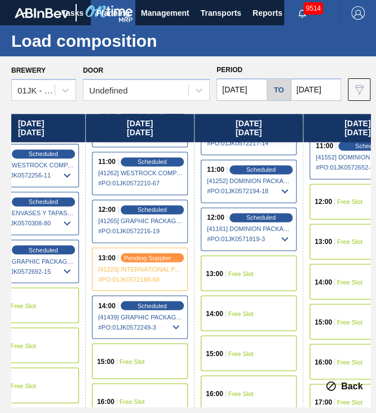
click at [235, 271] on span "Free Slot" at bounding box center [240, 273] width 25 height 7
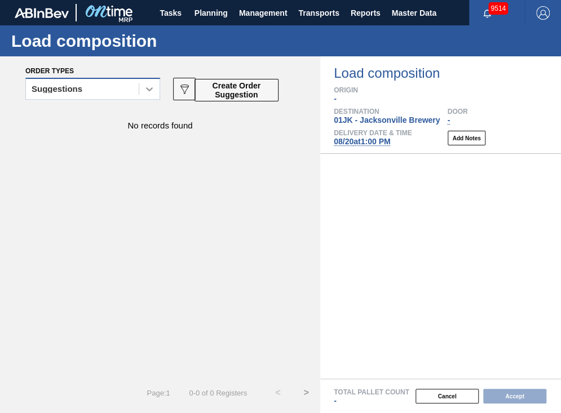
click at [150, 87] on icon at bounding box center [149, 88] width 11 height 11
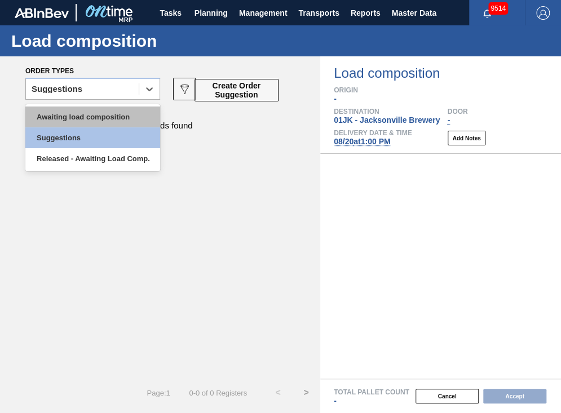
click at [134, 107] on div "Awaiting load composition" at bounding box center [92, 116] width 135 height 21
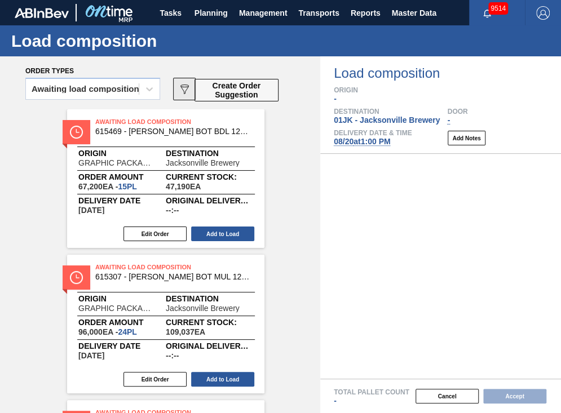
click at [178, 88] on icon "089F7B8B-B2A5-4AFE-B5C0-19BA573D28AC" at bounding box center [184, 89] width 14 height 14
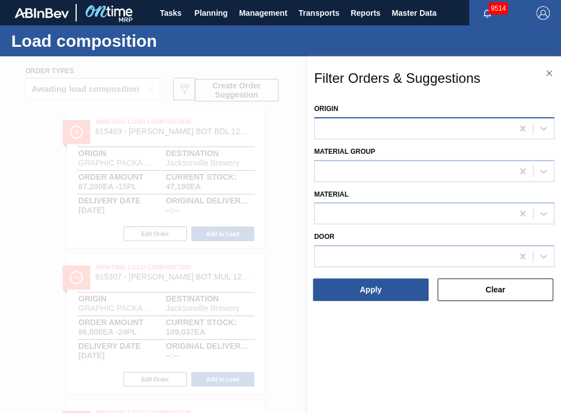
click at [346, 133] on div at bounding box center [413, 128] width 198 height 16
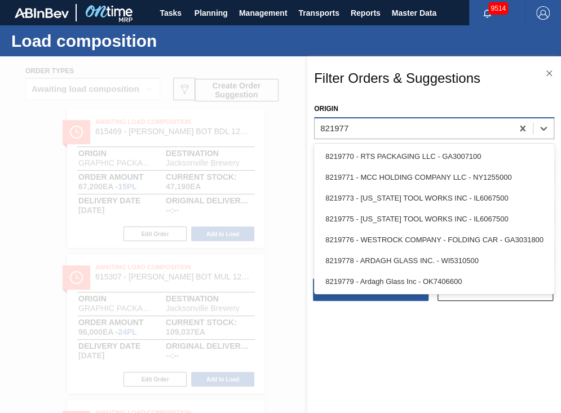
type input "8219776"
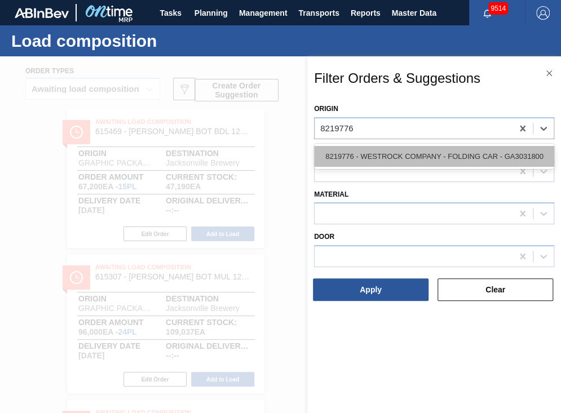
click at [349, 160] on div "8219776 - WESTROCK COMPANY - FOLDING CAR - GA3031800" at bounding box center [434, 156] width 240 height 21
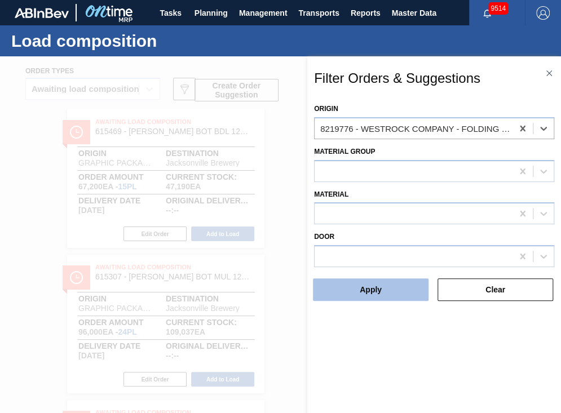
click at [371, 300] on button "Apply" at bounding box center [371, 289] width 116 height 23
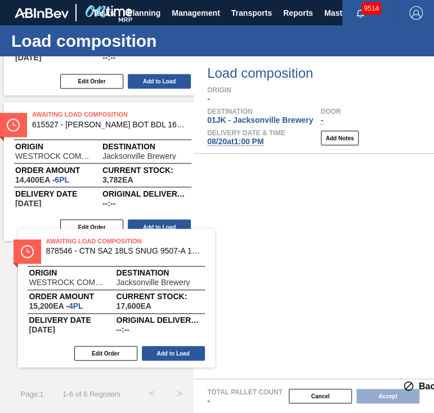
scroll to position [600, 0]
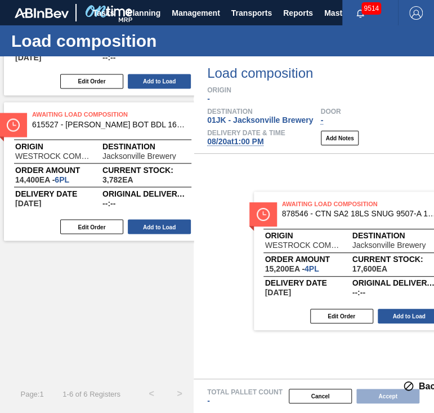
drag, startPoint x: 110, startPoint y: 259, endPoint x: 363, endPoint y: 221, distance: 255.8
click at [363, 221] on div "Order types Awaiting load composition 089F7B8B-B2A5-4AFE-B5C0-19BA573D28AC Crea…" at bounding box center [217, 234] width 434 height 357
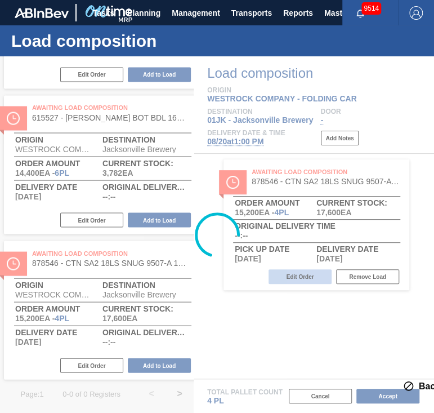
scroll to position [461, 0]
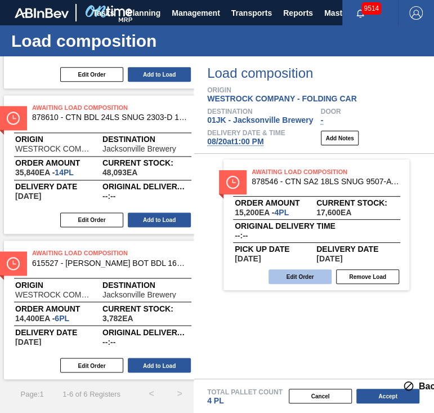
click at [299, 277] on button "Edit Order" at bounding box center [300, 276] width 63 height 15
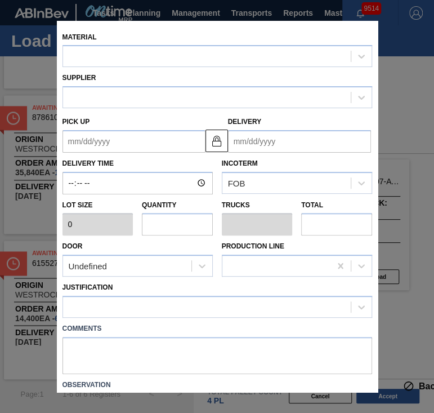
type input "3,800"
type input "4"
type input "0.182"
type input "15,200"
type up "[DATE]"
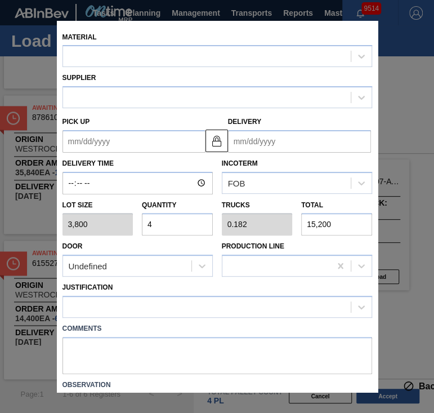
type input "[DATE]"
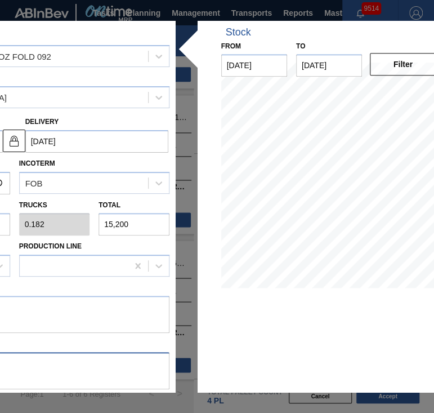
click at [126, 377] on textarea at bounding box center [15, 370] width 310 height 37
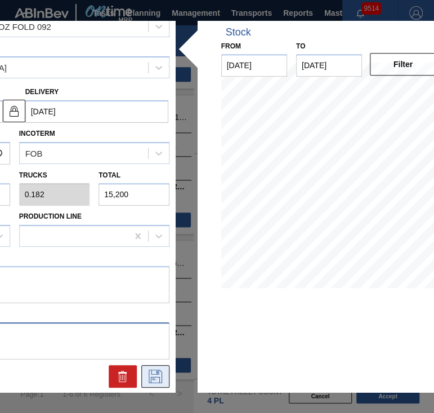
type textarea "TAIL, DROP"
click at [167, 373] on button at bounding box center [155, 376] width 28 height 23
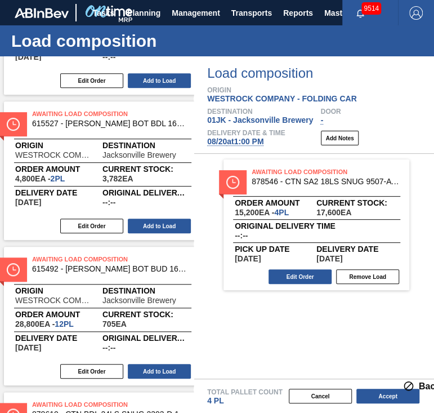
scroll to position [0, 0]
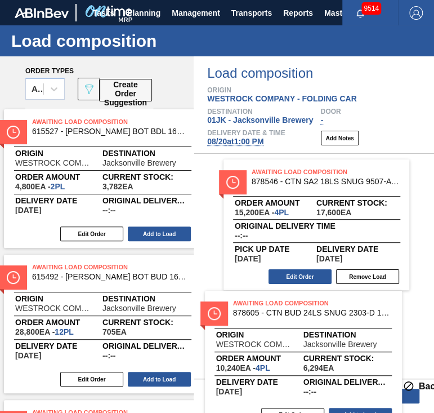
drag, startPoint x: 131, startPoint y: 134, endPoint x: 344, endPoint y: 312, distance: 278.0
click at [344, 309] on div "Order types Awaiting load composition 089F7B8B-B2A5-4AFE-B5C0-19BA573D28AC Crea…" at bounding box center [217, 234] width 434 height 357
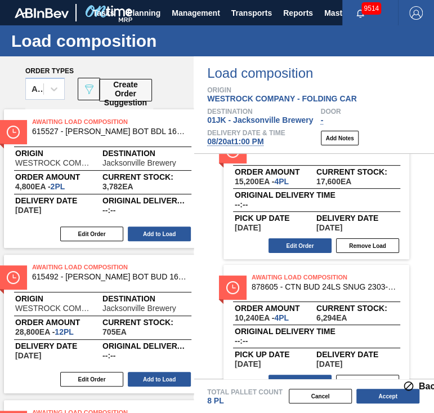
scroll to position [54, 0]
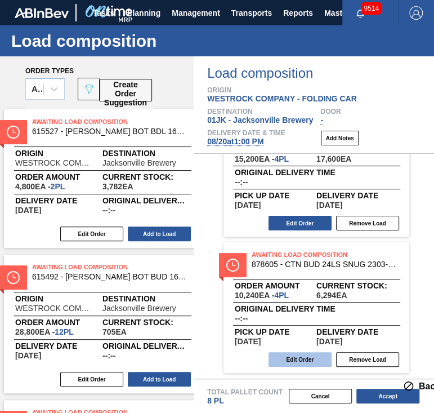
click at [303, 354] on button "Edit Order" at bounding box center [300, 359] width 63 height 15
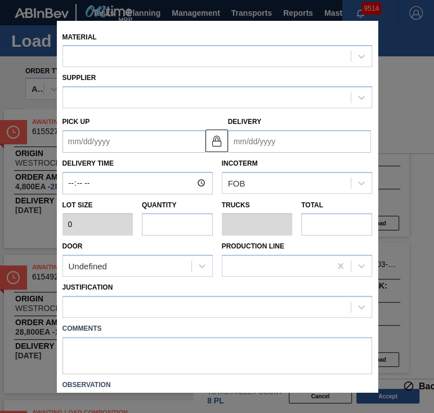
type input "2,560"
type input "4"
type input "0.154"
type input "10,240"
type up "[DATE]"
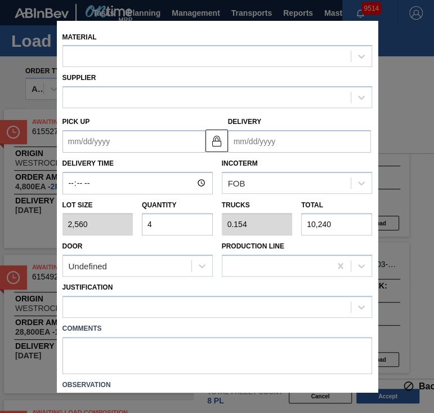
type input "[DATE]"
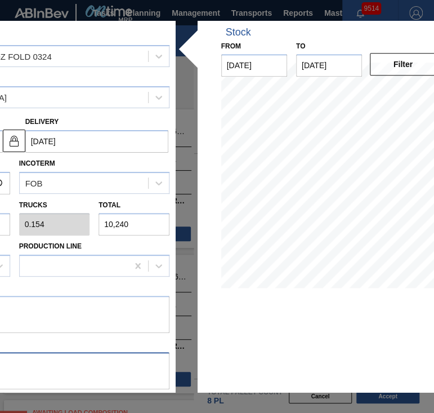
click at [123, 367] on textarea at bounding box center [15, 370] width 310 height 37
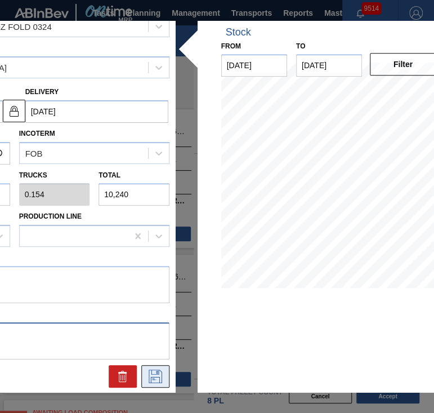
type textarea "MID, DROP"
click at [160, 371] on icon at bounding box center [155, 377] width 18 height 14
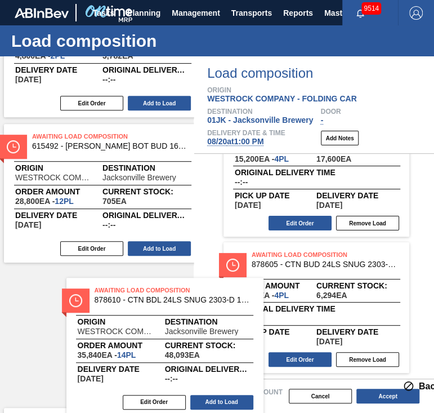
scroll to position [139, 0]
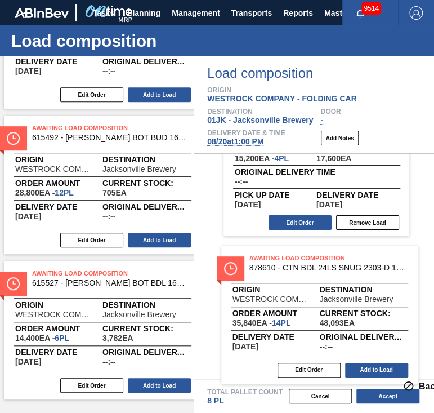
drag, startPoint x: 102, startPoint y: 315, endPoint x: 321, endPoint y: 283, distance: 221.4
click at [321, 283] on div "Order types Awaiting load composition 089F7B8B-B2A5-4AFE-B5C0-19BA573D28AC Crea…" at bounding box center [217, 234] width 434 height 357
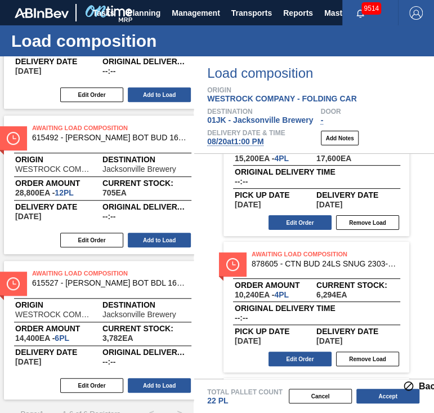
scroll to position [190, 0]
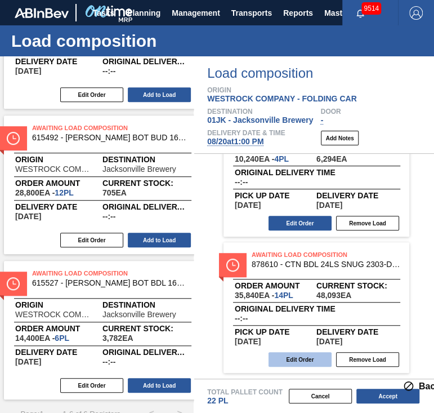
click at [313, 359] on button "Edit Order" at bounding box center [300, 359] width 63 height 15
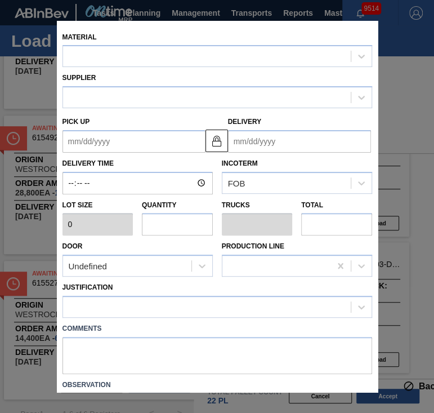
type input "2,560"
type input "14"
type input "0.636"
type input "35,840"
type up "[DATE]"
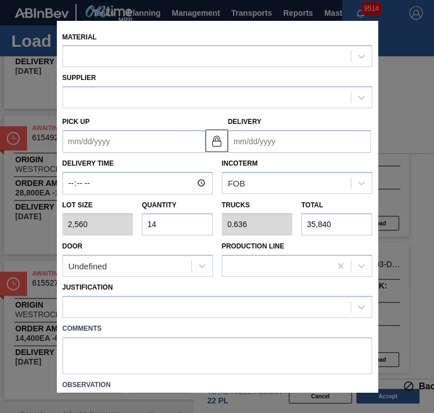
type input "[DATE]"
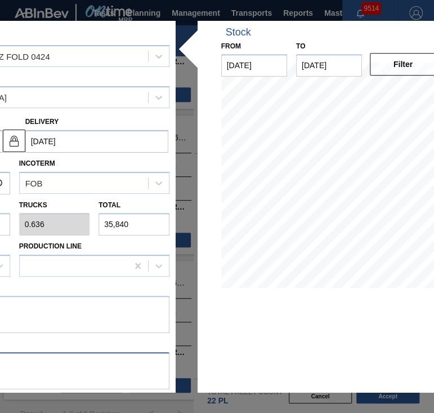
click at [114, 363] on textarea at bounding box center [15, 370] width 310 height 37
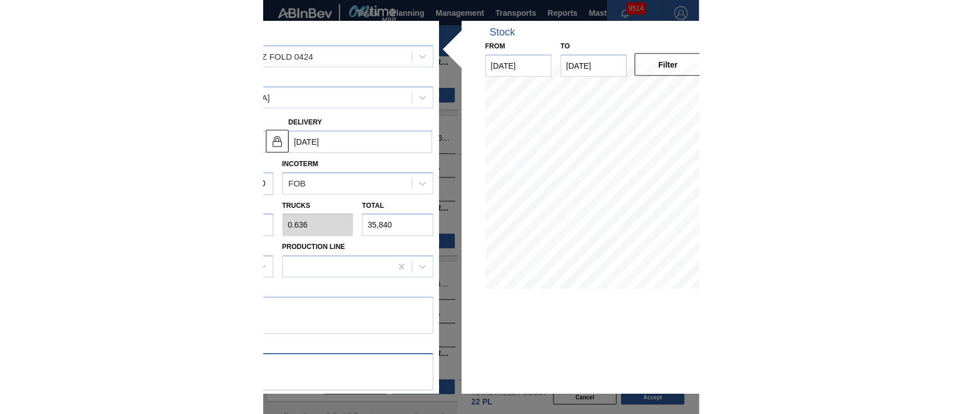
scroll to position [30, 0]
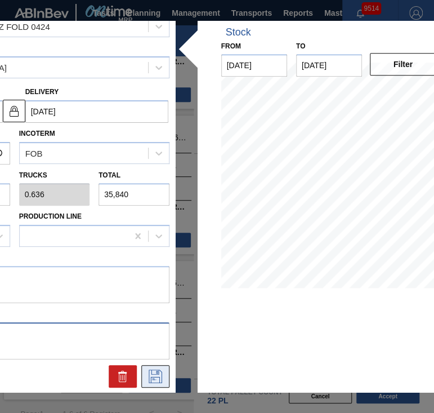
type textarea "NOSE, DROP"
click at [162, 381] on icon at bounding box center [155, 377] width 18 height 14
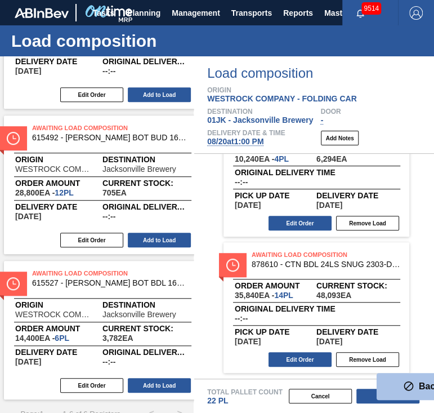
click at [377, 397] on button "Back" at bounding box center [422, 386] width 90 height 27
click at [362, 401] on button "Accept" at bounding box center [388, 396] width 63 height 15
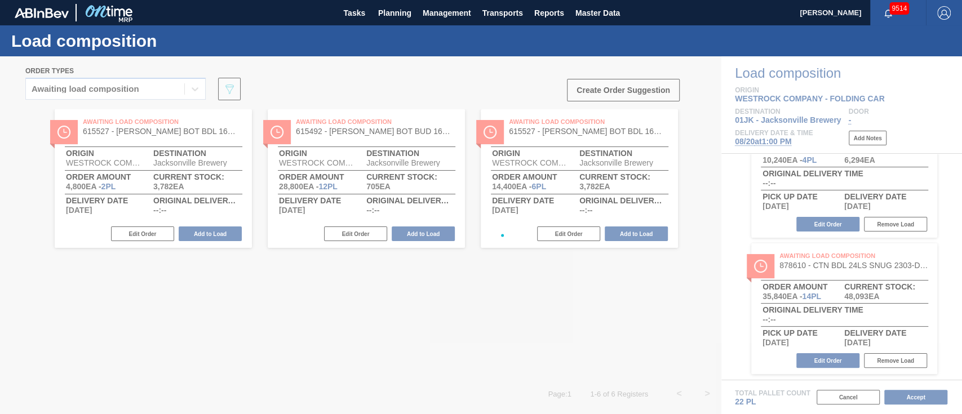
scroll to position [189, 0]
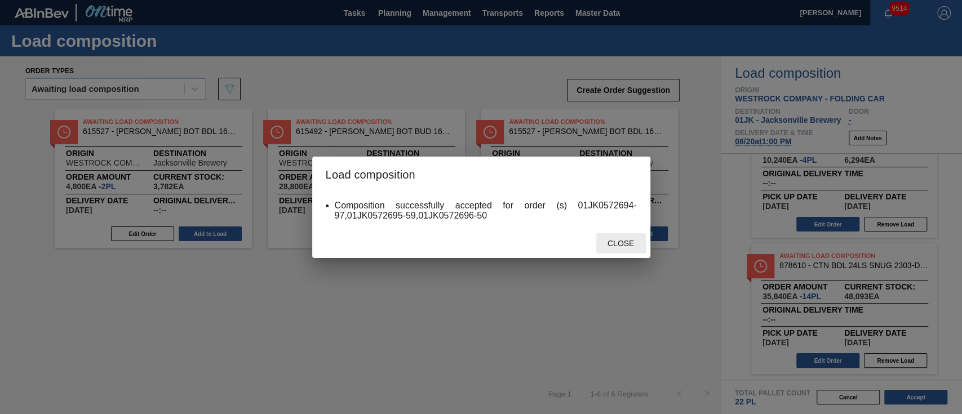
click at [479, 237] on div "Close" at bounding box center [621, 243] width 50 height 21
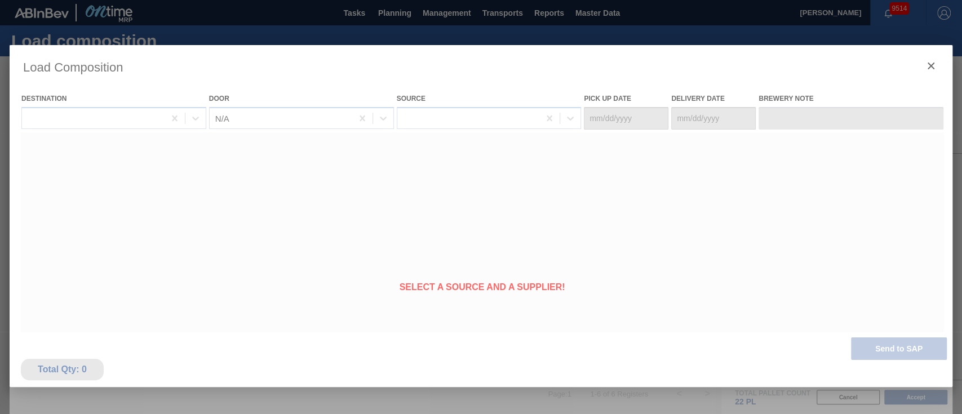
type Date "[DATE]"
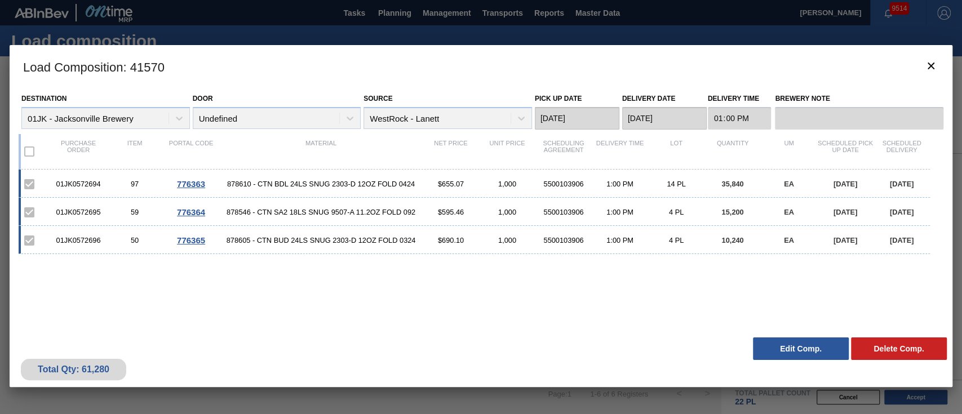
click at [479, 99] on label "Brewery Note" at bounding box center [859, 99] width 168 height 16
click at [479, 66] on icon "botão de ícone" at bounding box center [931, 66] width 14 height 14
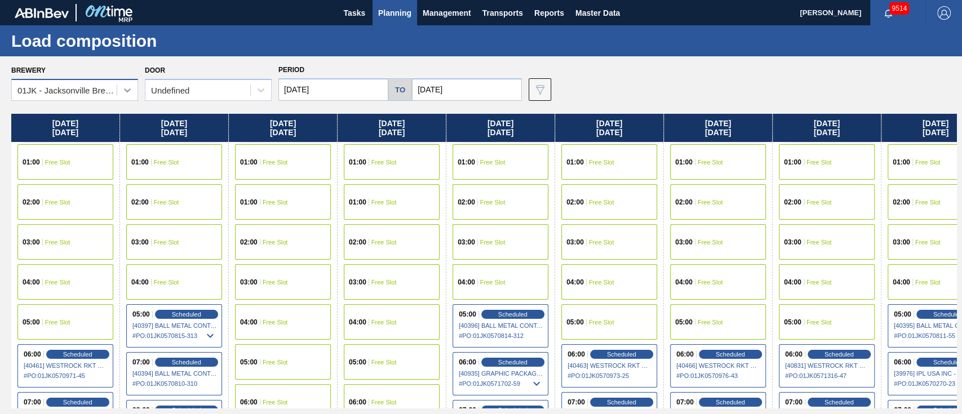
click at [123, 98] on div at bounding box center [127, 90] width 20 height 20
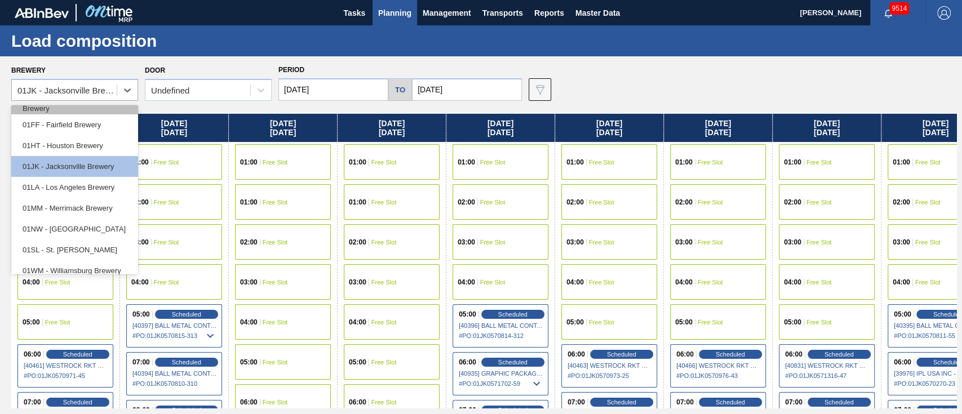
scroll to position [78, 0]
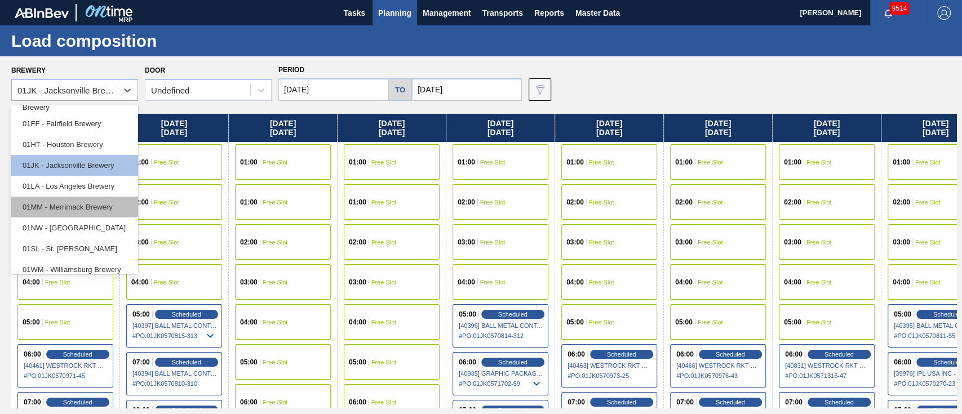
click at [96, 209] on div "01MM - Merrimack Brewery" at bounding box center [74, 207] width 127 height 21
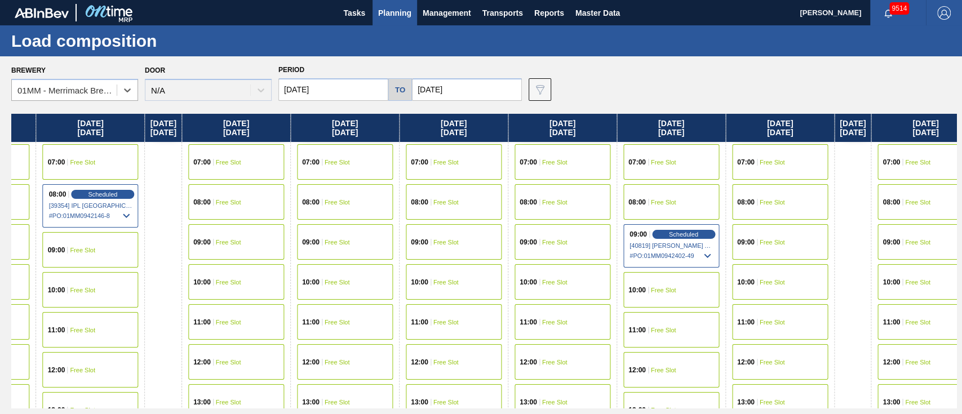
scroll to position [0, 836]
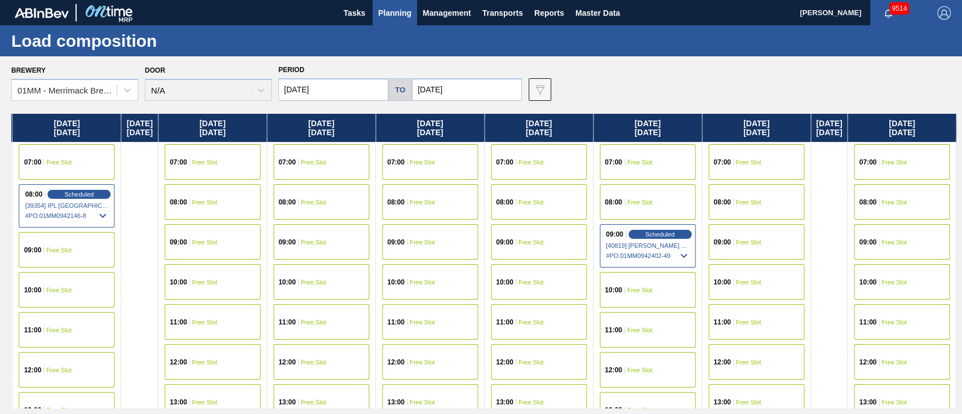
click at [347, 59] on div "Brewery 01MM - Merrimack Brewery Door N/A Period [DATE] to [DATE] Data view fil…" at bounding box center [481, 234] width 962 height 357
click at [479, 271] on div "10:00 Free Slot" at bounding box center [756, 281] width 96 height 35
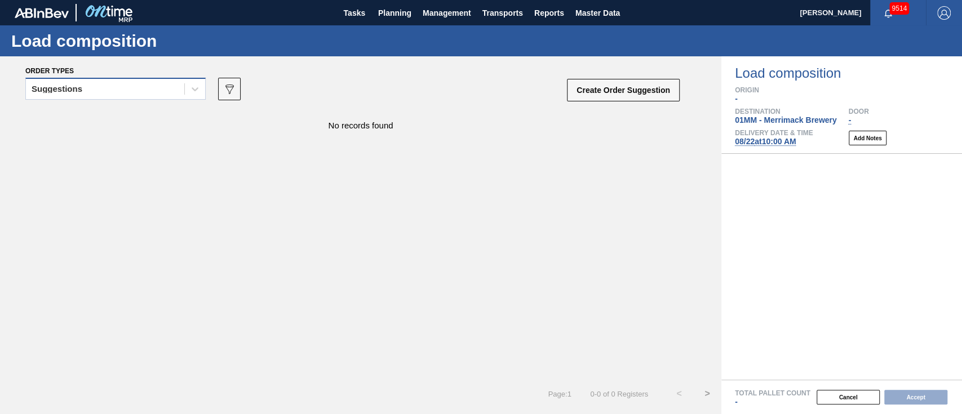
click at [164, 79] on div "Suggestions" at bounding box center [115, 89] width 180 height 22
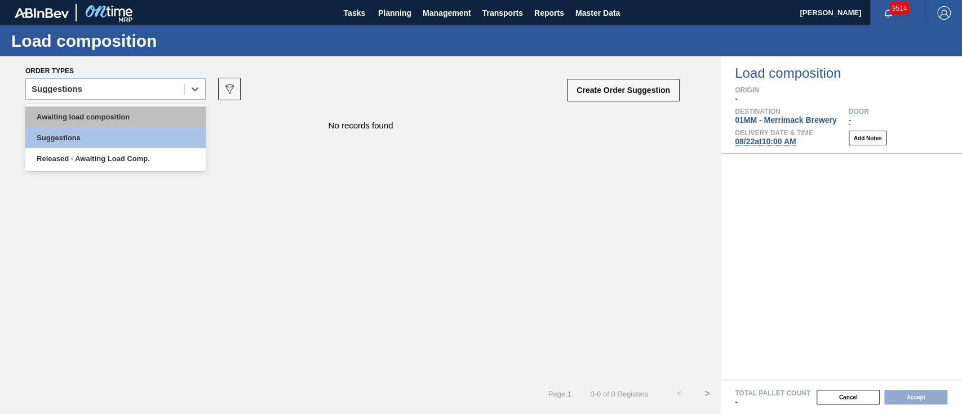
click at [153, 122] on div "Awaiting load composition" at bounding box center [115, 116] width 180 height 21
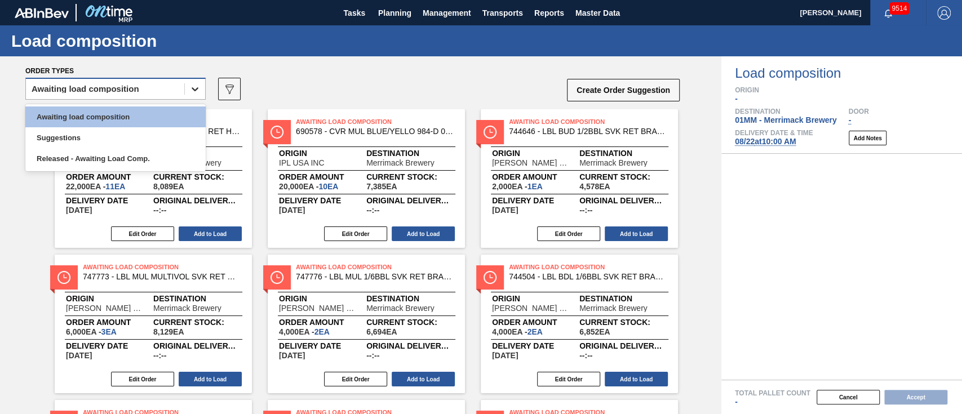
click at [191, 95] on div at bounding box center [195, 89] width 20 height 20
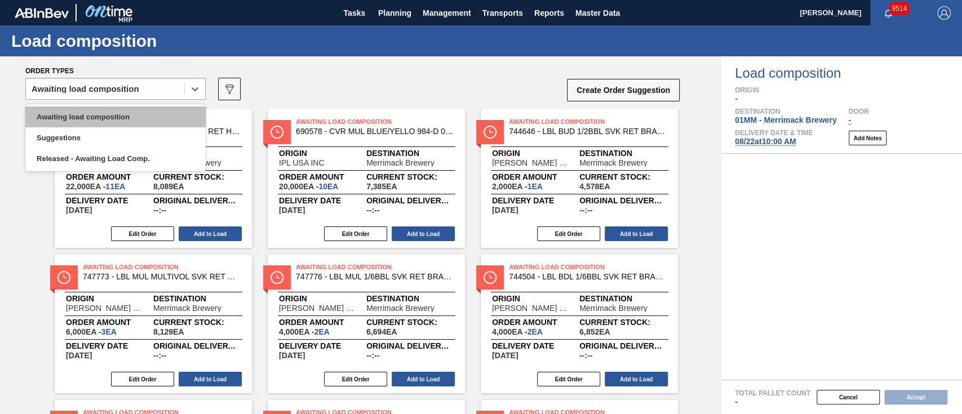
click at [168, 114] on div "Awaiting load composition" at bounding box center [115, 116] width 180 height 21
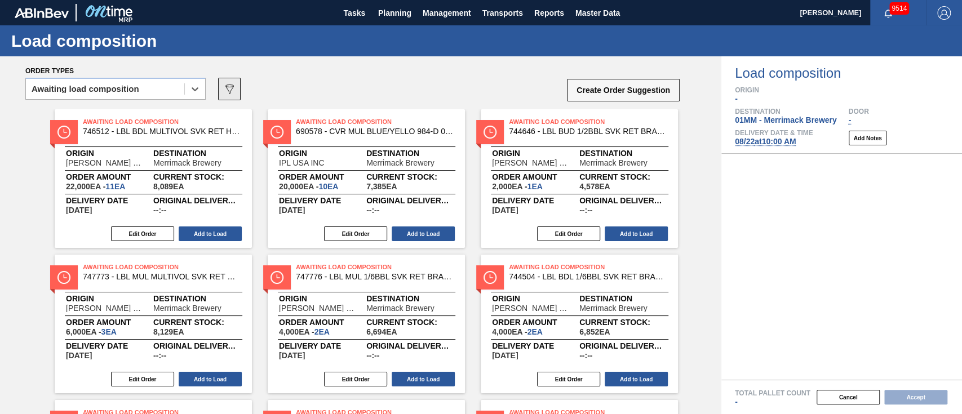
click at [233, 97] on button "089F7B8B-B2A5-4AFE-B5C0-19BA573D28AC" at bounding box center [229, 89] width 23 height 23
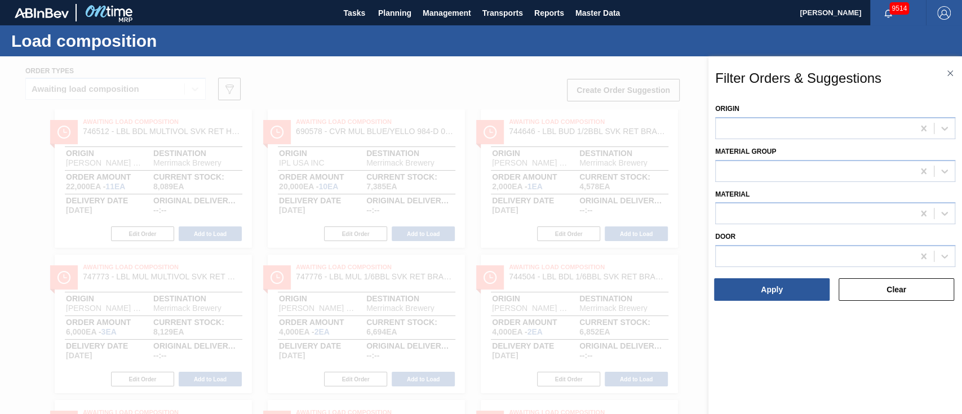
click at [375, 78] on div at bounding box center [481, 263] width 962 height 414
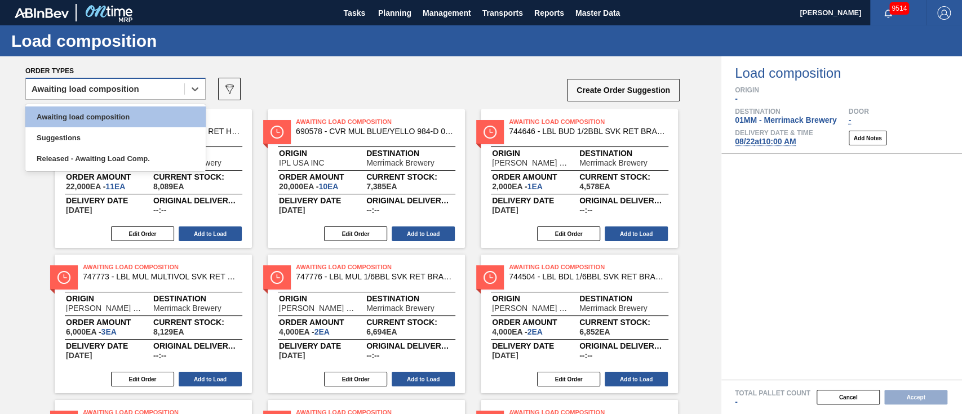
click at [161, 92] on div "Awaiting load composition" at bounding box center [105, 89] width 158 height 16
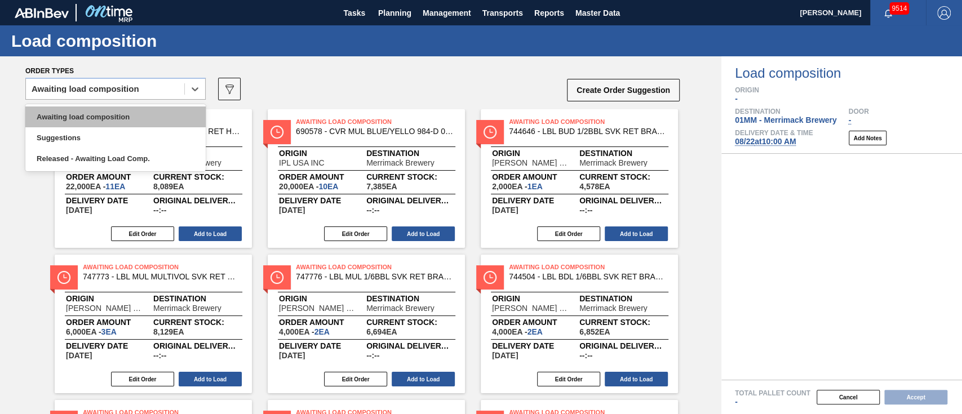
click at [137, 116] on div "Awaiting load composition" at bounding box center [115, 116] width 180 height 21
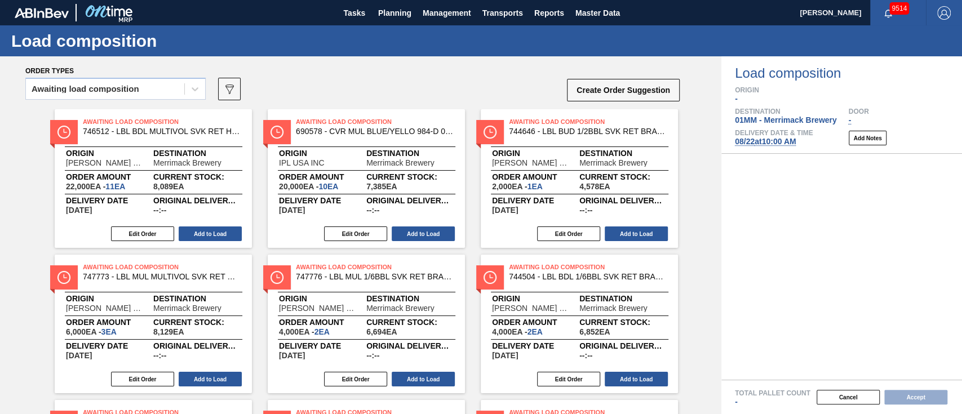
click at [479, 266] on div at bounding box center [841, 267] width 241 height 226
click at [479, 390] on button "Cancel" at bounding box center [847, 397] width 63 height 15
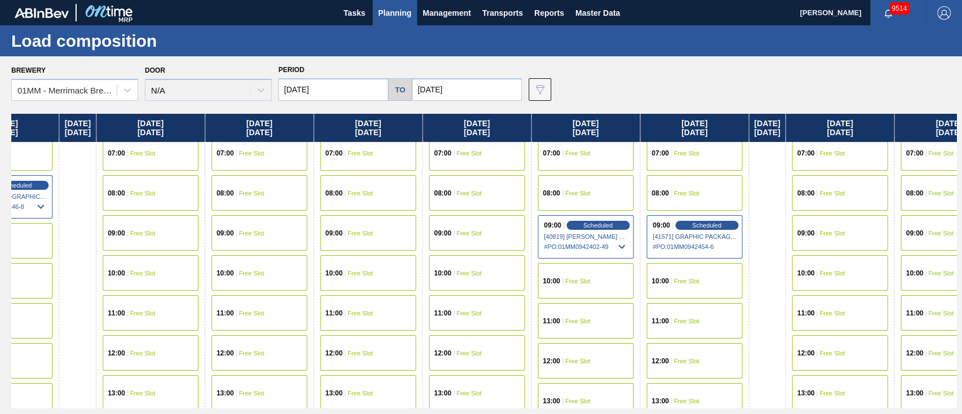
scroll to position [9, 861]
